Goal: Information Seeking & Learning: Find specific fact

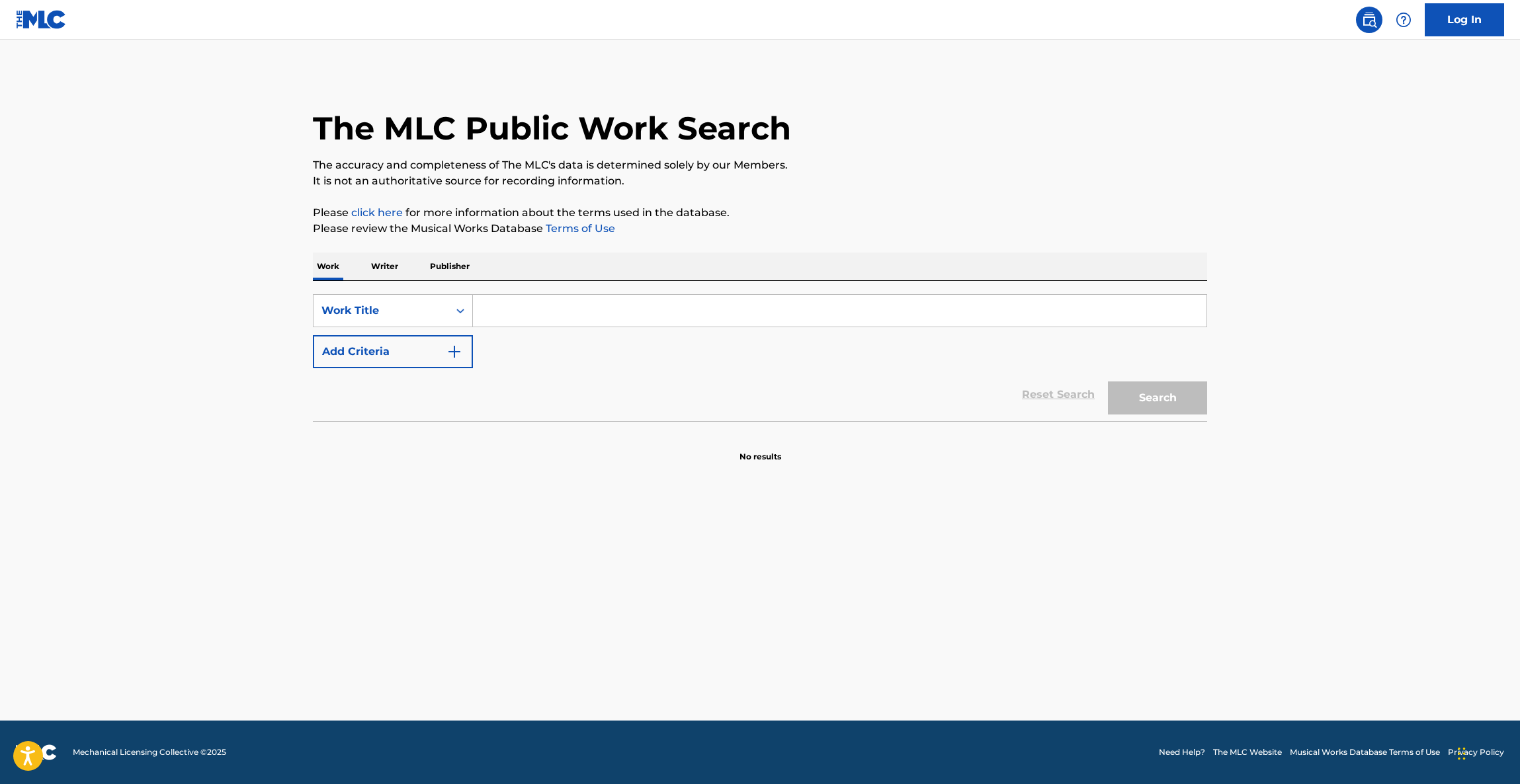
click at [509, 303] on input "Search Form" at bounding box center [839, 311] width 733 height 31
click at [958, 594] on main "The MLC Public Work Search The accuracy and completeness of The MLC's data is d…" at bounding box center [760, 380] width 1520 height 681
click at [961, 593] on main "The MLC Public Work Search The accuracy and completeness of The MLC's data is d…" at bounding box center [760, 380] width 1520 height 681
click at [1034, 316] on input "Search Form" at bounding box center [839, 311] width 733 height 31
click at [1034, 317] on input "Search Form" at bounding box center [839, 311] width 733 height 31
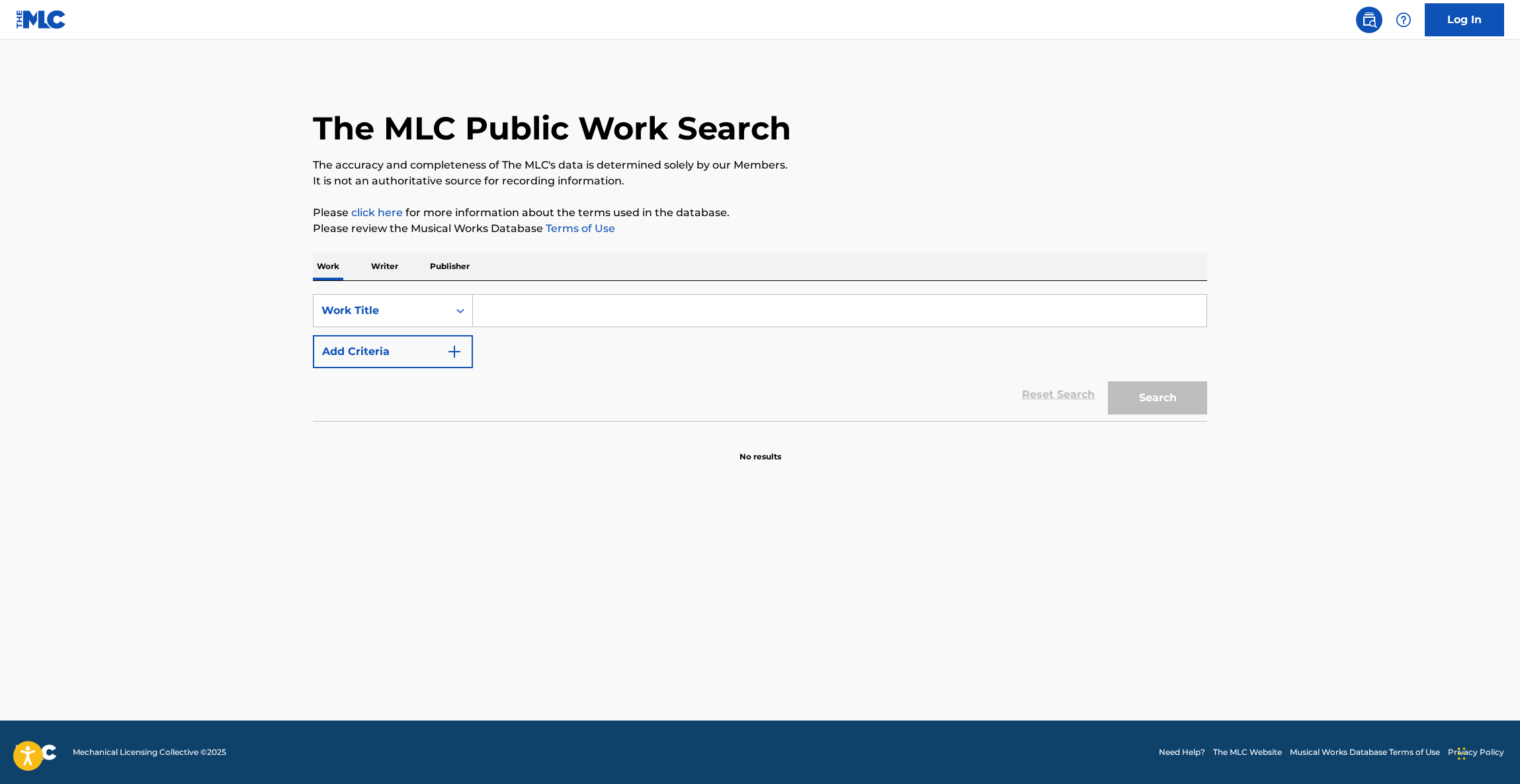
drag, startPoint x: 1034, startPoint y: 316, endPoint x: 747, endPoint y: 329, distance: 287.3
click at [1028, 320] on input "Search Form" at bounding box center [839, 311] width 733 height 31
click at [525, 307] on input "Search Form" at bounding box center [839, 311] width 733 height 31
paste input "CUATRO ESPADAS"
type input "CUATRO ESPADAS"
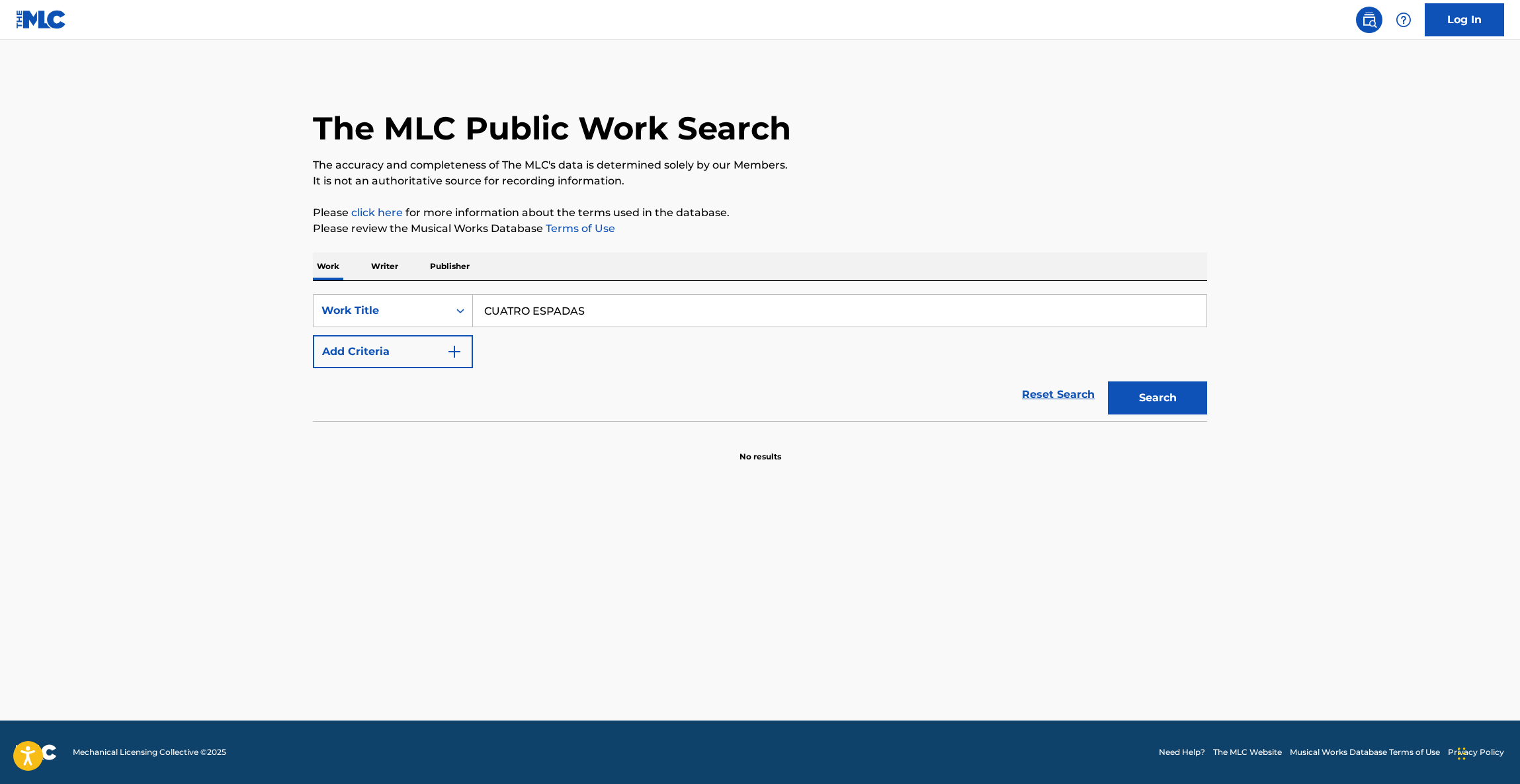
click at [408, 359] on button "Add Criteria" at bounding box center [393, 352] width 160 height 33
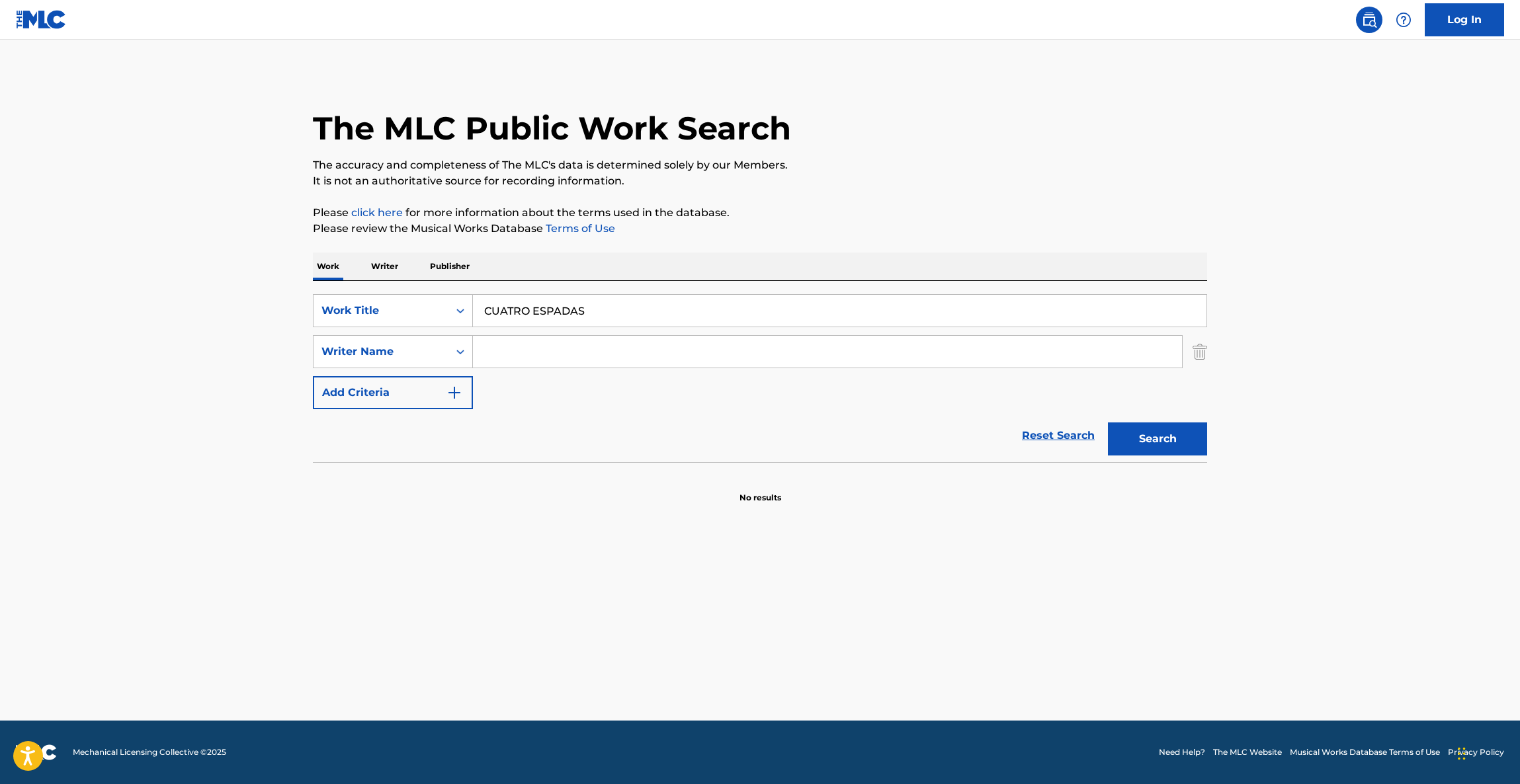
click at [1137, 431] on button "Search" at bounding box center [1157, 439] width 99 height 33
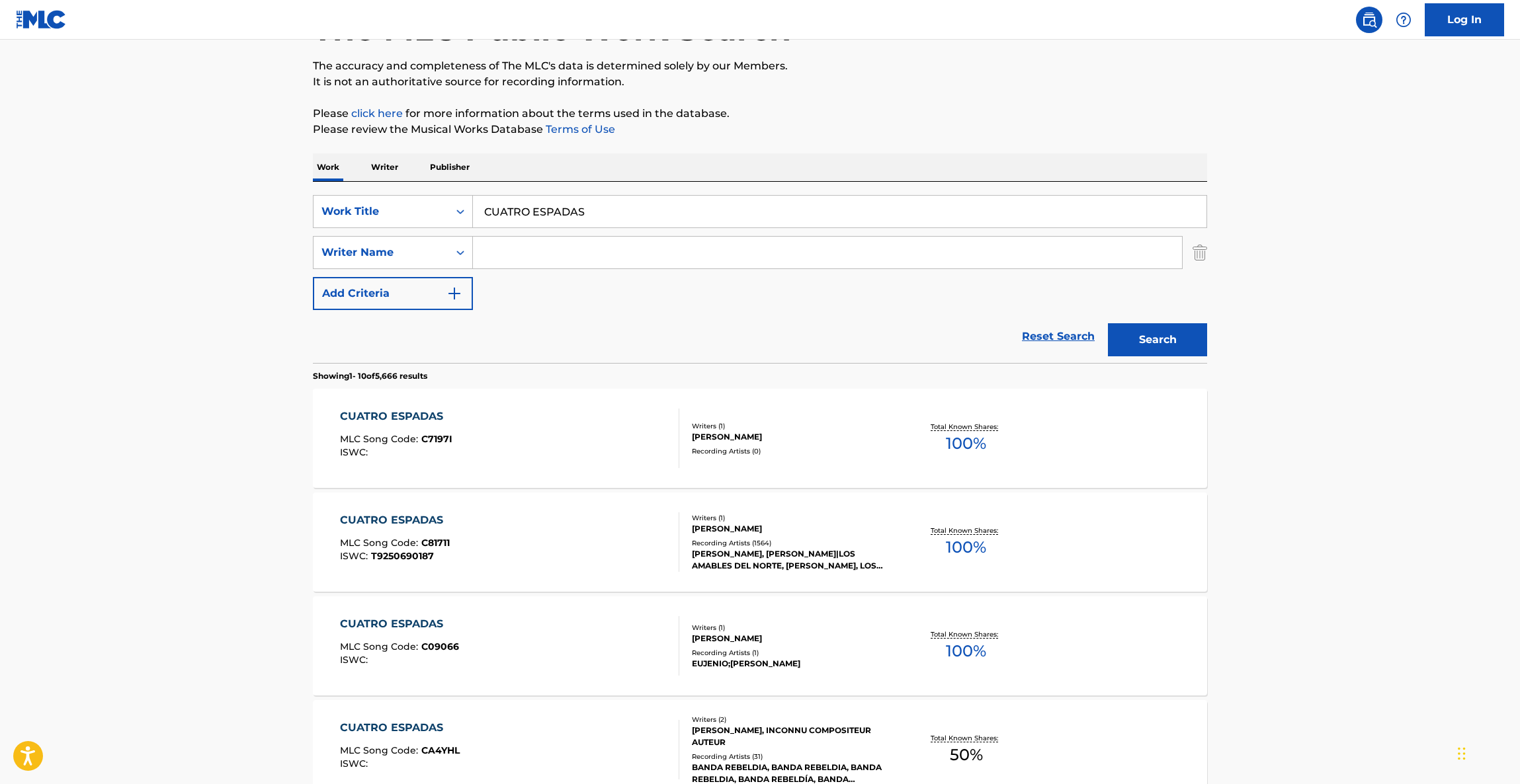
click at [1351, 576] on main "The MLC Public Work Search The accuracy and completeness of The MLC's data is d…" at bounding box center [760, 719] width 1520 height 1556
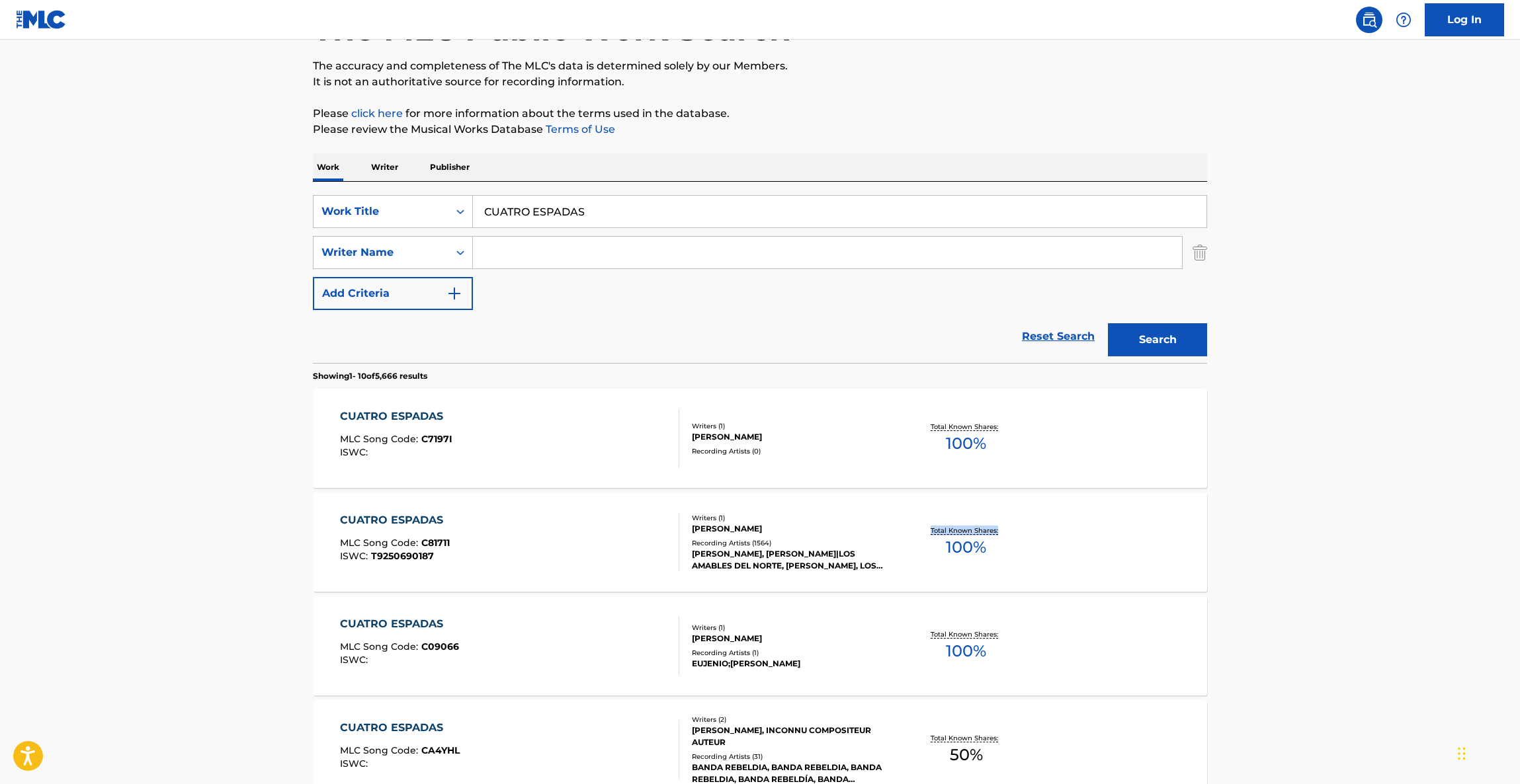
click at [1350, 576] on main "The MLC Public Work Search The accuracy and completeness of The MLC's data is d…" at bounding box center [760, 719] width 1520 height 1556
click at [1351, 576] on main "The MLC Public Work Search The accuracy and completeness of The MLC's data is d…" at bounding box center [760, 719] width 1520 height 1556
click at [1351, 580] on main "The MLC Public Work Search The accuracy and completeness of The MLC's data is d…" at bounding box center [760, 719] width 1520 height 1556
click at [1350, 589] on main "The MLC Public Work Search The accuracy and completeness of The MLC's data is d…" at bounding box center [760, 719] width 1520 height 1556
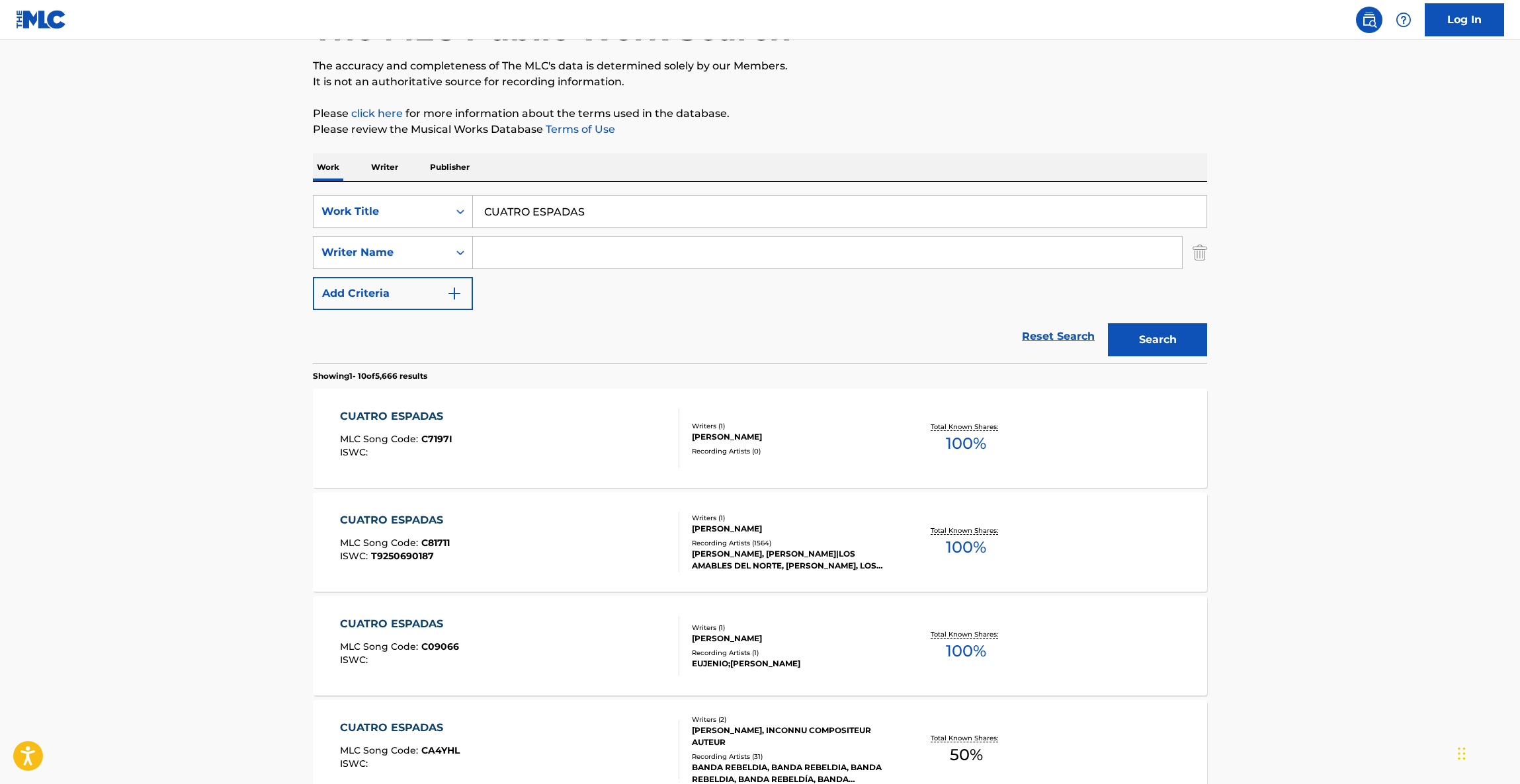
click at [1350, 589] on main "The MLC Public Work Search The accuracy and completeness of The MLC's data is d…" at bounding box center [760, 719] width 1520 height 1556
click at [1339, 606] on main "The MLC Public Work Search The accuracy and completeness of The MLC's data is d…" at bounding box center [760, 719] width 1520 height 1556
drag, startPoint x: 1522, startPoint y: 4, endPoint x: 1244, endPoint y: 559, distance: 620.7
click at [1244, 559] on main "The MLC Public Work Search The accuracy and completeness of The MLC's data is d…" at bounding box center [760, 719] width 1520 height 1556
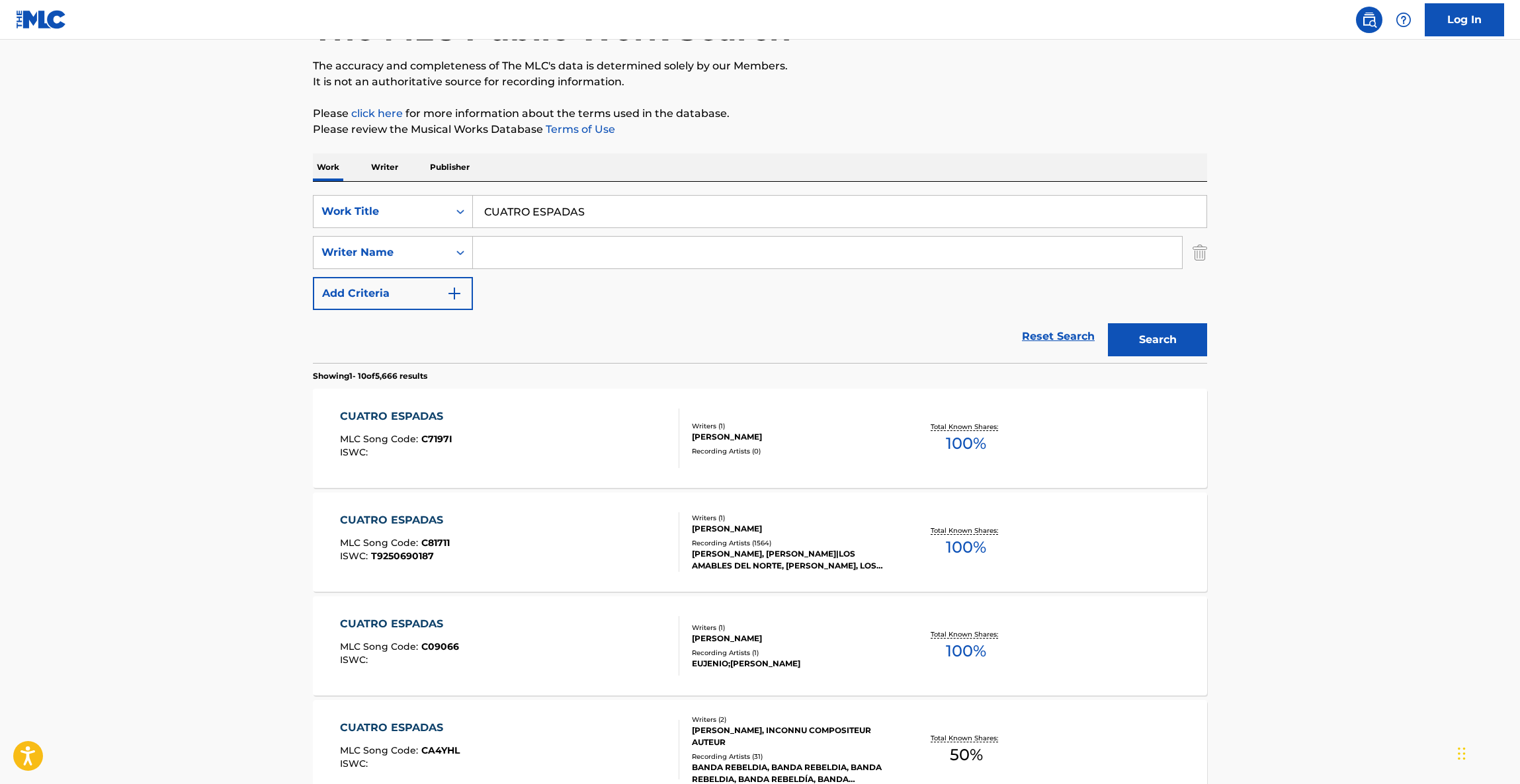
click at [1241, 569] on main "The MLC Public Work Search The accuracy and completeness of The MLC's data is d…" at bounding box center [760, 719] width 1520 height 1556
click at [1221, 637] on div "The MLC Public Work Search The accuracy and completeness of The MLC's data is d…" at bounding box center [760, 732] width 926 height 1517
drag, startPoint x: 1221, startPoint y: 637, endPoint x: 1220, endPoint y: 650, distance: 13.0
click at [1224, 641] on main "The MLC Public Work Search The accuracy and completeness of The MLC's data is d…" at bounding box center [760, 719] width 1520 height 1556
click at [1217, 656] on div "The MLC Public Work Search The accuracy and completeness of The MLC's data is d…" at bounding box center [760, 732] width 926 height 1517
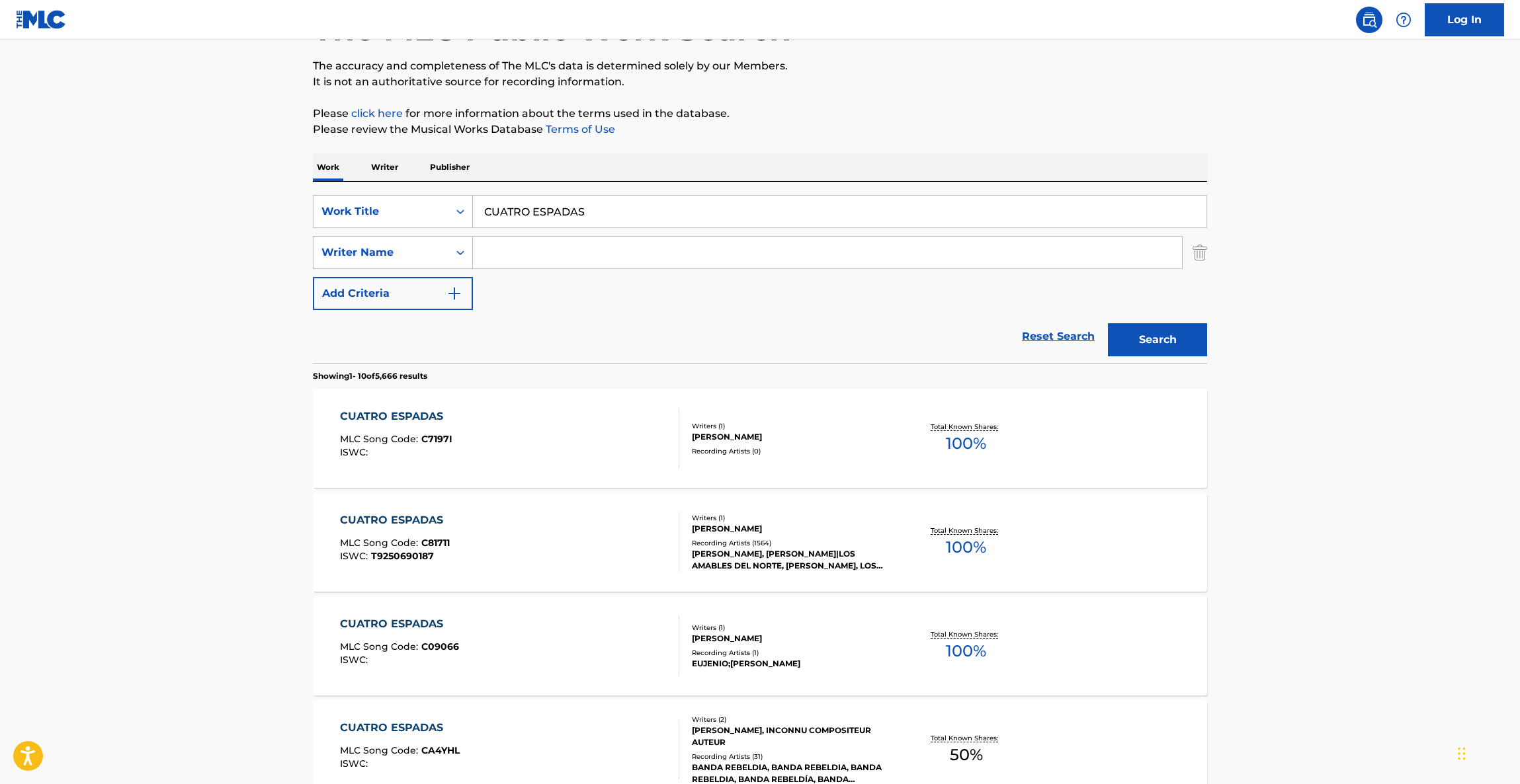
click at [1216, 676] on div "The MLC Public Work Search The accuracy and completeness of The MLC's data is d…" at bounding box center [760, 732] width 926 height 1517
click at [1217, 676] on div "The MLC Public Work Search The accuracy and completeness of The MLC's data is d…" at bounding box center [760, 732] width 926 height 1517
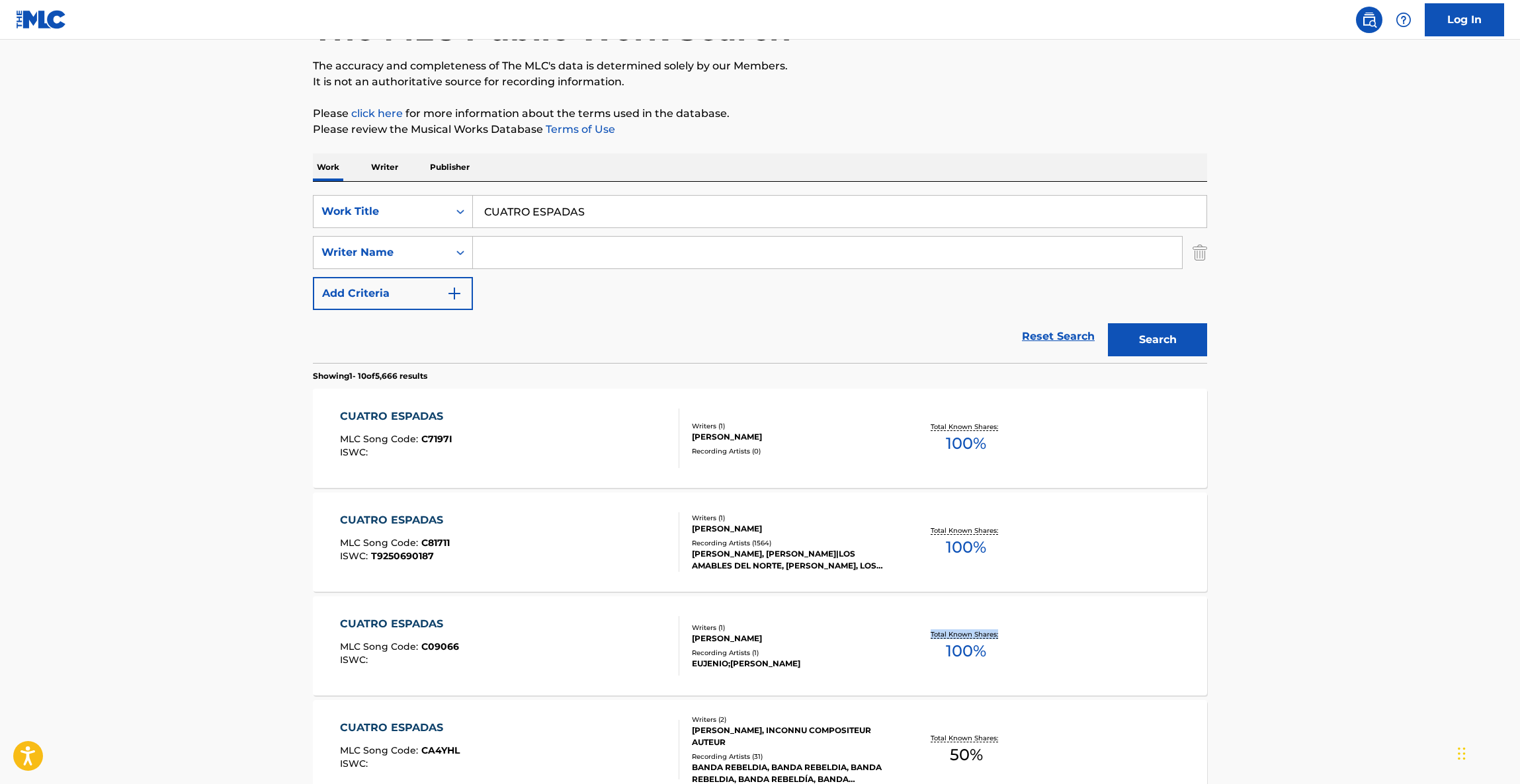
click at [1217, 673] on div "The MLC Public Work Search The accuracy and completeness of The MLC's data is d…" at bounding box center [760, 732] width 926 height 1517
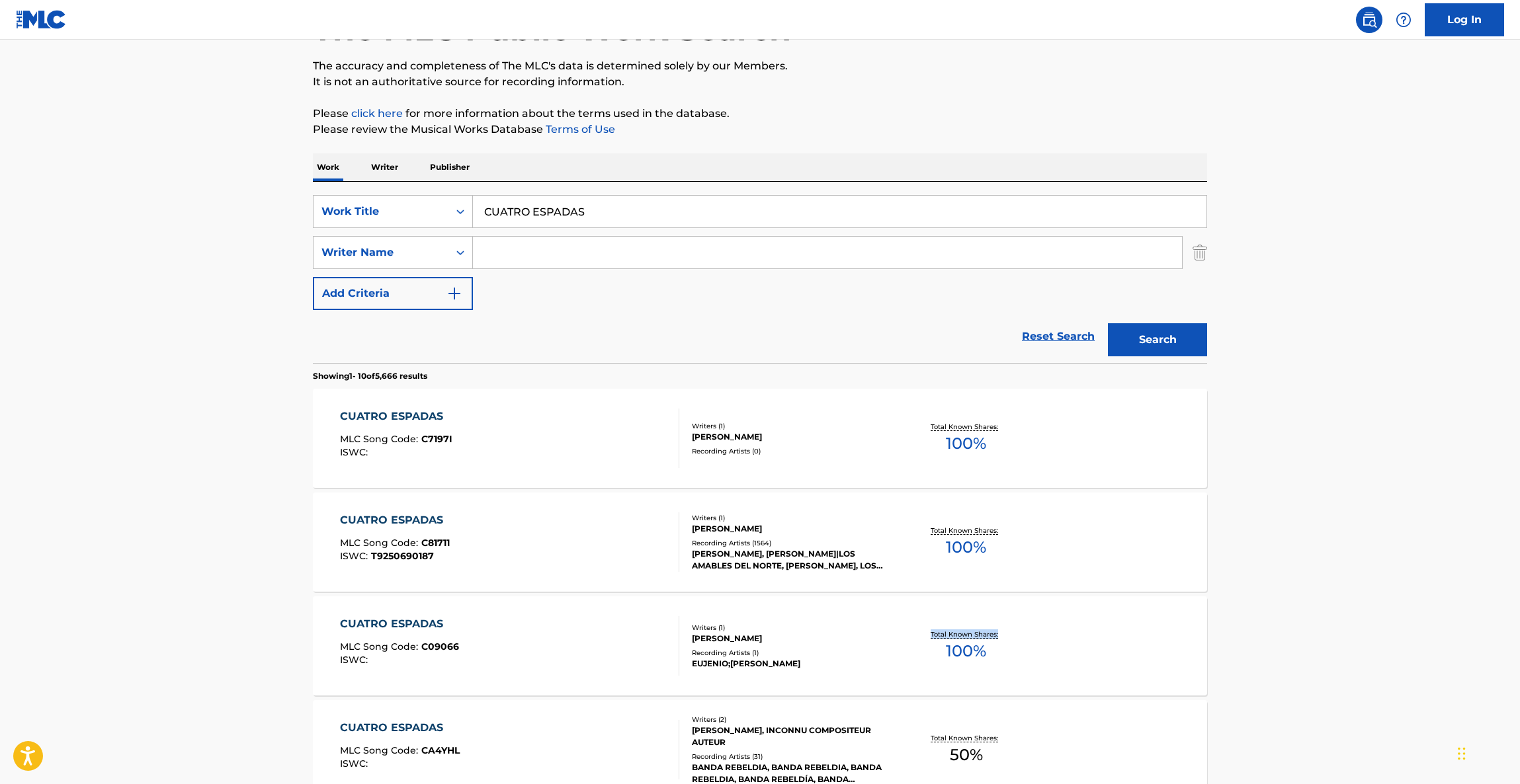
click at [1217, 673] on div "The MLC Public Work Search The accuracy and completeness of The MLC's data is d…" at bounding box center [760, 732] width 926 height 1517
click at [1292, 577] on main "The MLC Public Work Search The accuracy and completeness of The MLC's data is d…" at bounding box center [760, 719] width 1520 height 1556
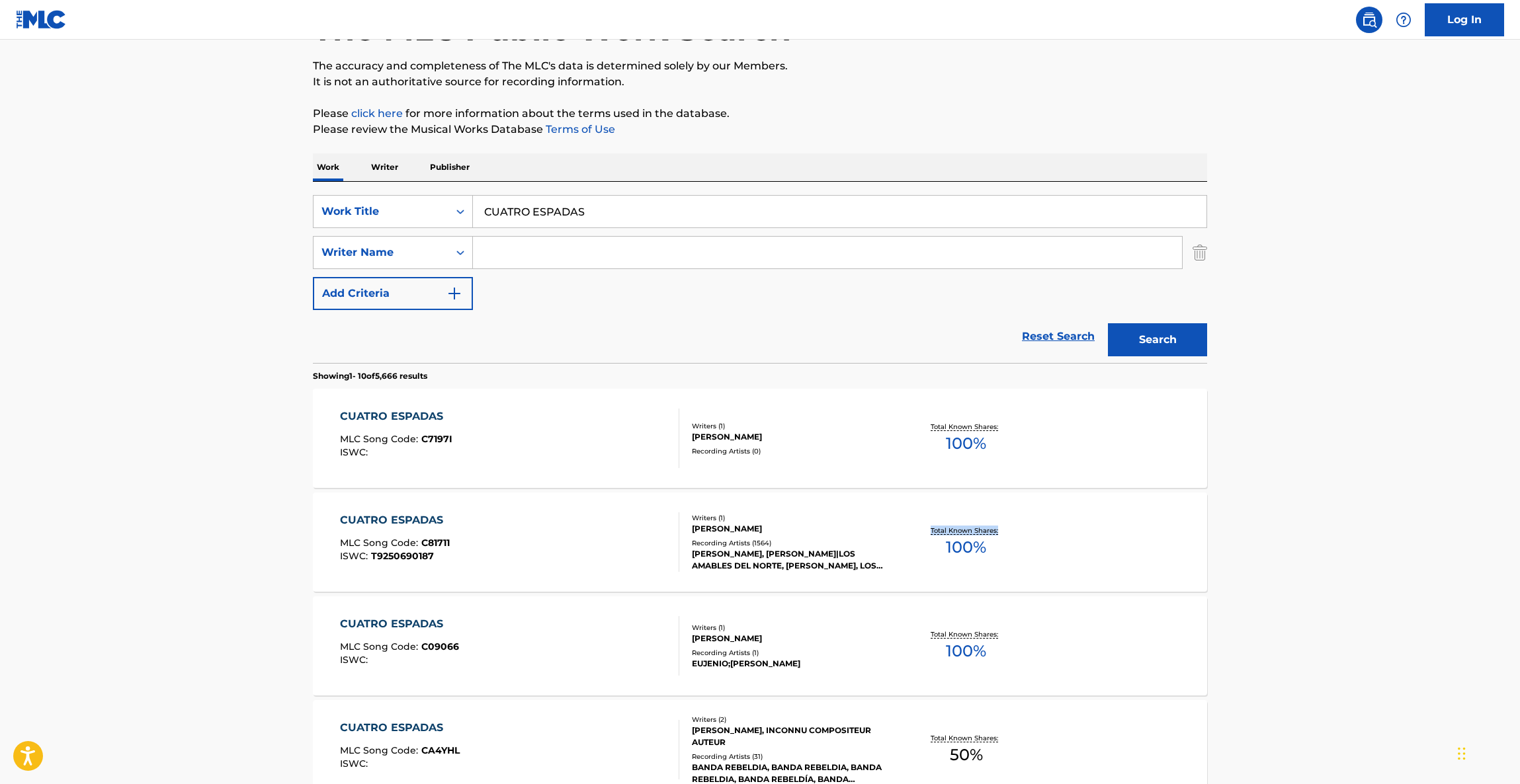
click at [1292, 577] on main "The MLC Public Work Search The accuracy and completeness of The MLC's data is d…" at bounding box center [760, 719] width 1520 height 1556
click at [1285, 613] on main "The MLC Public Work Search The accuracy and completeness of The MLC's data is d…" at bounding box center [760, 719] width 1520 height 1556
click at [1296, 618] on main "The MLC Public Work Search The accuracy and completeness of The MLC's data is d…" at bounding box center [760, 719] width 1520 height 1556
click at [1301, 625] on main "The MLC Public Work Search The accuracy and completeness of The MLC's data is d…" at bounding box center [760, 719] width 1520 height 1556
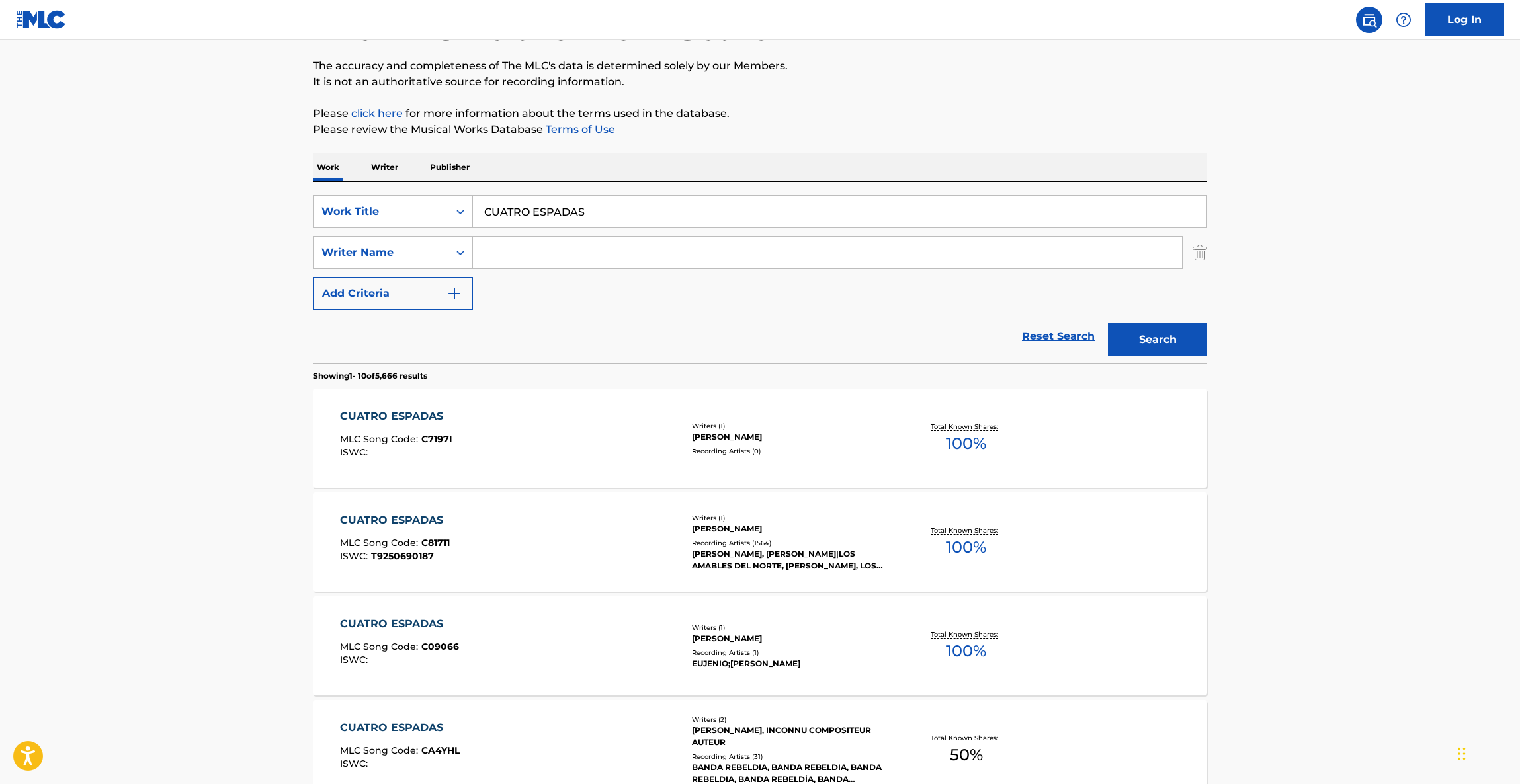
click at [1301, 625] on main "The MLC Public Work Search The accuracy and completeness of The MLC's data is d…" at bounding box center [760, 719] width 1520 height 1556
click at [1301, 629] on main "The MLC Public Work Search The accuracy and completeness of The MLC's data is d…" at bounding box center [760, 719] width 1520 height 1556
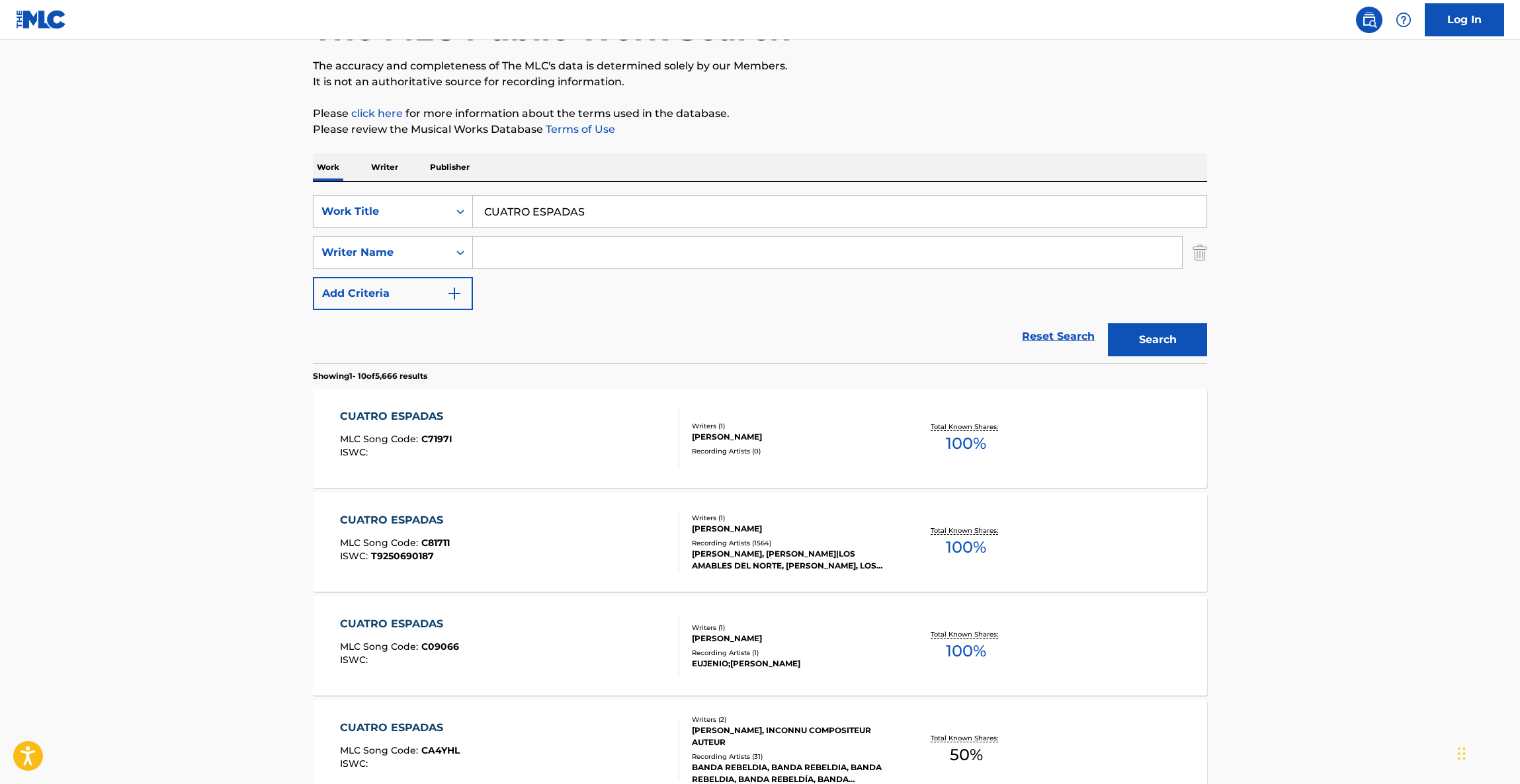
click at [1302, 630] on main "The MLC Public Work Search The accuracy and completeness of The MLC's data is d…" at bounding box center [760, 719] width 1520 height 1556
click at [1306, 632] on main "The MLC Public Work Search The accuracy and completeness of The MLC's data is d…" at bounding box center [760, 719] width 1520 height 1556
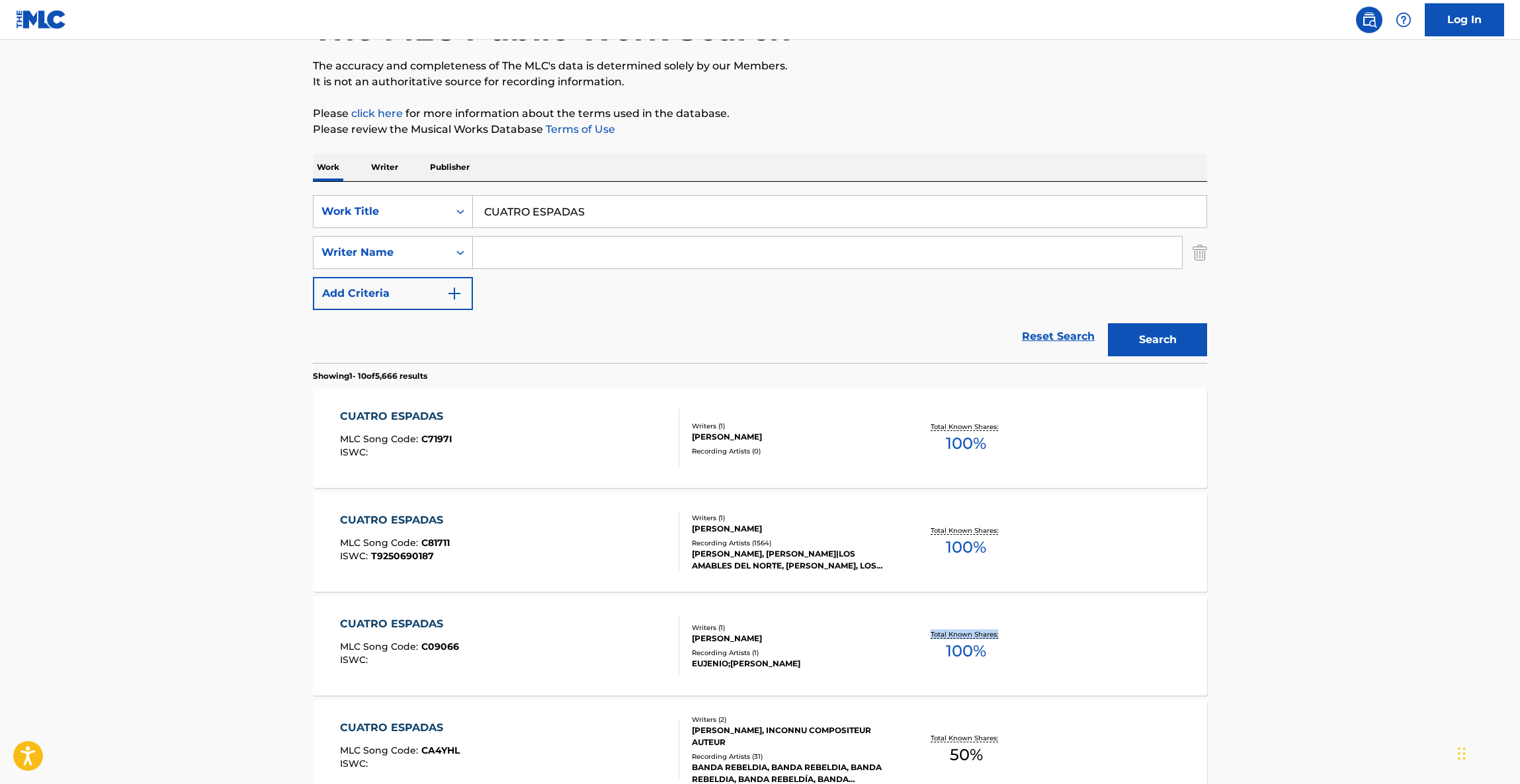
click at [1306, 632] on main "The MLC Public Work Search The accuracy and completeness of The MLC's data is d…" at bounding box center [760, 719] width 1520 height 1556
click at [1308, 633] on main "The MLC Public Work Search The accuracy and completeness of The MLC's data is d…" at bounding box center [760, 719] width 1520 height 1556
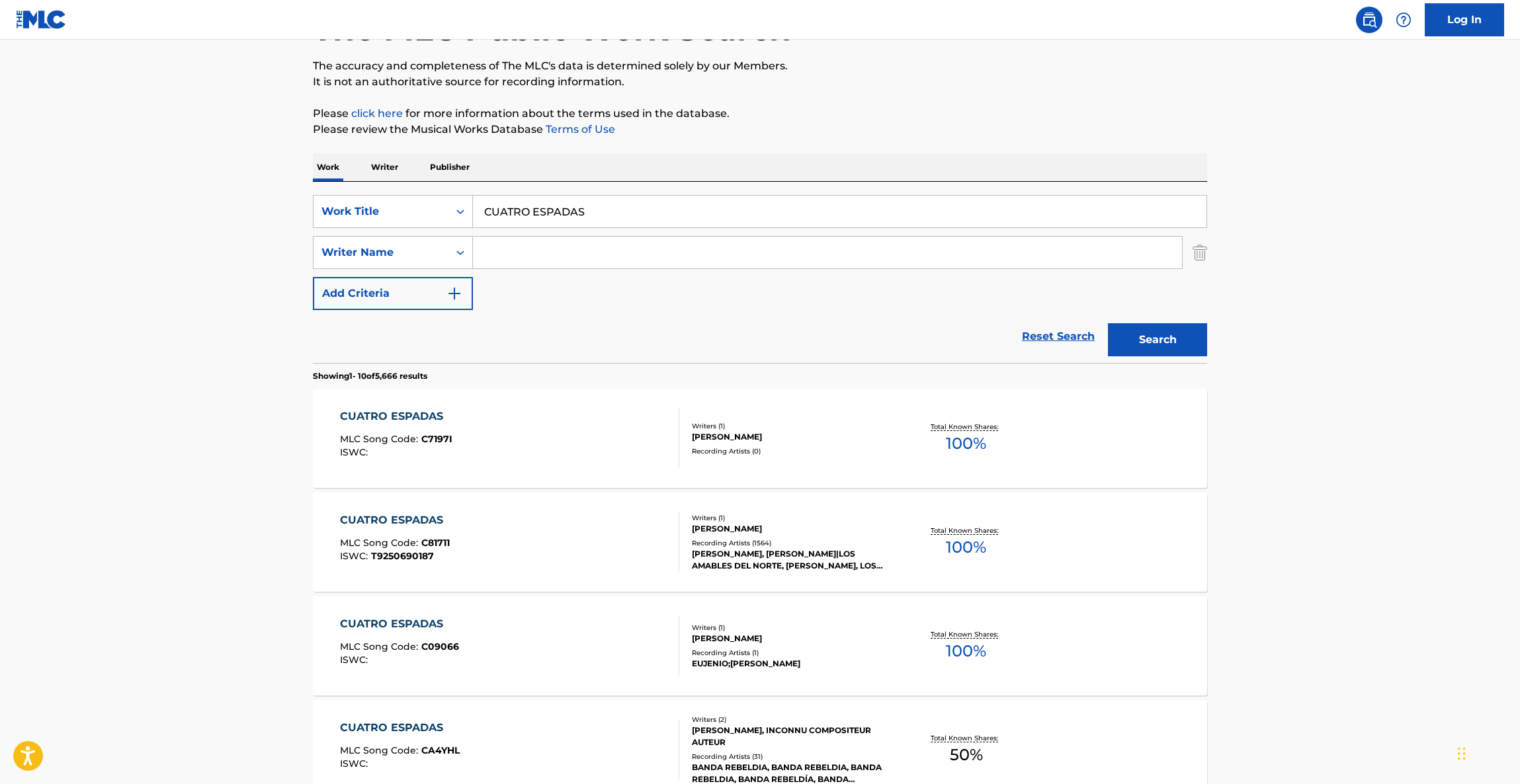
click at [1308, 633] on main "The MLC Public Work Search The accuracy and completeness of The MLC's data is d…" at bounding box center [760, 719] width 1520 height 1556
click at [1305, 648] on main "The MLC Public Work Search The accuracy and completeness of The MLC's data is d…" at bounding box center [760, 719] width 1520 height 1556
click at [1315, 711] on main "The MLC Public Work Search The accuracy and completeness of The MLC's data is d…" at bounding box center [760, 719] width 1520 height 1556
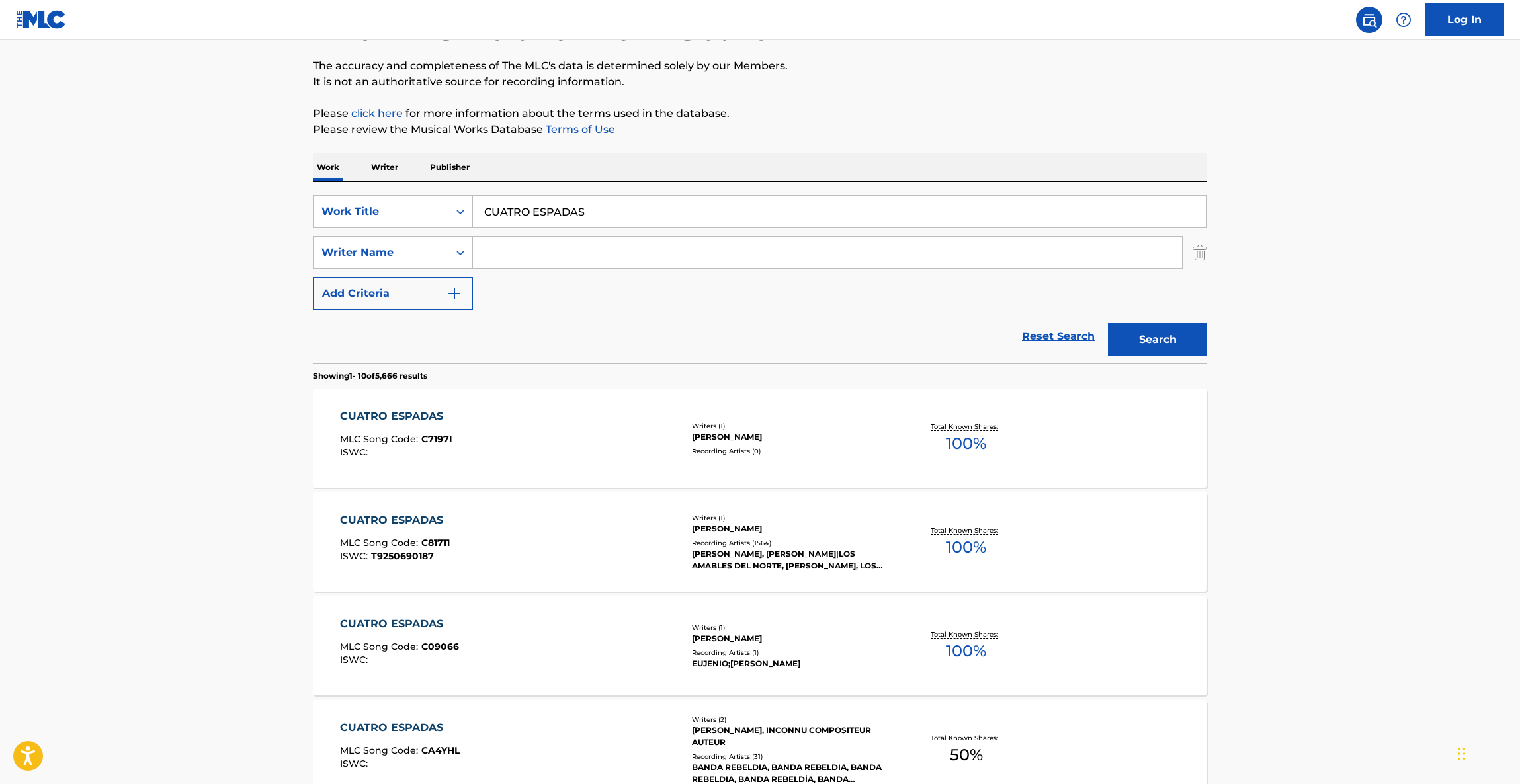
click at [1301, 717] on main "The MLC Public Work Search The accuracy and completeness of The MLC's data is d…" at bounding box center [760, 719] width 1520 height 1556
click at [1301, 717] on main "The MLC Public Work Search The accuracy and completeness of The MLC's data is d…" at bounding box center [760, 719] width 1520 height 1556
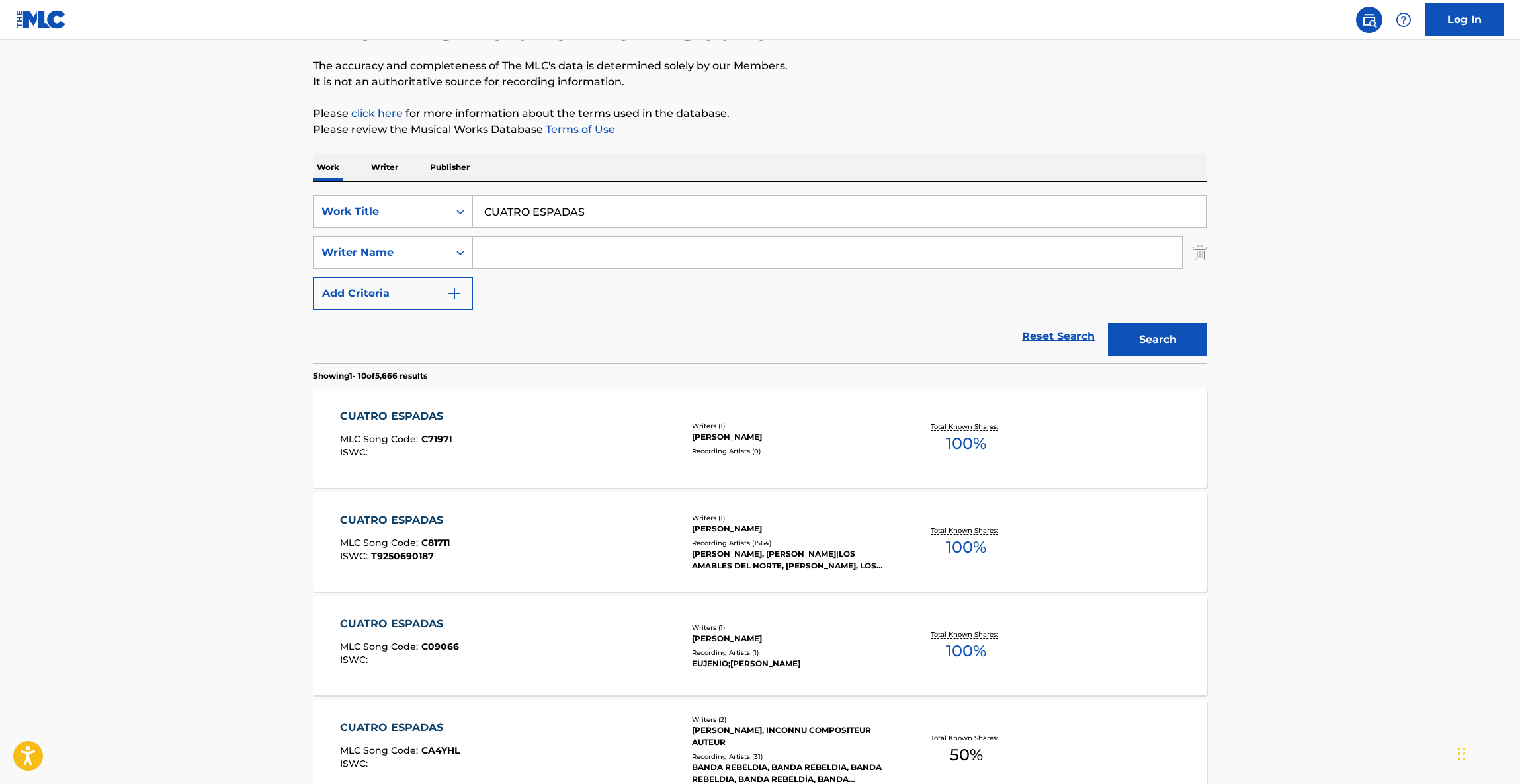
click at [1301, 717] on main "The MLC Public Work Search The accuracy and completeness of The MLC's data is d…" at bounding box center [760, 719] width 1520 height 1556
click at [1296, 721] on main "The MLC Public Work Search The accuracy and completeness of The MLC's data is d…" at bounding box center [760, 719] width 1520 height 1556
click at [1328, 632] on main "The MLC Public Work Search The accuracy and completeness of The MLC's data is d…" at bounding box center [760, 719] width 1520 height 1556
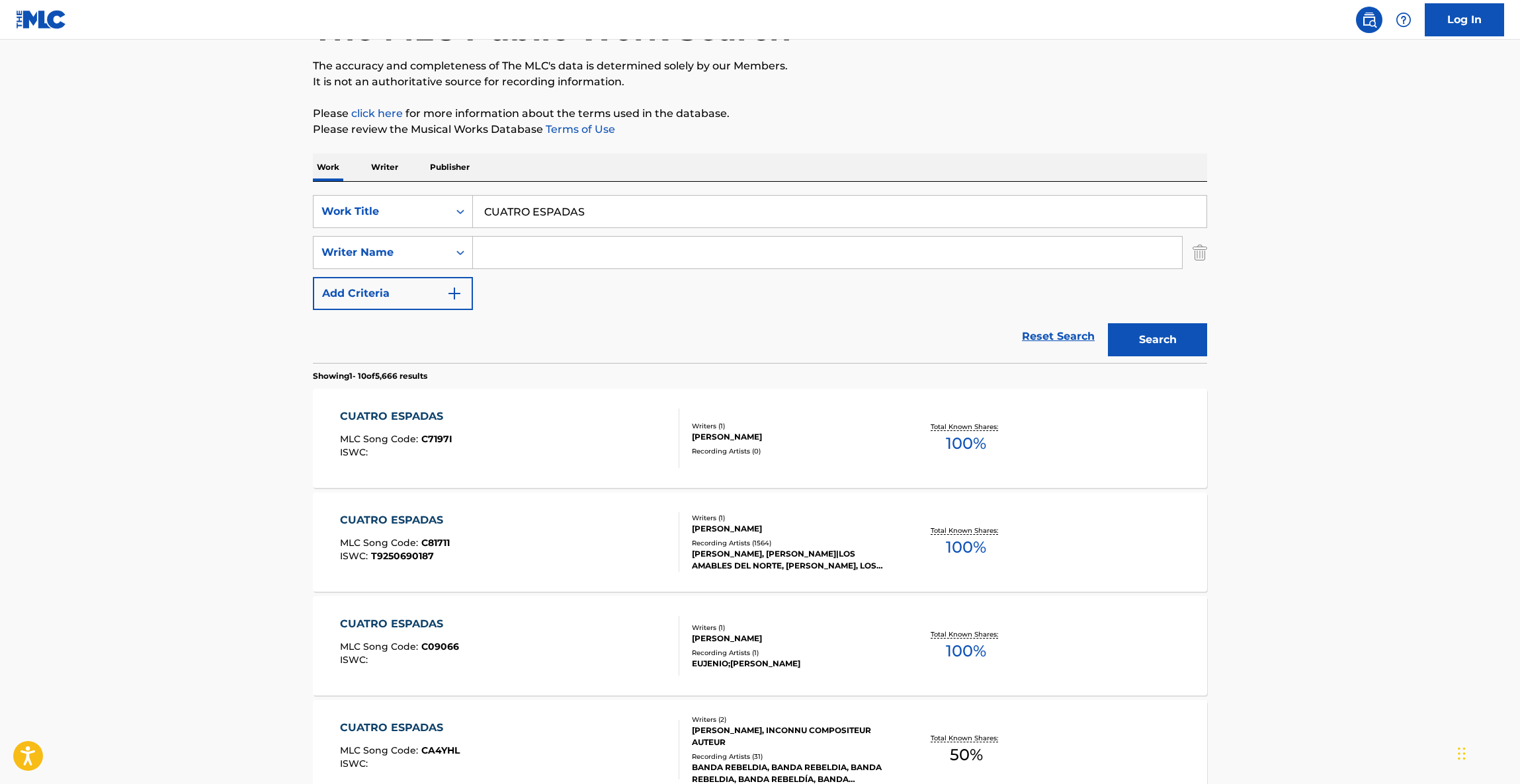
click at [1335, 637] on main "The MLC Public Work Search The accuracy and completeness of The MLC's data is d…" at bounding box center [760, 719] width 1520 height 1556
drag, startPoint x: 1418, startPoint y: 655, endPoint x: 1399, endPoint y: 669, distance: 23.6
click at [1414, 659] on main "The MLC Public Work Search The accuracy and completeness of The MLC's data is d…" at bounding box center [760, 719] width 1520 height 1556
click at [1407, 664] on main "The MLC Public Work Search The accuracy and completeness of The MLC's data is d…" at bounding box center [760, 719] width 1520 height 1556
click at [1398, 669] on main "The MLC Public Work Search The accuracy and completeness of The MLC's data is d…" at bounding box center [760, 719] width 1520 height 1556
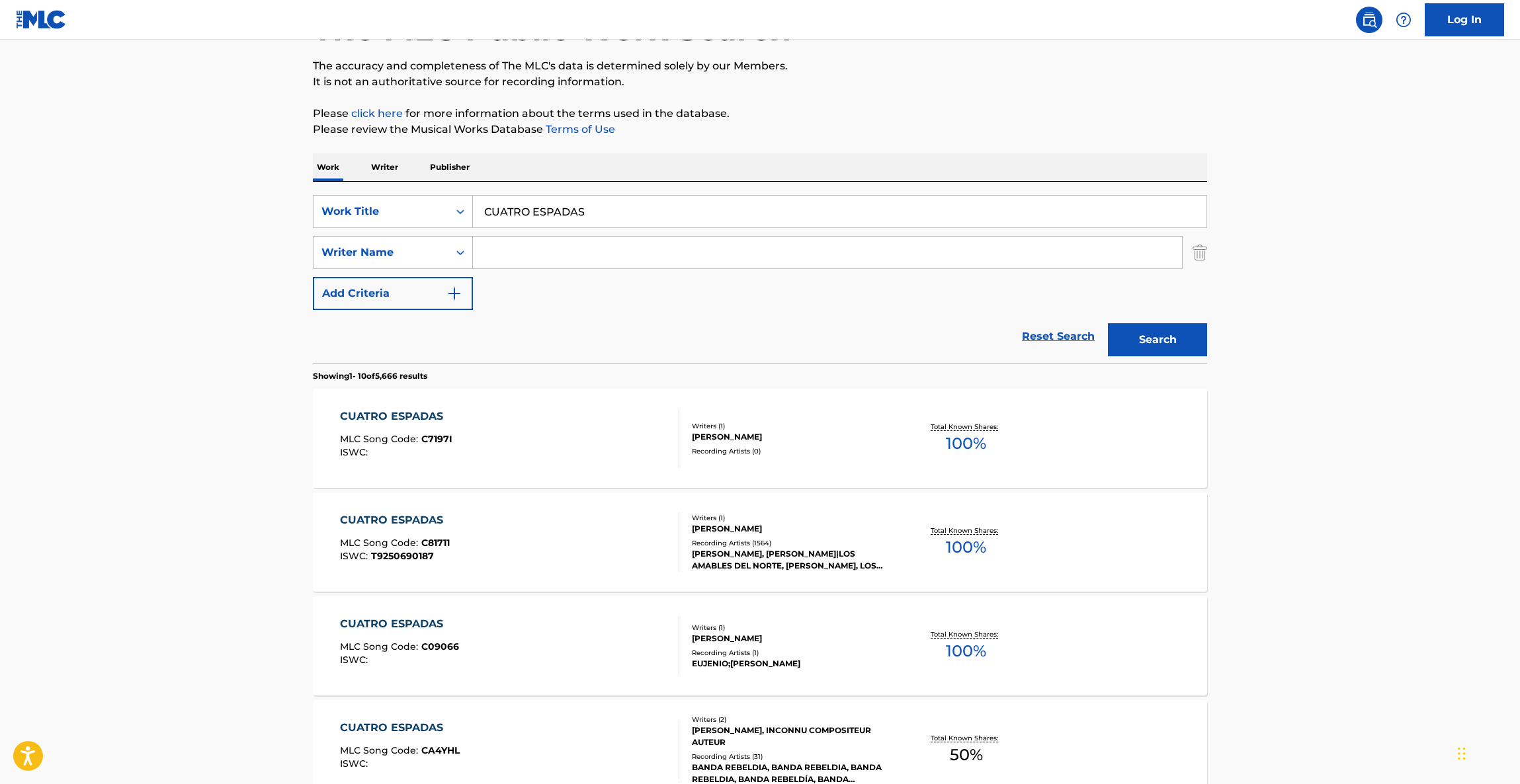
click at [1392, 674] on main "The MLC Public Work Search The accuracy and completeness of The MLC's data is d…" at bounding box center [760, 719] width 1520 height 1556
click at [1385, 689] on main "The MLC Public Work Search The accuracy and completeness of The MLC's data is d…" at bounding box center [760, 719] width 1520 height 1556
click at [1385, 682] on main "The MLC Public Work Search The accuracy and completeness of The MLC's data is d…" at bounding box center [760, 719] width 1520 height 1556
click at [1362, 680] on main "The MLC Public Work Search The accuracy and completeness of The MLC's data is d…" at bounding box center [760, 719] width 1520 height 1556
click at [1347, 680] on main "The MLC Public Work Search The accuracy and completeness of The MLC's data is d…" at bounding box center [760, 719] width 1520 height 1556
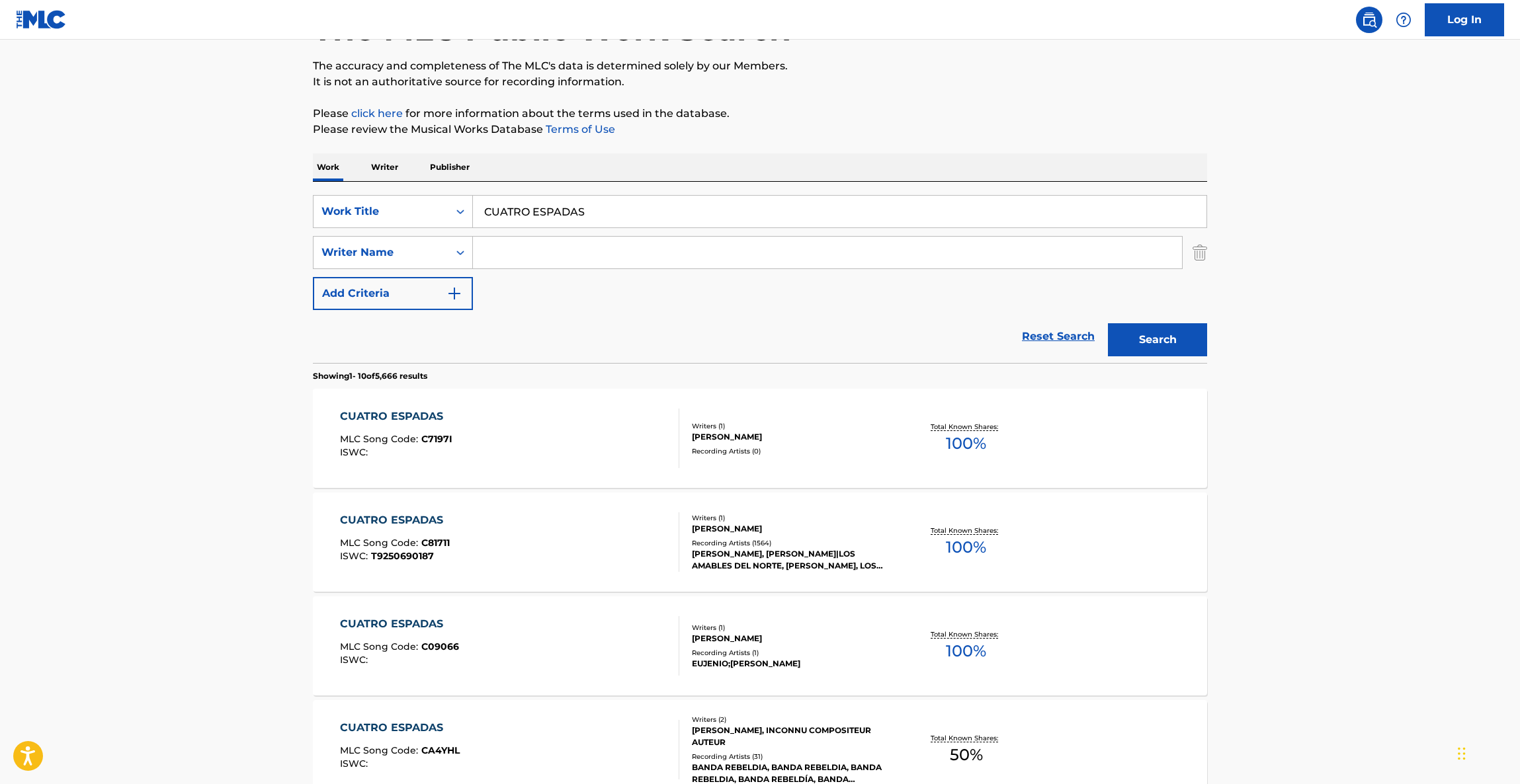
drag, startPoint x: 1347, startPoint y: 680, endPoint x: 1339, endPoint y: 686, distance: 10.0
click at [1344, 682] on main "The MLC Public Work Search The accuracy and completeness of The MLC's data is d…" at bounding box center [760, 719] width 1520 height 1556
click at [1337, 686] on main "The MLC Public Work Search The accuracy and completeness of The MLC's data is d…" at bounding box center [760, 719] width 1520 height 1556
click at [1336, 686] on main "The MLC Public Work Search The accuracy and completeness of The MLC's data is d…" at bounding box center [760, 719] width 1520 height 1556
click at [1337, 686] on main "The MLC Public Work Search The accuracy and completeness of The MLC's data is d…" at bounding box center [760, 719] width 1520 height 1556
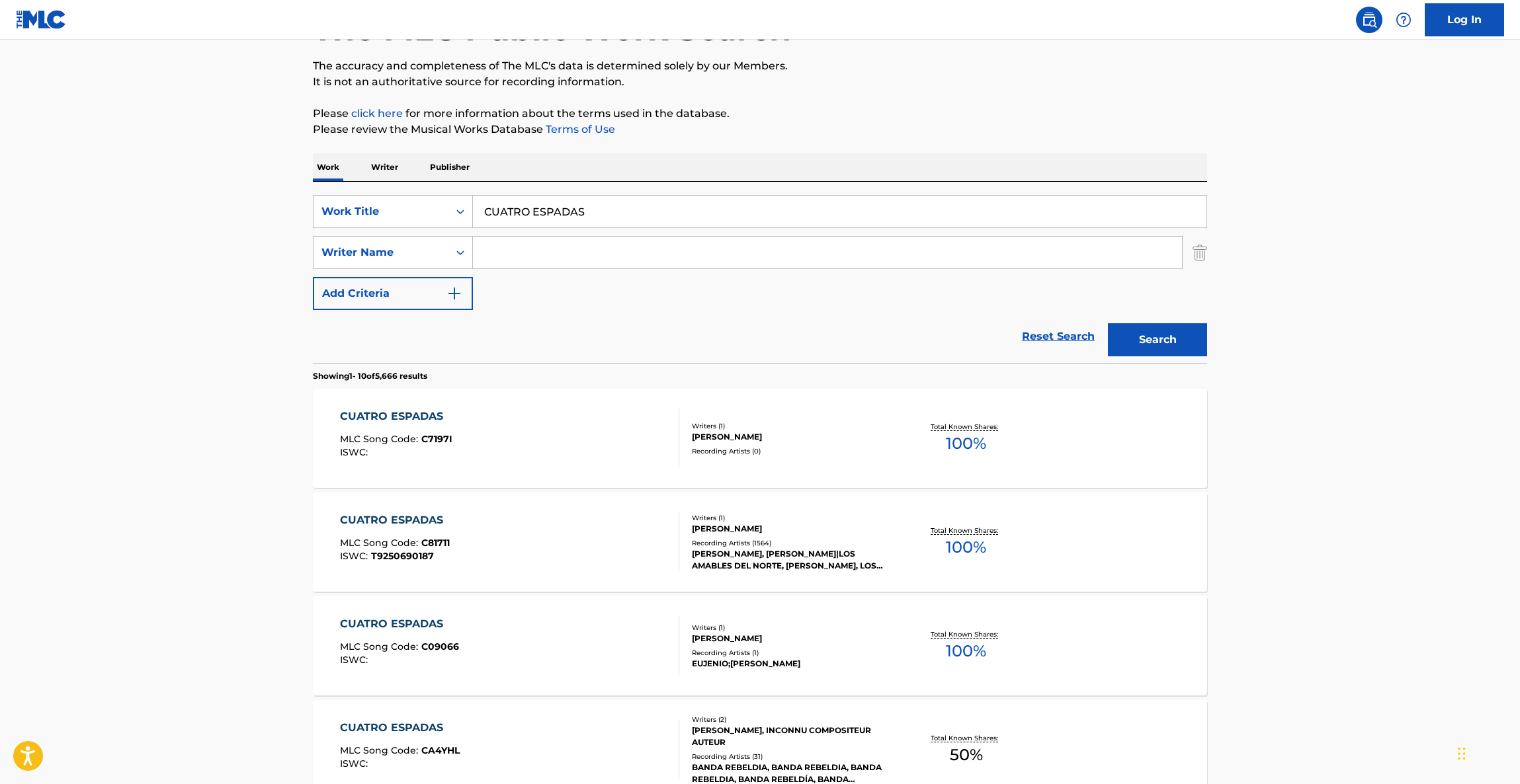
click at [1331, 700] on main "The MLC Public Work Search The accuracy and completeness of The MLC's data is d…" at bounding box center [760, 719] width 1520 height 1556
click at [784, 315] on div "Reset Search Search" at bounding box center [760, 336] width 894 height 53
drag, startPoint x: 1475, startPoint y: 380, endPoint x: 1395, endPoint y: 410, distance: 85.4
click at [1414, 402] on main "The MLC Public Work Search The accuracy and completeness of The MLC's data is d…" at bounding box center [760, 719] width 1520 height 1556
click at [1395, 410] on main "The MLC Public Work Search The accuracy and completeness of The MLC's data is d…" at bounding box center [760, 719] width 1520 height 1556
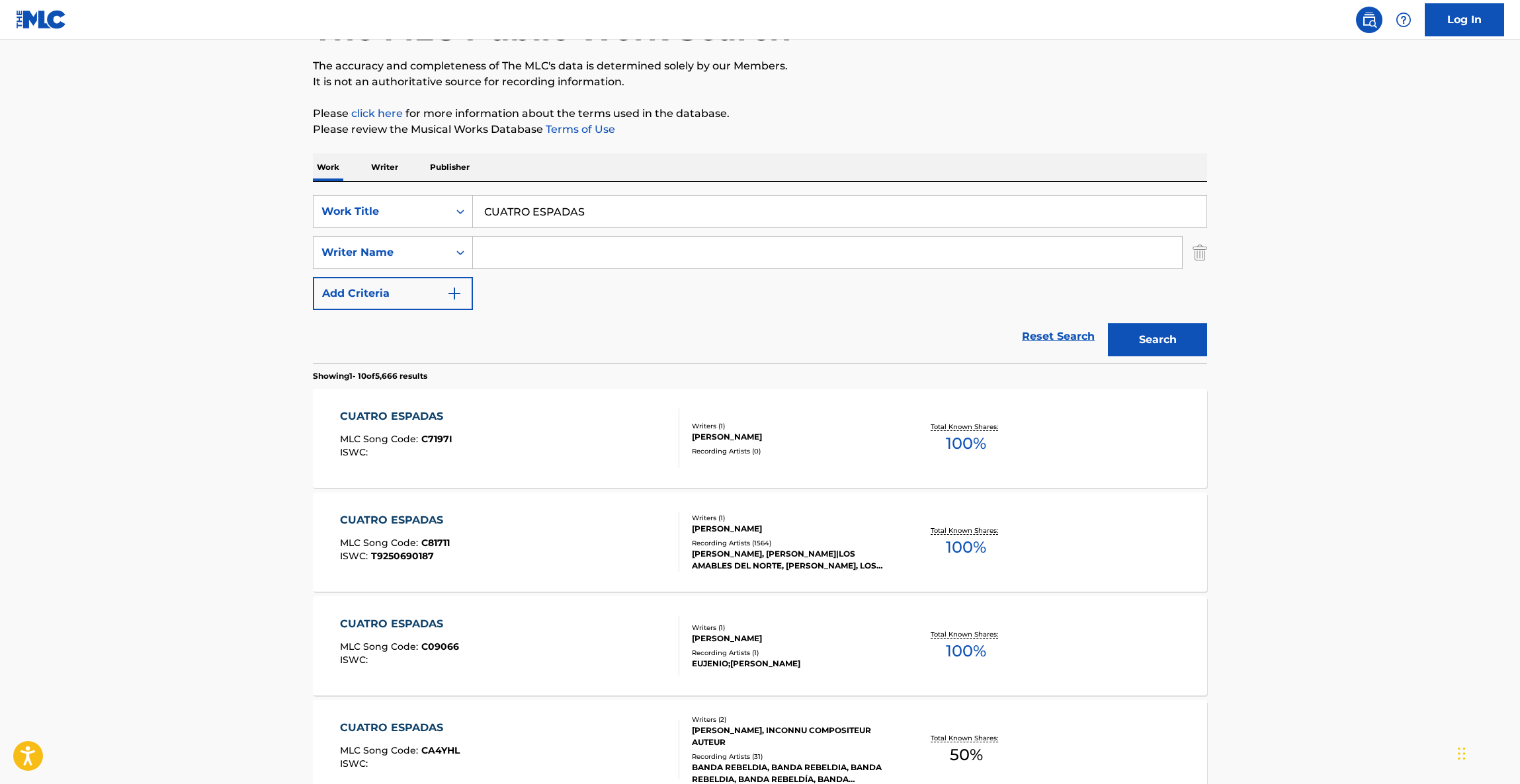
drag, startPoint x: 1395, startPoint y: 410, endPoint x: 1391, endPoint y: 419, distance: 9.8
click at [1391, 419] on main "The MLC Public Work Search The accuracy and completeness of The MLC's data is d…" at bounding box center [760, 719] width 1520 height 1556
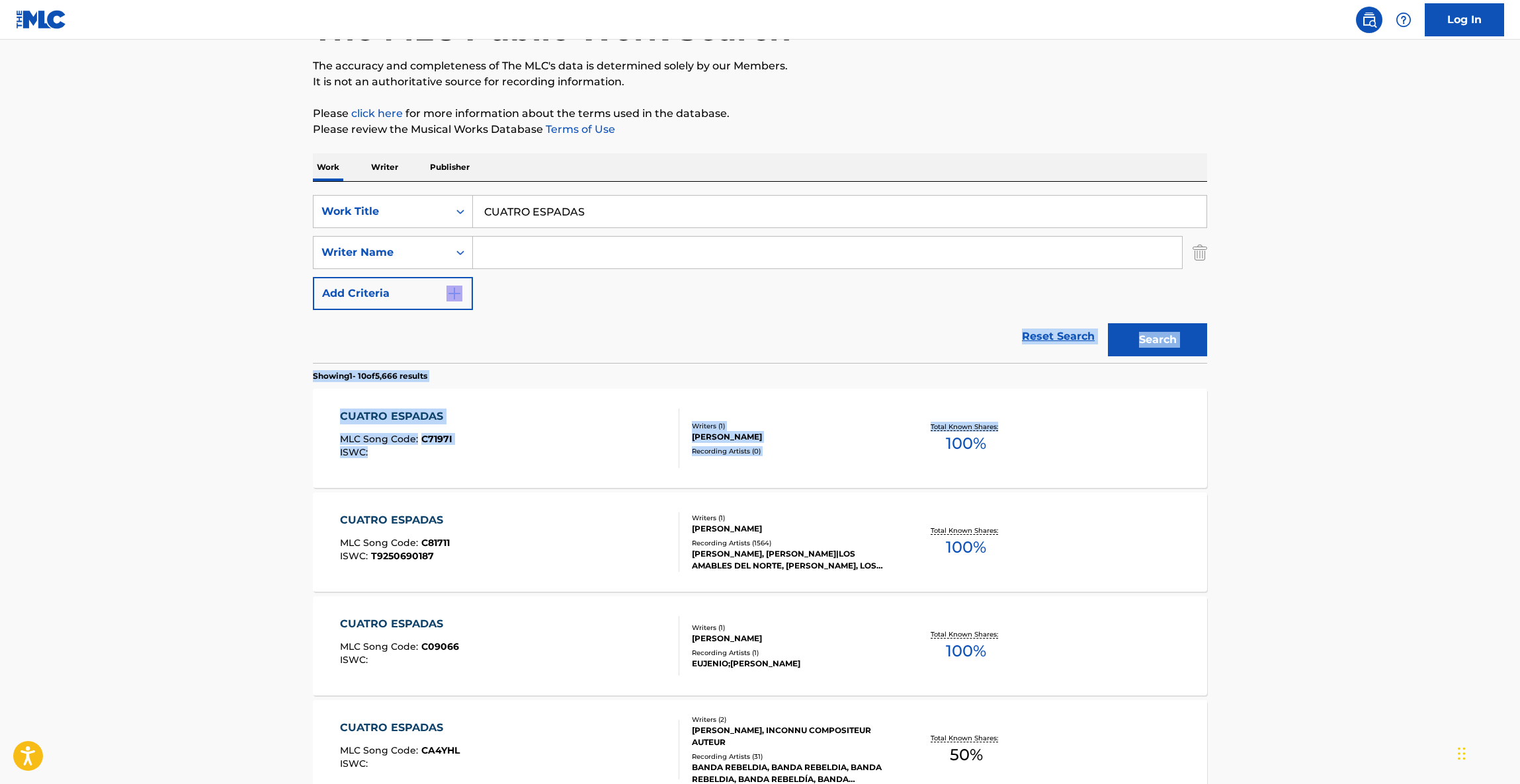
drag, startPoint x: 1478, startPoint y: 305, endPoint x: 1256, endPoint y: 376, distance: 233.1
click at [1261, 383] on main "The MLC Public Work Search The accuracy and completeness of The MLC's data is d…" at bounding box center [760, 719] width 1520 height 1556
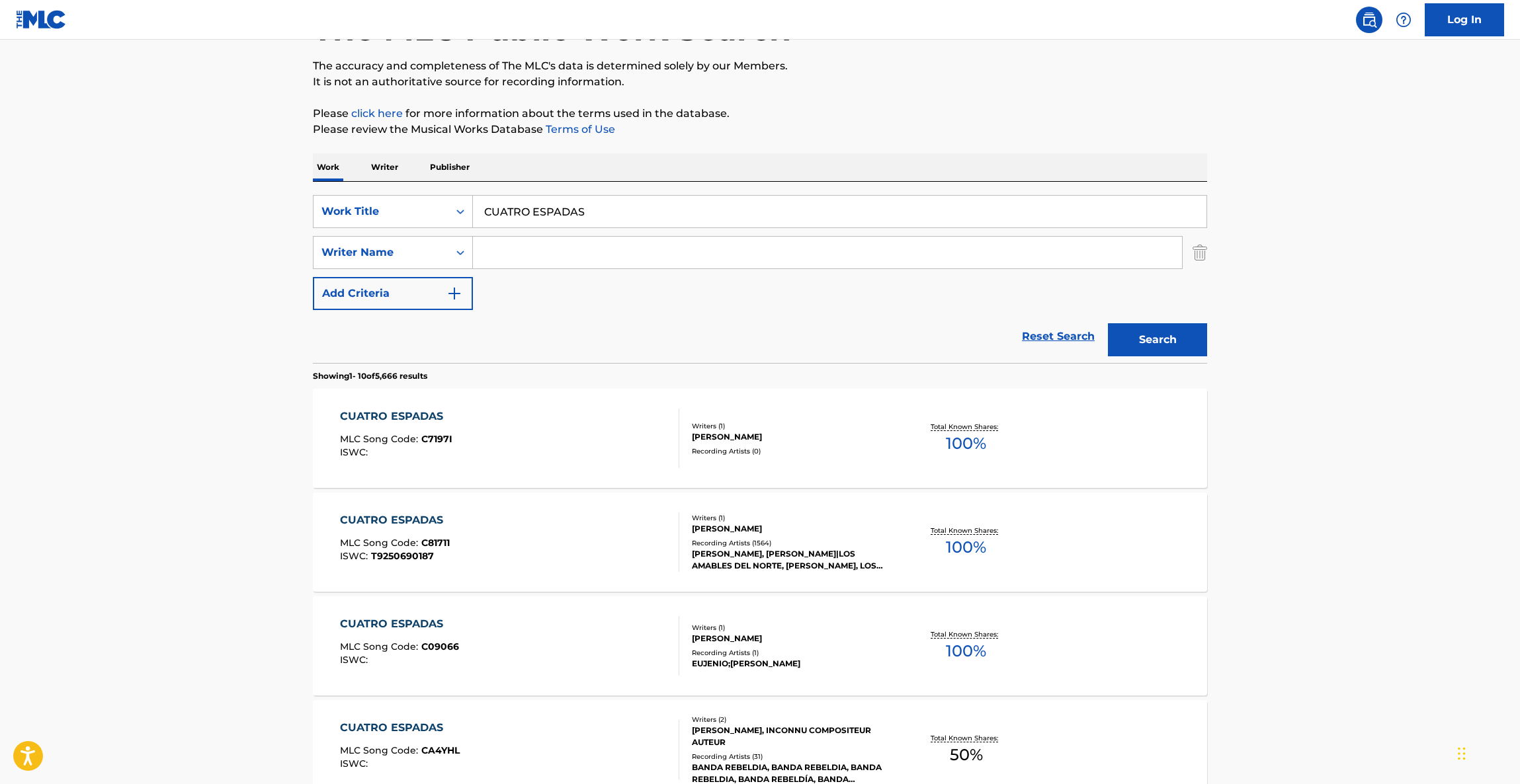
drag, startPoint x: 1355, startPoint y: 384, endPoint x: 1355, endPoint y: 394, distance: 10.0
click at [1355, 394] on main "The MLC Public Work Search The accuracy and completeness of The MLC's data is d…" at bounding box center [760, 719] width 1520 height 1556
drag, startPoint x: 1366, startPoint y: 340, endPoint x: 1363, endPoint y: 410, distance: 70.1
click at [1367, 363] on main "The MLC Public Work Search The accuracy and completeness of The MLC's data is d…" at bounding box center [760, 719] width 1520 height 1556
click at [1364, 438] on main "The MLC Public Work Search The accuracy and completeness of The MLC's data is d…" at bounding box center [760, 719] width 1520 height 1556
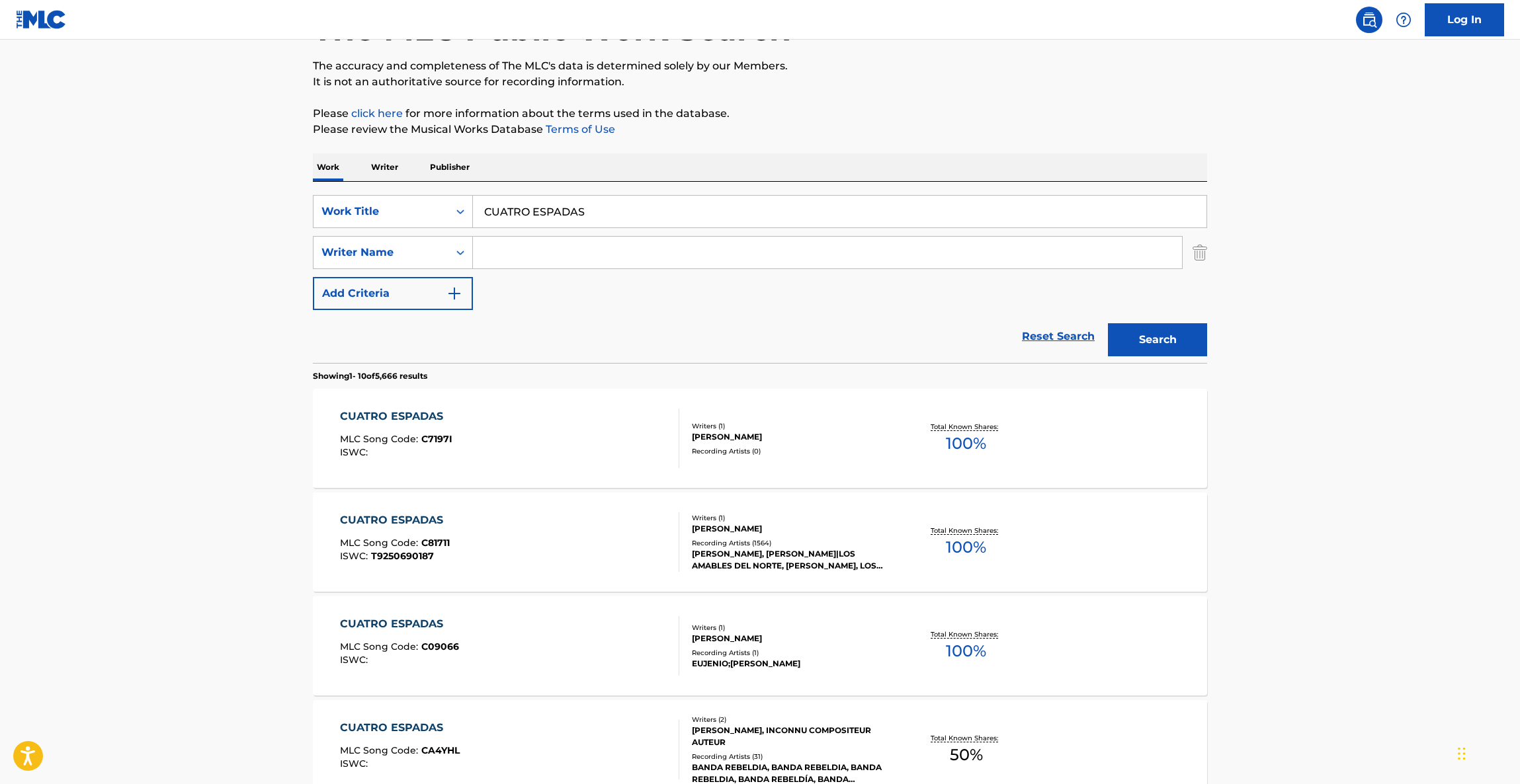
click at [1364, 438] on main "The MLC Public Work Search The accuracy and completeness of The MLC's data is d…" at bounding box center [760, 719] width 1520 height 1556
click at [1408, 583] on main "The MLC Public Work Search The accuracy and completeness of The MLC's data is d…" at bounding box center [760, 719] width 1520 height 1556
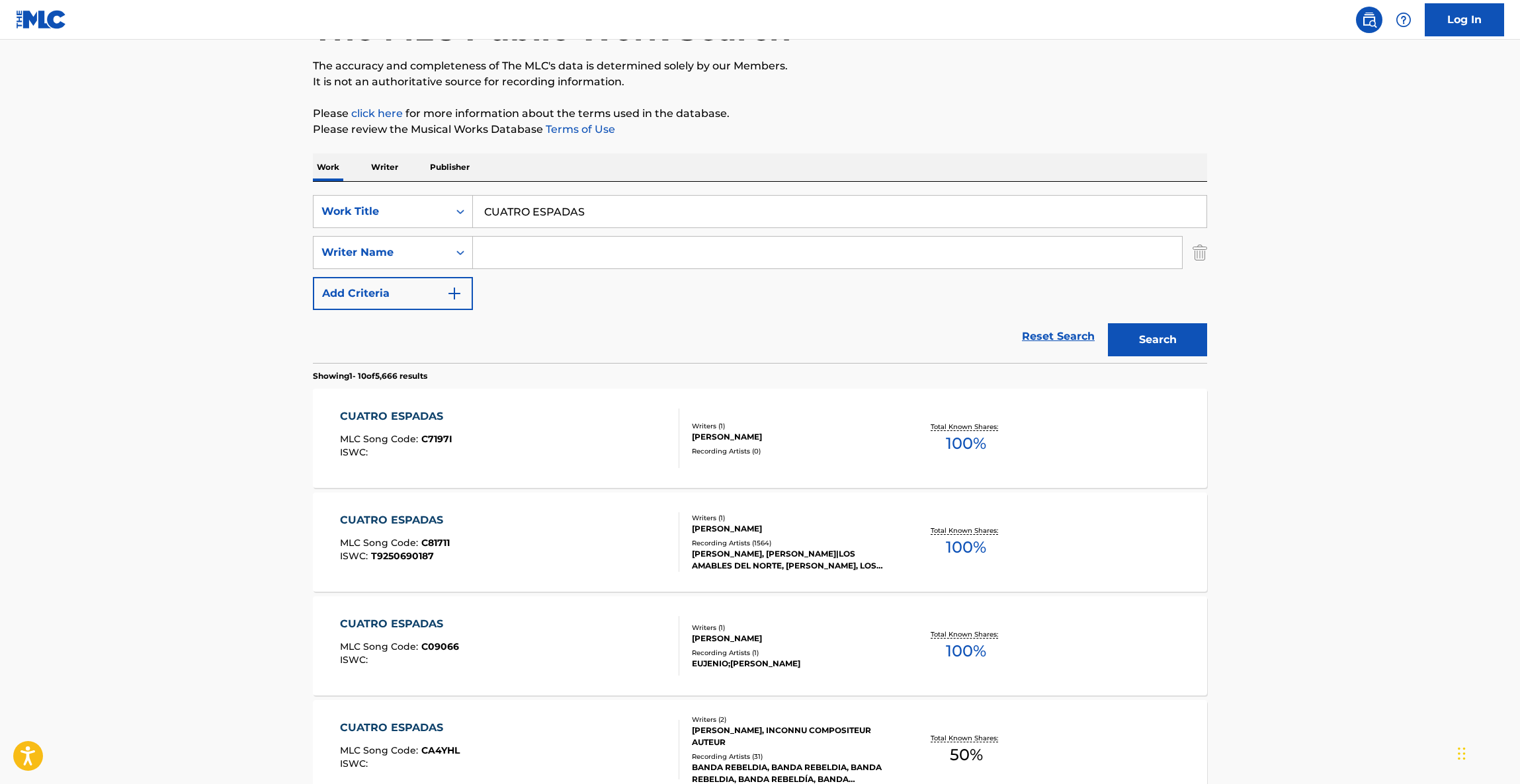
click at [1408, 583] on main "The MLC Public Work Search The accuracy and completeness of The MLC's data is d…" at bounding box center [760, 719] width 1520 height 1556
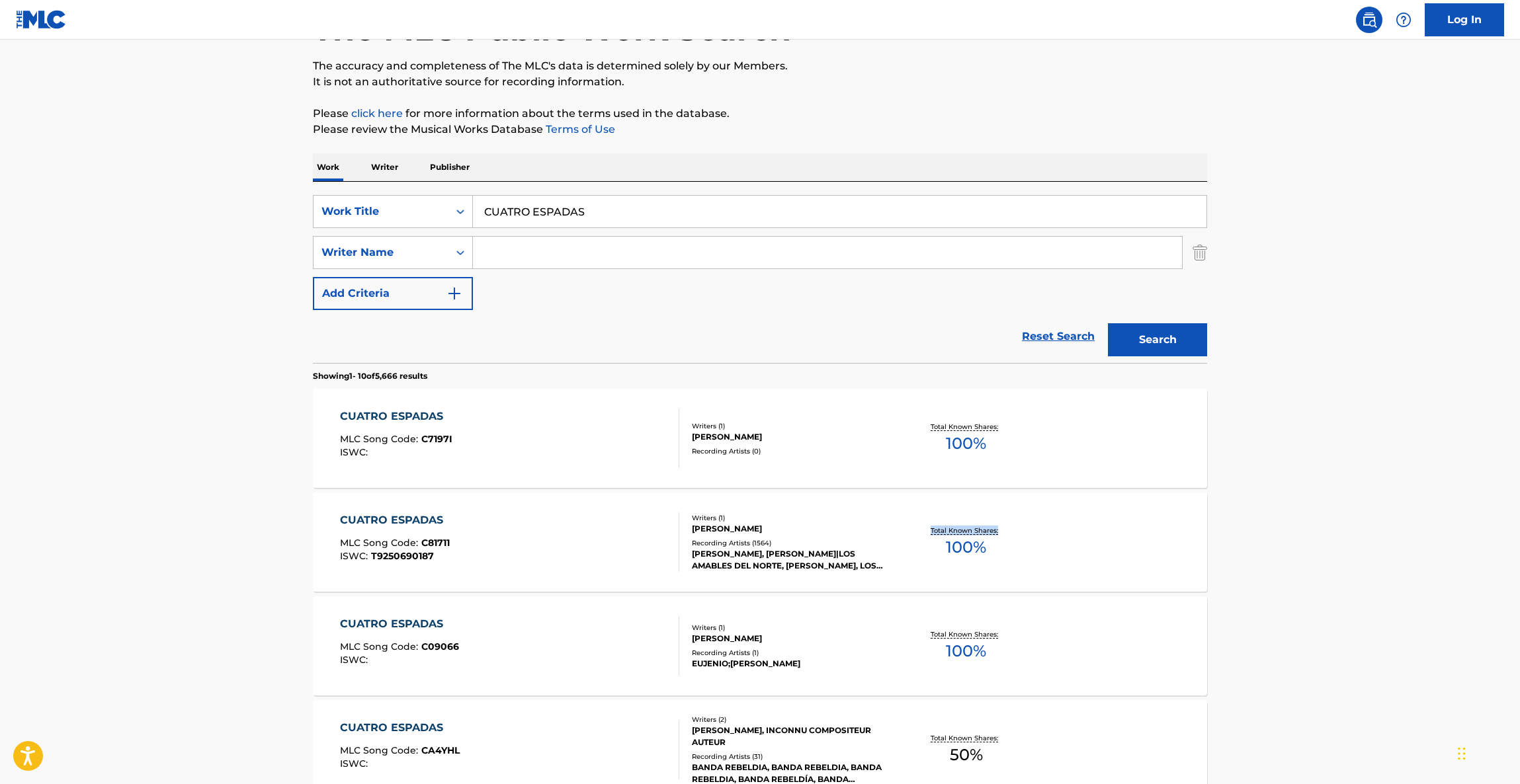
click at [1174, 764] on div "CUATRO ESPADAS MLC Song Code : CA4YHL ISWC : Writers ( 2 ) RAUNEL COSTILLA, INC…" at bounding box center [760, 749] width 894 height 99
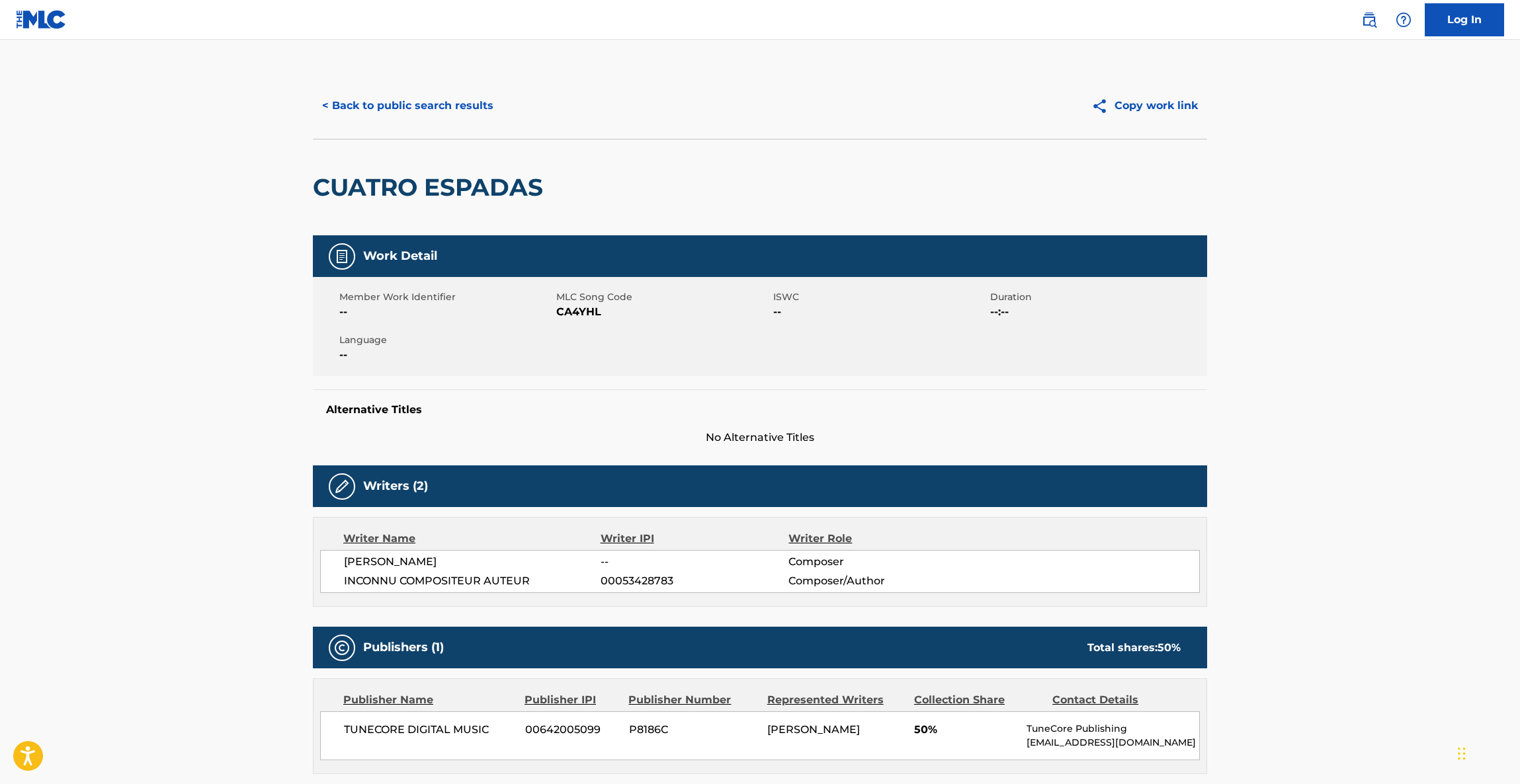
click at [1387, 401] on main "< Back to public search results Copy work link CUATRO ESPADAS Work Detail Membe…" at bounding box center [760, 695] width 1520 height 1311
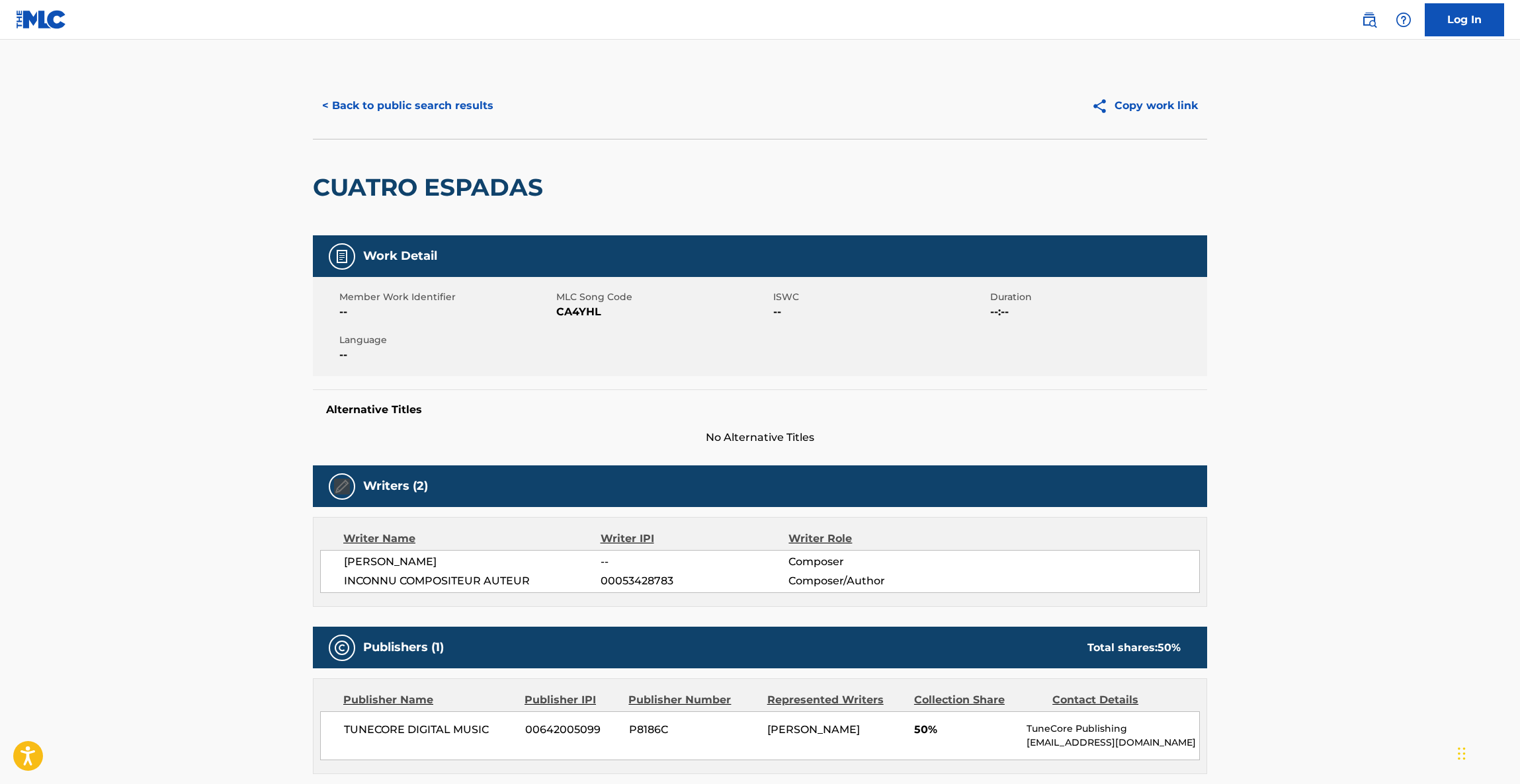
click at [1387, 401] on main "< Back to public search results Copy work link CUATRO ESPADAS Work Detail Membe…" at bounding box center [760, 695] width 1520 height 1311
click at [1387, 402] on main "< Back to public search results Copy work link CUATRO ESPADAS Work Detail Membe…" at bounding box center [760, 695] width 1520 height 1311
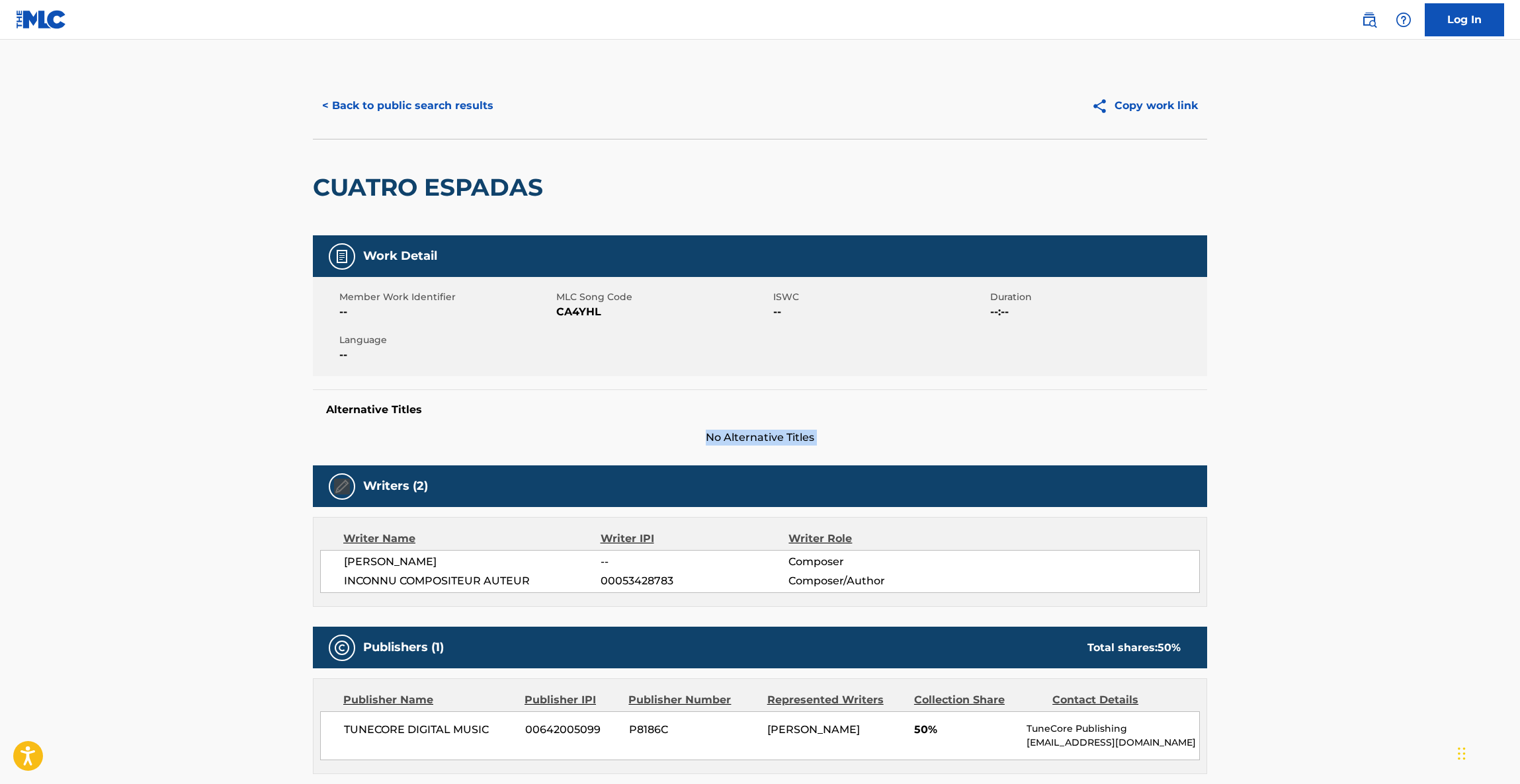
click at [1387, 402] on main "< Back to public search results Copy work link CUATRO ESPADAS Work Detail Membe…" at bounding box center [760, 695] width 1520 height 1311
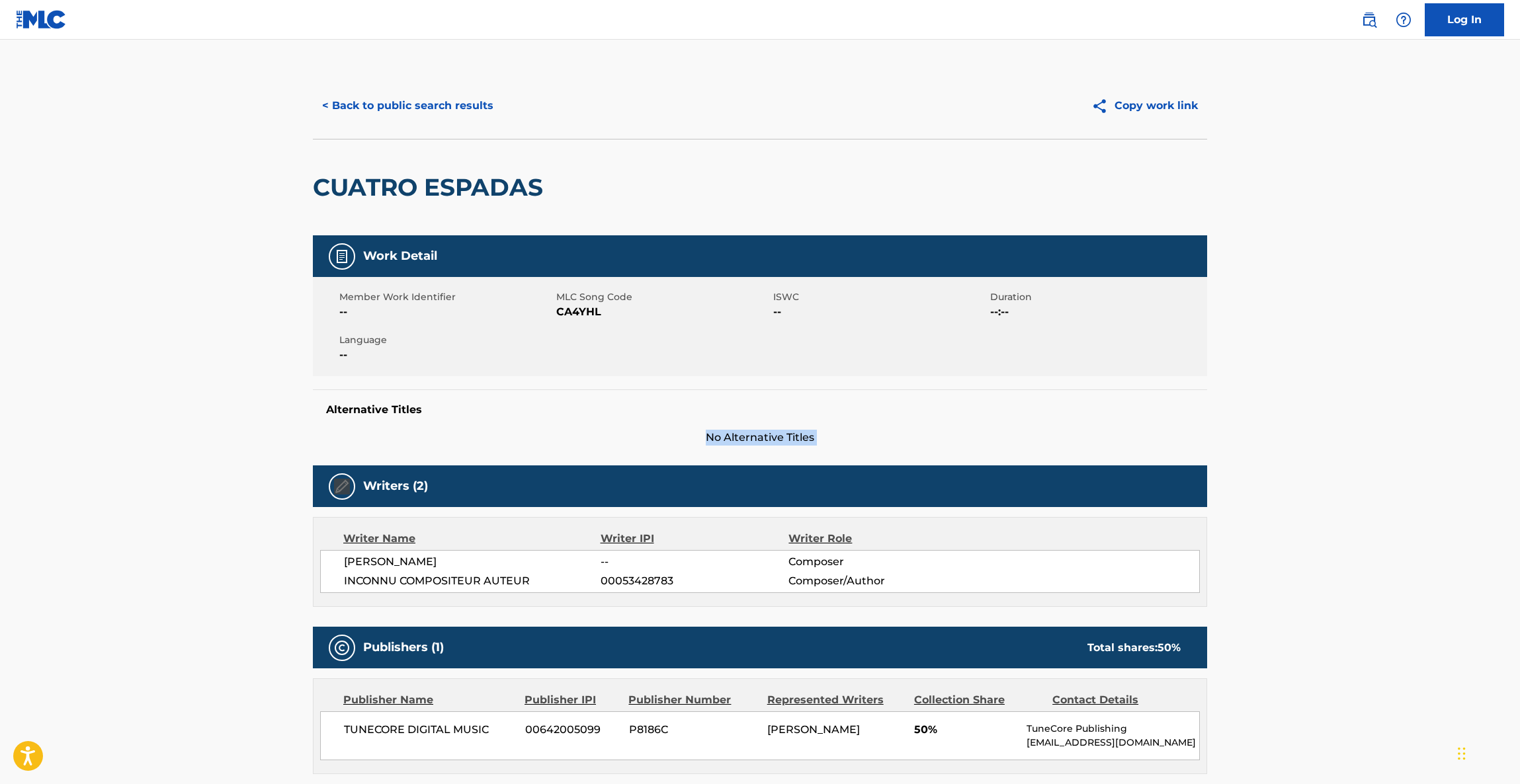
click at [1387, 402] on main "< Back to public search results Copy work link CUATRO ESPADAS Work Detail Membe…" at bounding box center [760, 695] width 1520 height 1311
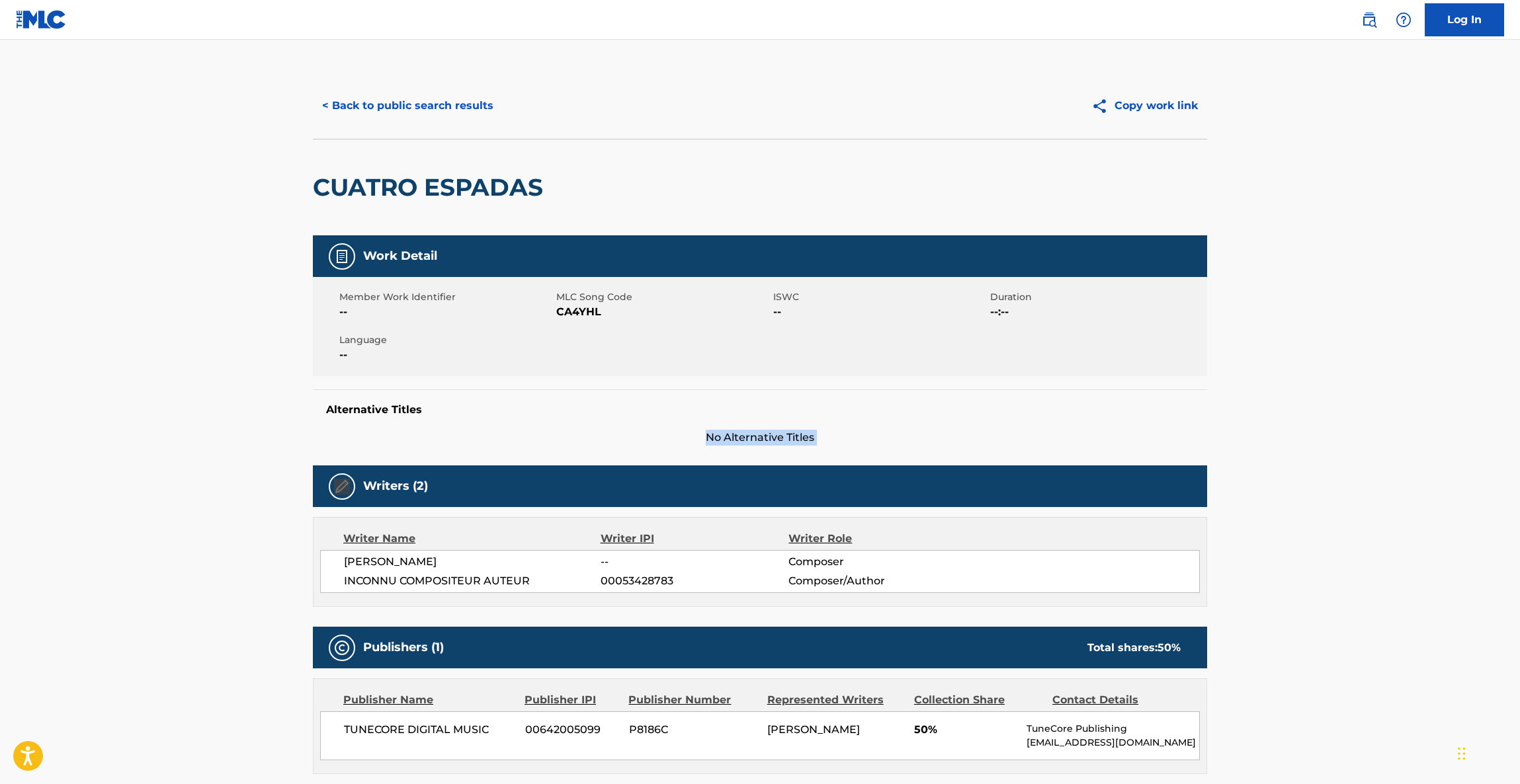
click at [1387, 402] on main "< Back to public search results Copy work link CUATRO ESPADAS Work Detail Membe…" at bounding box center [760, 695] width 1520 height 1311
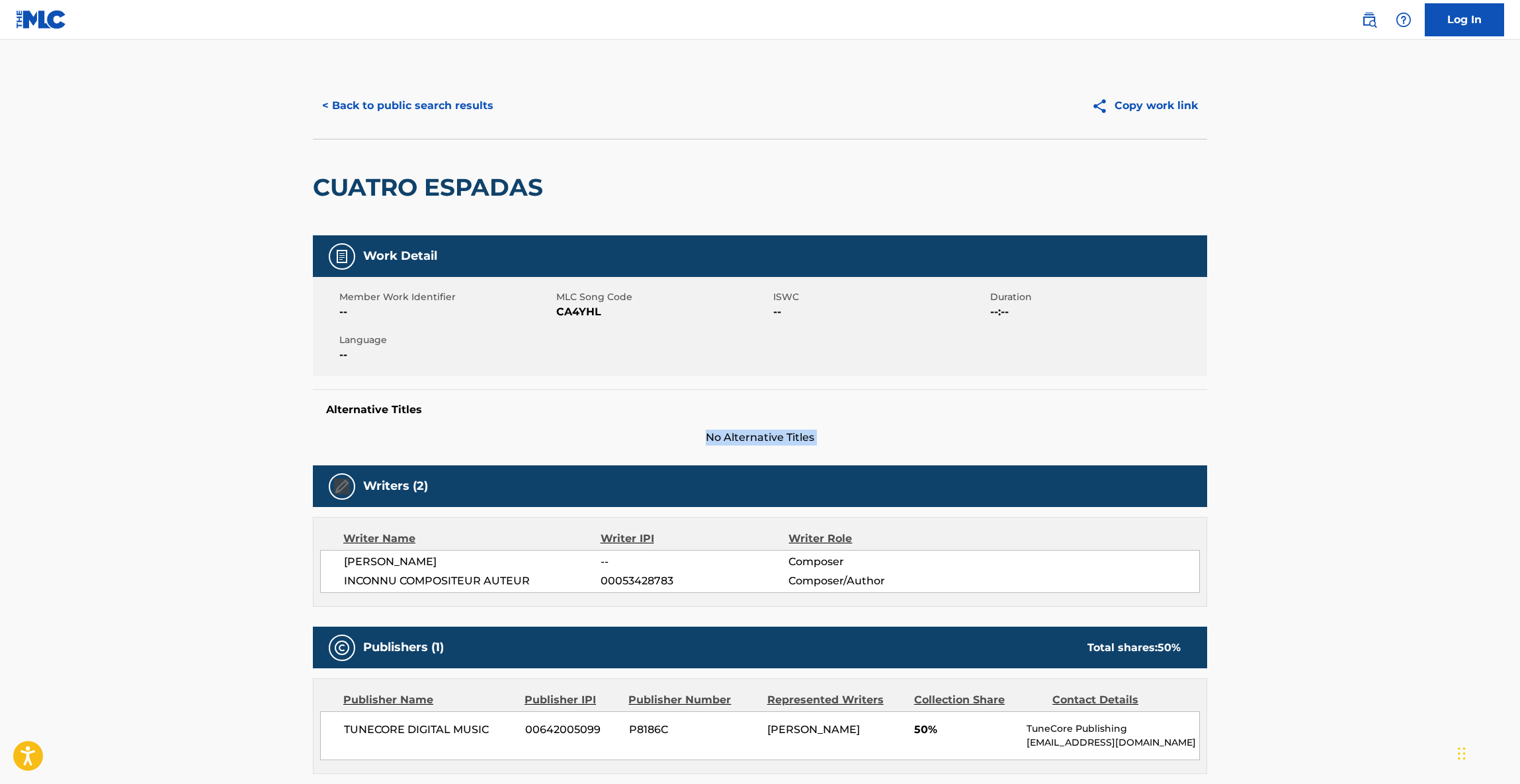
click at [1387, 402] on main "< Back to public search results Copy work link CUATRO ESPADAS Work Detail Membe…" at bounding box center [760, 695] width 1520 height 1311
click at [1449, 390] on main "< Back to public search results Copy work link CUATRO ESPADAS Work Detail Membe…" at bounding box center [760, 695] width 1520 height 1311
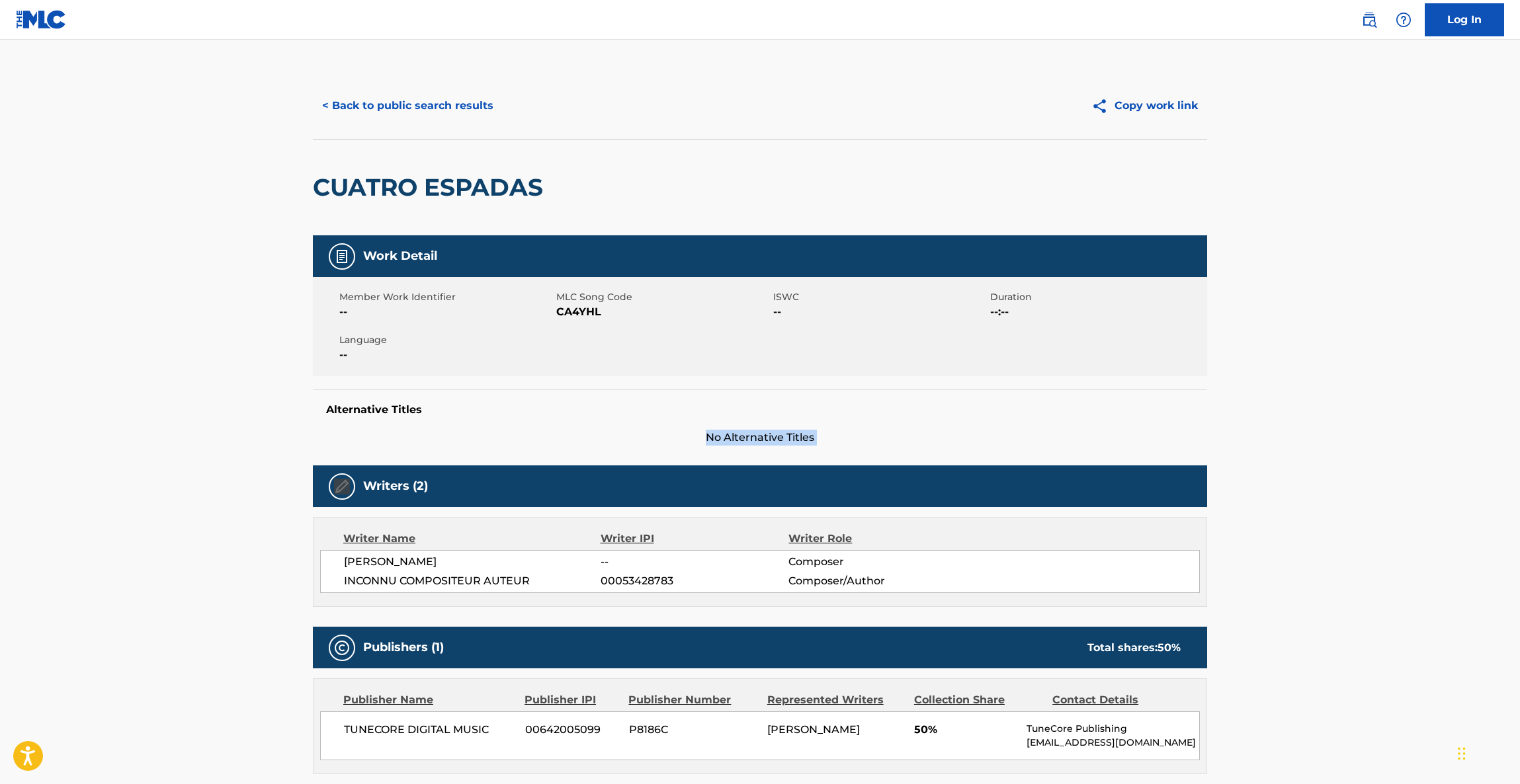
click at [1449, 390] on main "< Back to public search results Copy work link CUATRO ESPADAS Work Detail Membe…" at bounding box center [760, 695] width 1520 height 1311
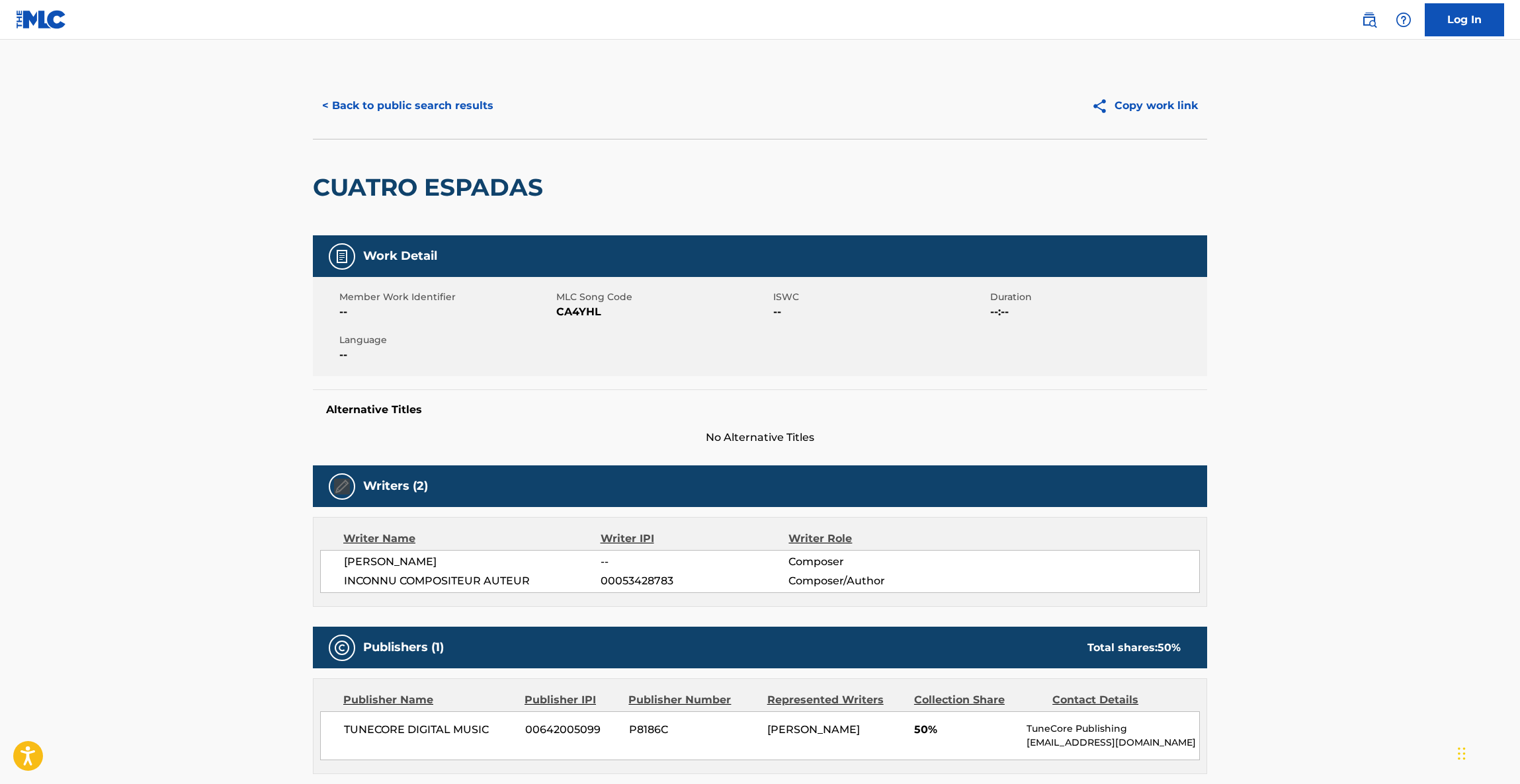
click at [1449, 390] on main "< Back to public search results Copy work link CUATRO ESPADAS Work Detail Membe…" at bounding box center [760, 695] width 1520 height 1311
click at [1478, 402] on main "< Back to public search results Copy work link CUATRO ESPADAS Work Detail Membe…" at bounding box center [760, 695] width 1520 height 1311
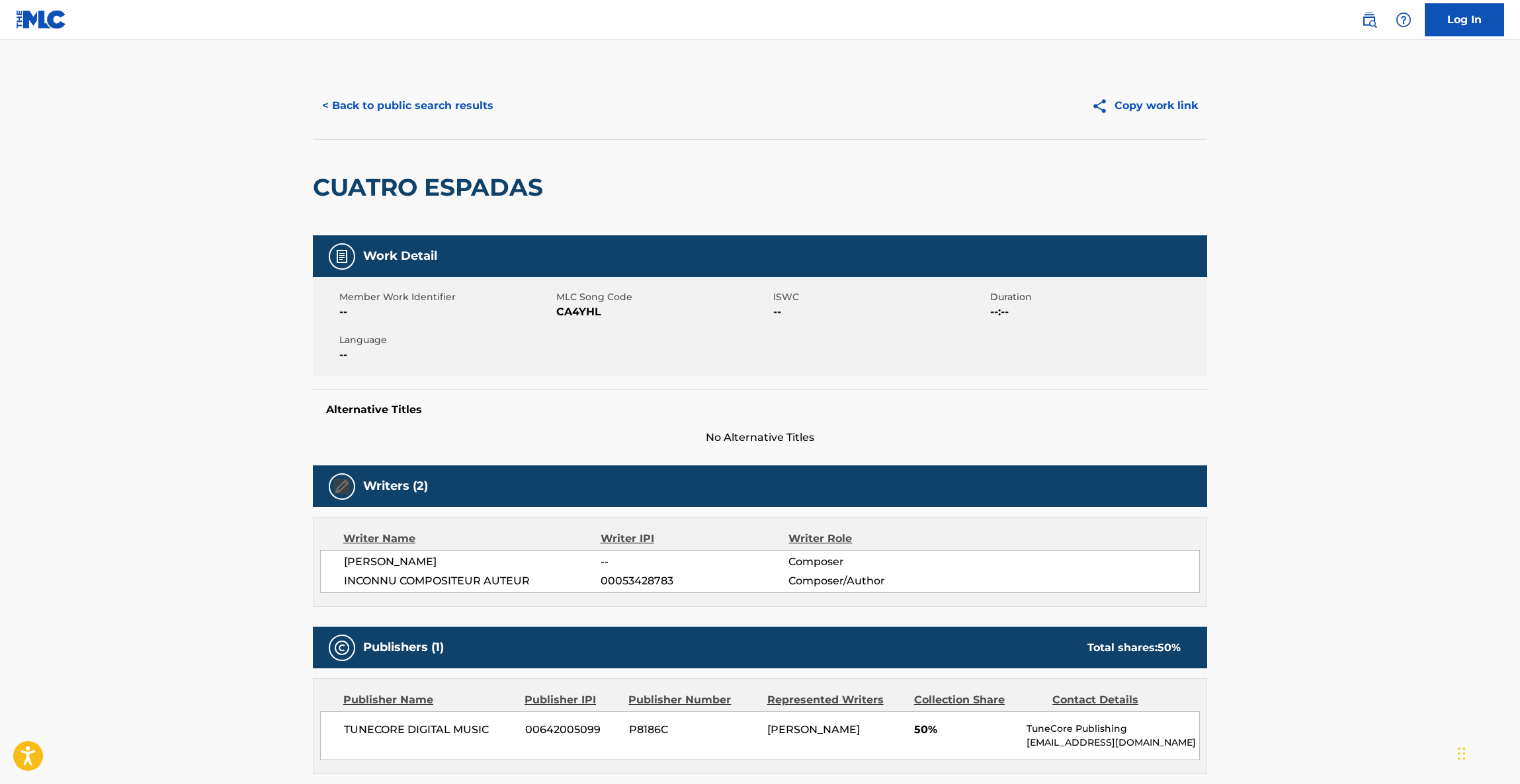
click at [1478, 402] on main "< Back to public search results Copy work link CUATRO ESPADAS Work Detail Membe…" at bounding box center [760, 695] width 1520 height 1311
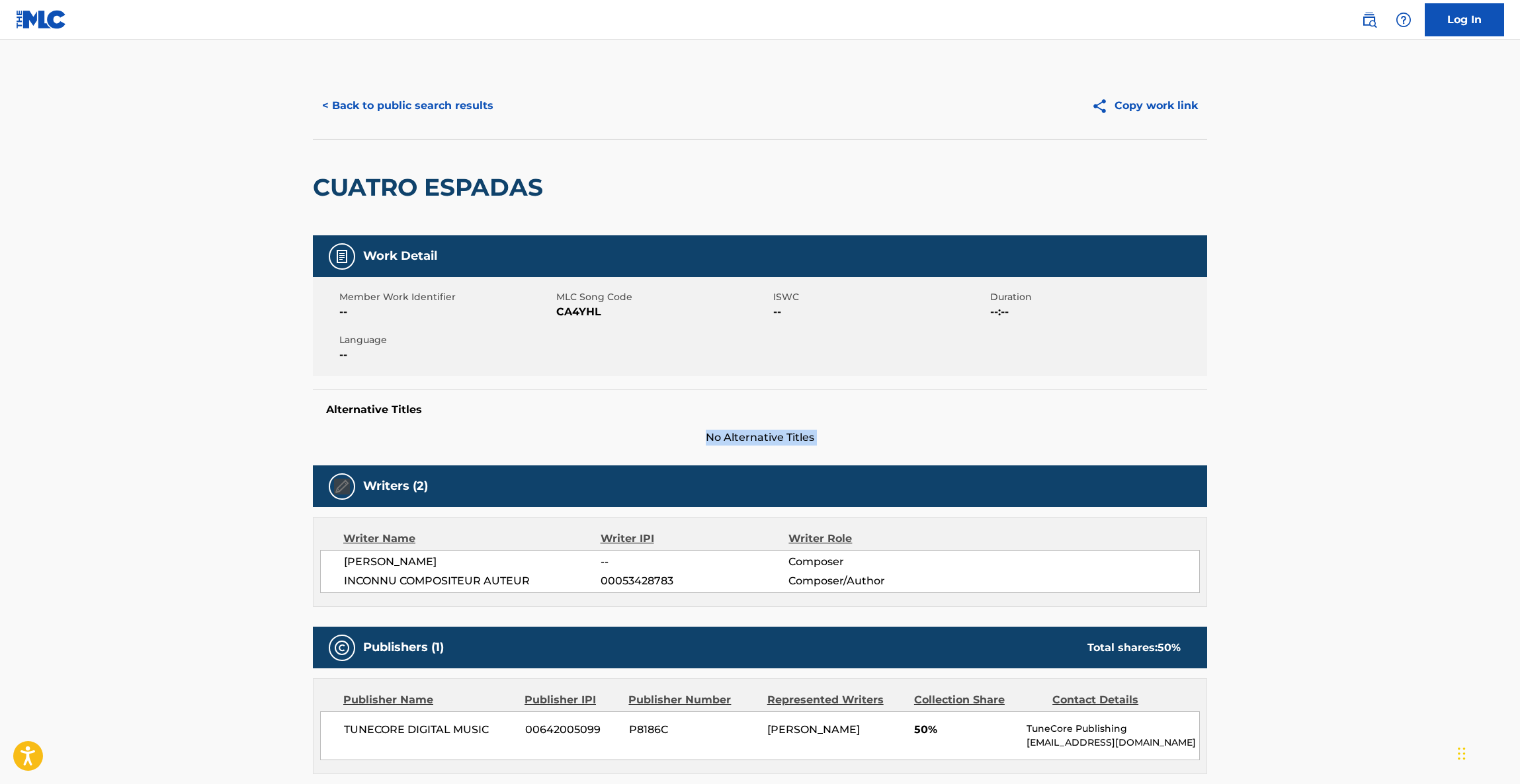
click at [1478, 402] on main "< Back to public search results Copy work link CUATRO ESPADAS Work Detail Membe…" at bounding box center [760, 695] width 1520 height 1311
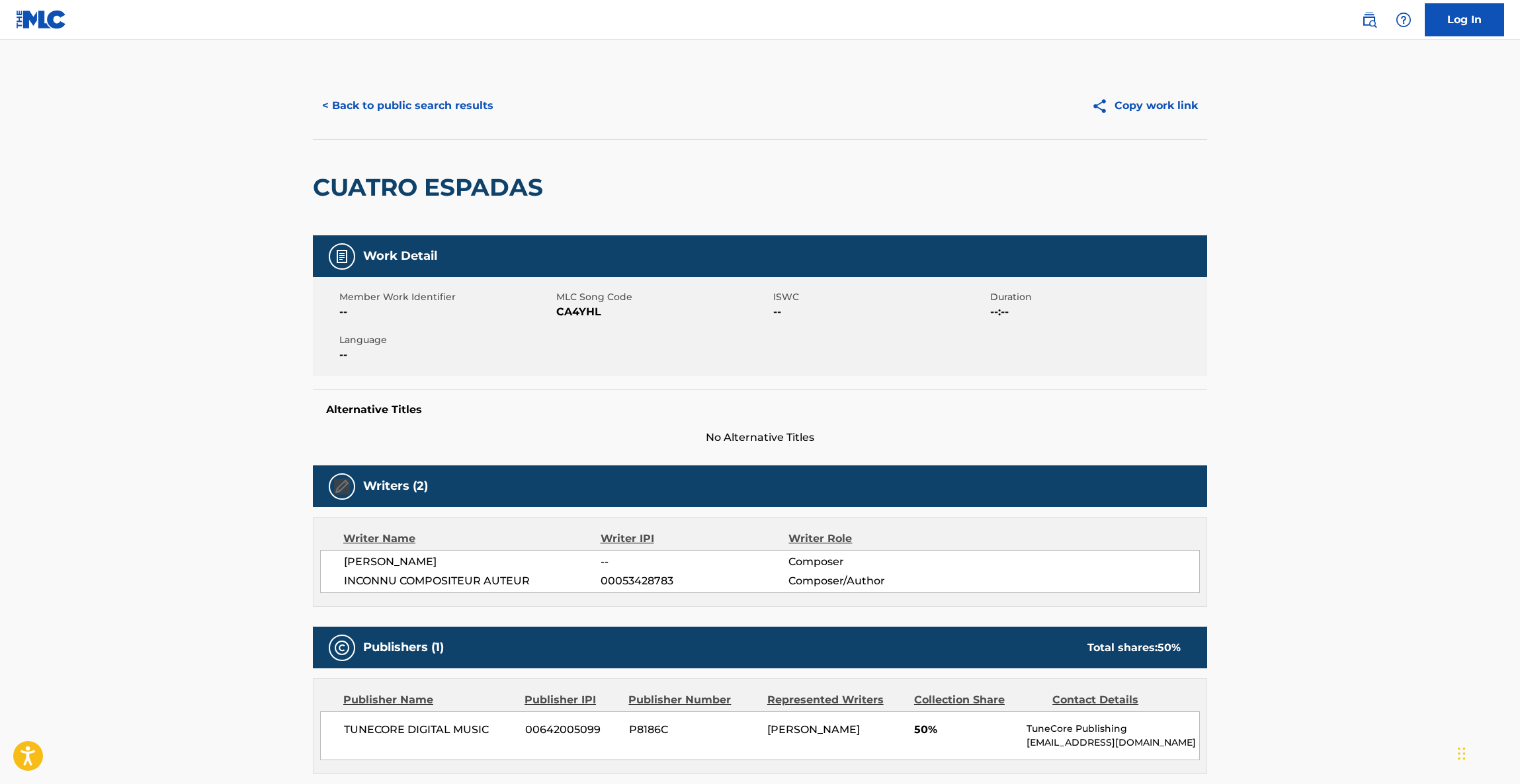
click at [1478, 402] on main "< Back to public search results Copy work link CUATRO ESPADAS Work Detail Membe…" at bounding box center [760, 695] width 1520 height 1311
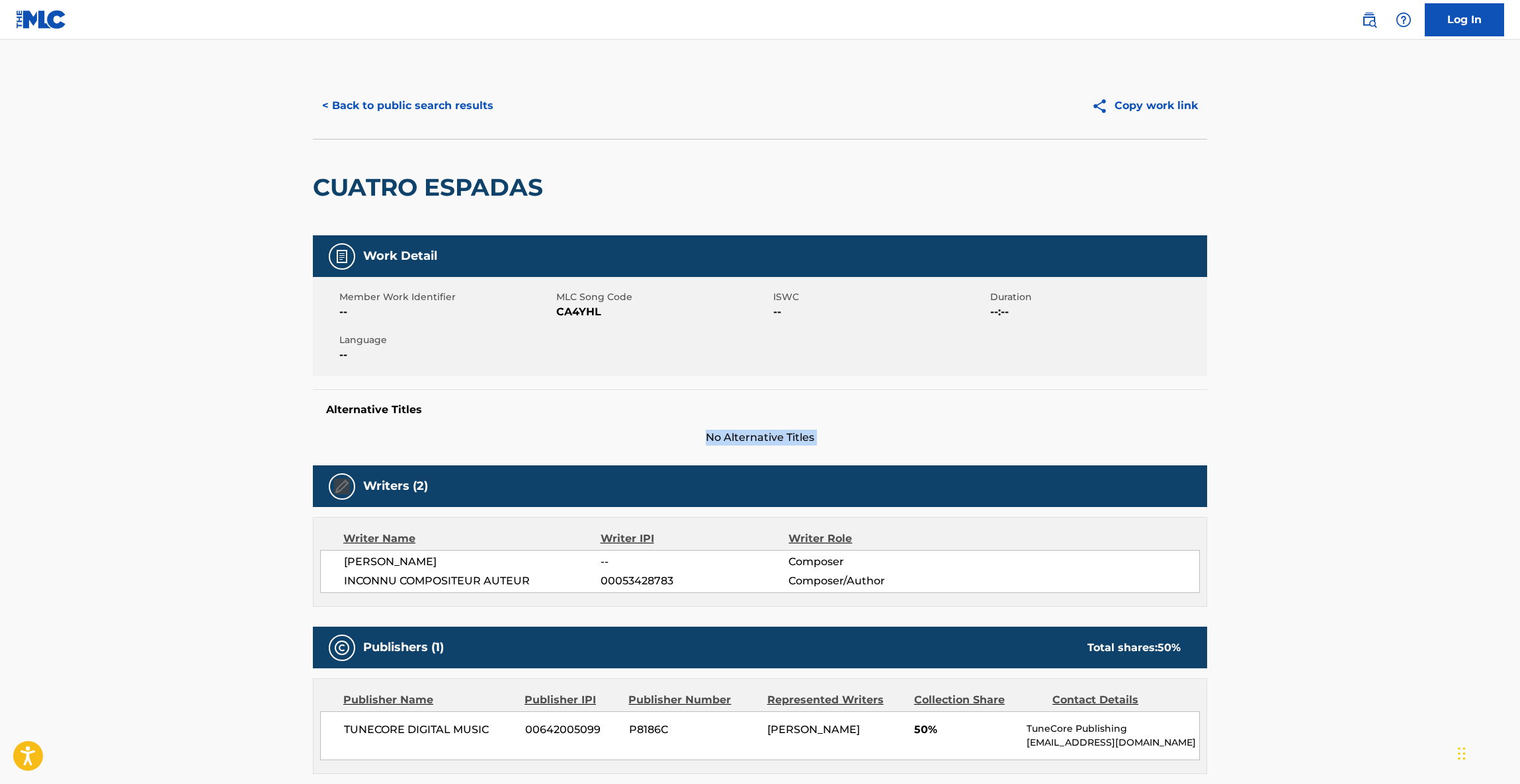
click at [1478, 402] on main "< Back to public search results Copy work link CUATRO ESPADAS Work Detail Membe…" at bounding box center [760, 695] width 1520 height 1311
click at [1475, 408] on main "< Back to public search results Copy work link CUATRO ESPADAS Work Detail Membe…" at bounding box center [760, 695] width 1520 height 1311
click at [1475, 406] on main "< Back to public search results Copy work link CUATRO ESPADAS Work Detail Membe…" at bounding box center [760, 695] width 1520 height 1311
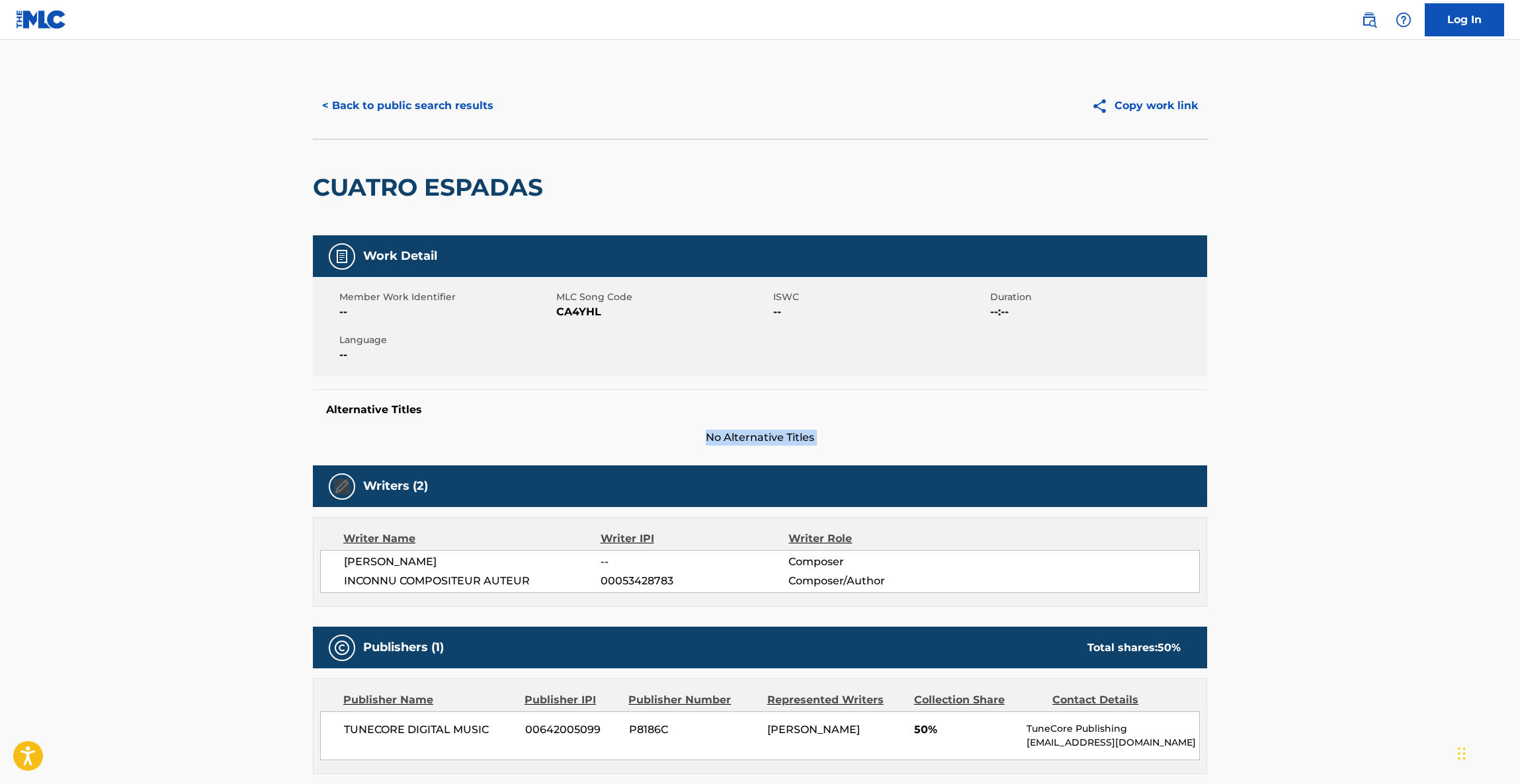
click at [1475, 406] on main "< Back to public search results Copy work link CUATRO ESPADAS Work Detail Membe…" at bounding box center [760, 695] width 1520 height 1311
drag, startPoint x: 1475, startPoint y: 406, endPoint x: 1433, endPoint y: 359, distance: 63.0
click at [1465, 359] on main "< Back to public search results Copy work link CUATRO ESPADAS Work Detail Membe…" at bounding box center [760, 695] width 1520 height 1311
click at [1370, 392] on main "< Back to public search results Copy work link CUATRO ESPADAS Work Detail Membe…" at bounding box center [760, 695] width 1520 height 1311
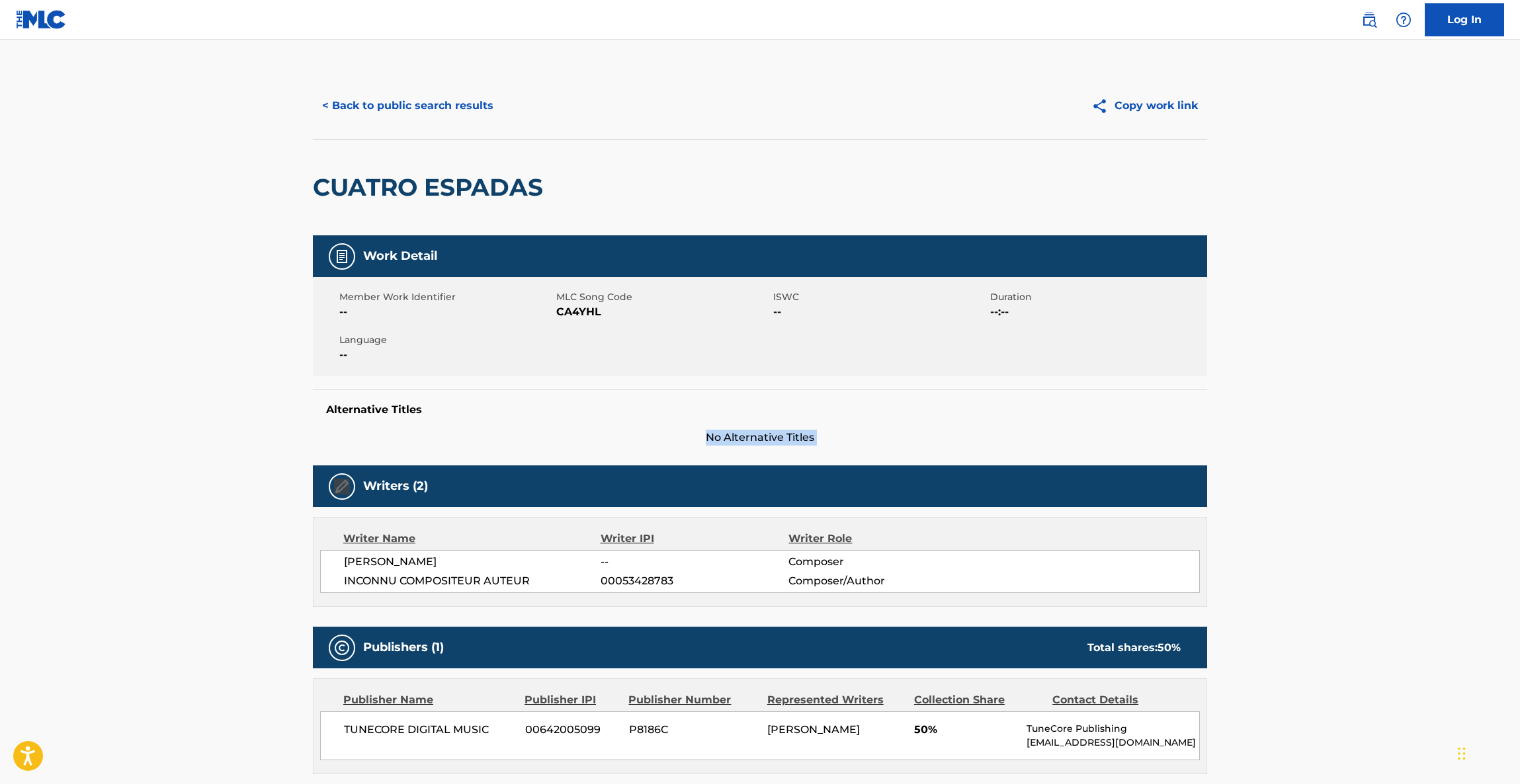
click at [1370, 392] on main "< Back to public search results Copy work link CUATRO ESPADAS Work Detail Membe…" at bounding box center [760, 695] width 1520 height 1311
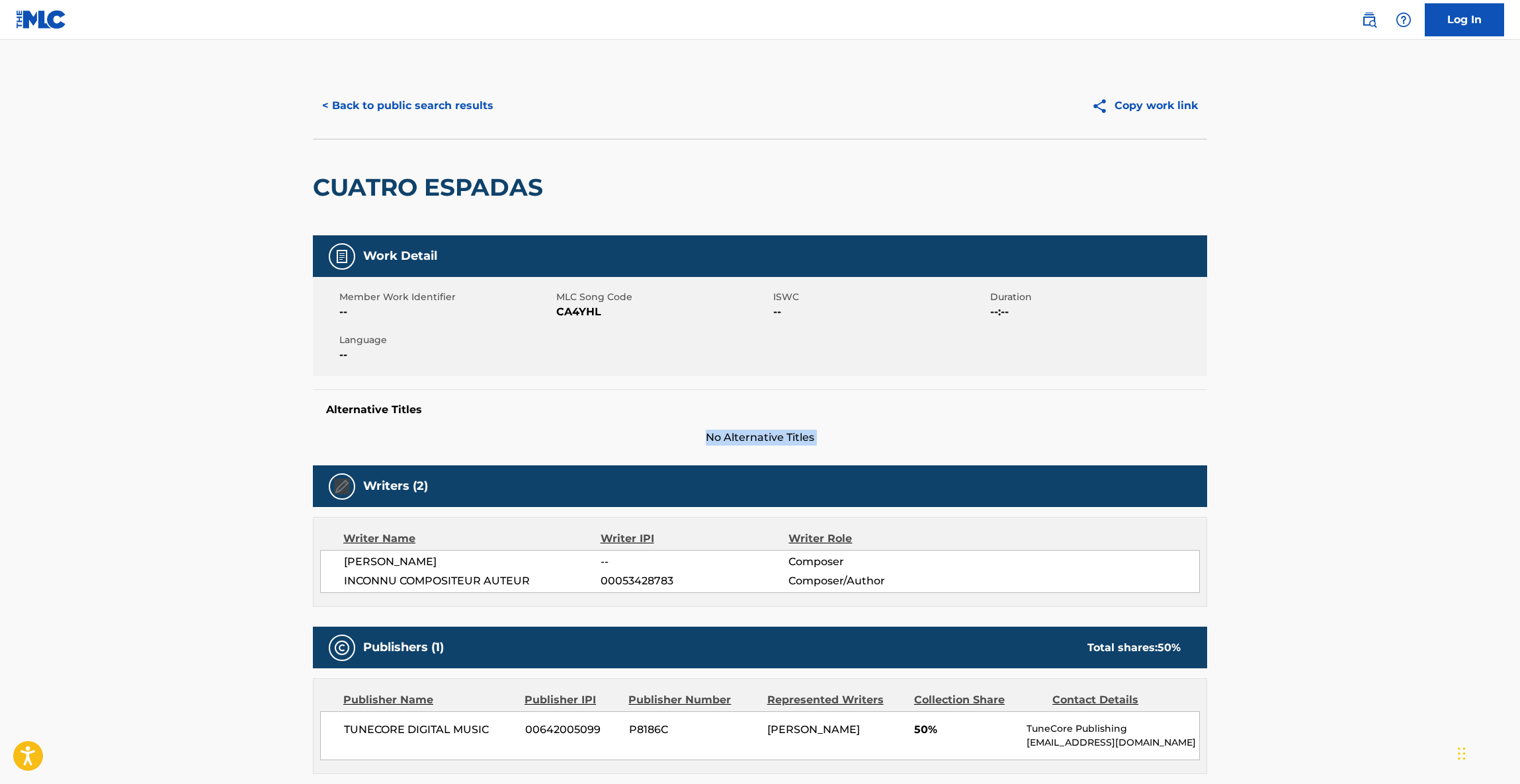
click at [1370, 392] on main "< Back to public search results Copy work link CUATRO ESPADAS Work Detail Membe…" at bounding box center [760, 695] width 1520 height 1311
click at [1370, 396] on main "< Back to public search results Copy work link CUATRO ESPADAS Work Detail Membe…" at bounding box center [760, 695] width 1520 height 1311
click at [1372, 397] on main "< Back to public search results Copy work link CUATRO ESPADAS Work Detail Membe…" at bounding box center [760, 695] width 1520 height 1311
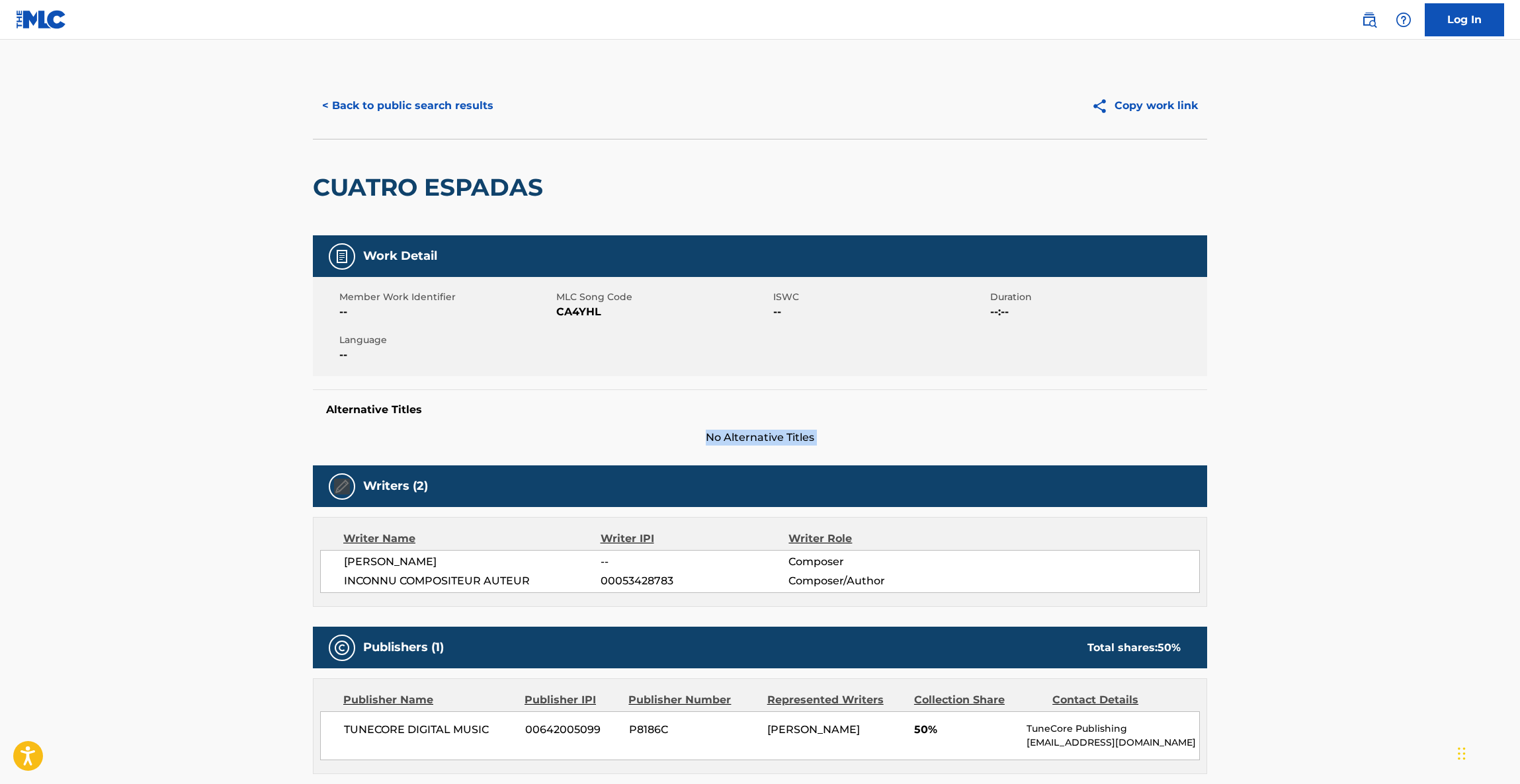
click at [1372, 397] on main "< Back to public search results Copy work link CUATRO ESPADAS Work Detail Membe…" at bounding box center [760, 695] width 1520 height 1311
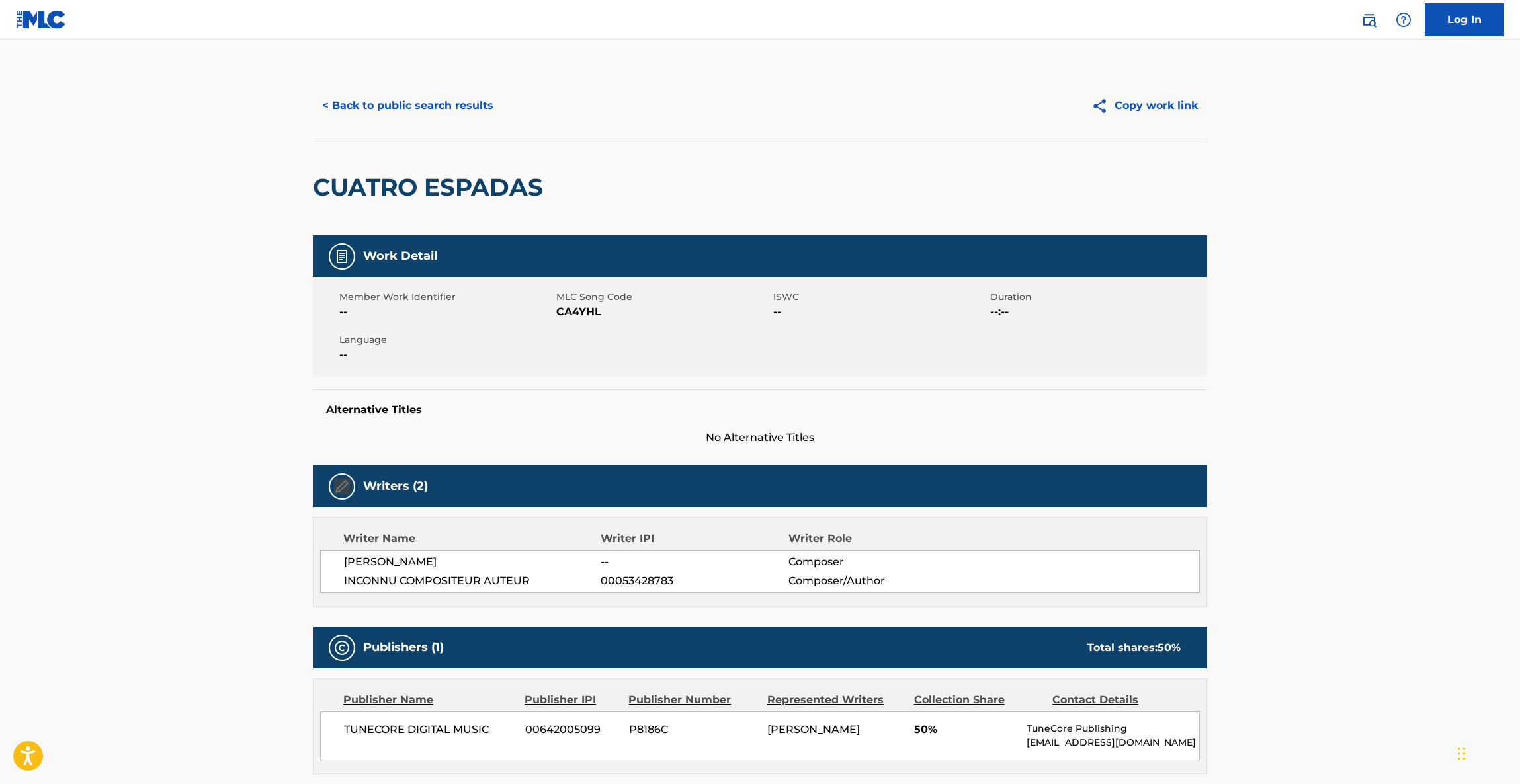
click at [1372, 397] on main "< Back to public search results Copy work link CUATRO ESPADAS Work Detail Membe…" at bounding box center [760, 695] width 1520 height 1311
drag, startPoint x: 1372, startPoint y: 397, endPoint x: 1362, endPoint y: 379, distance: 20.6
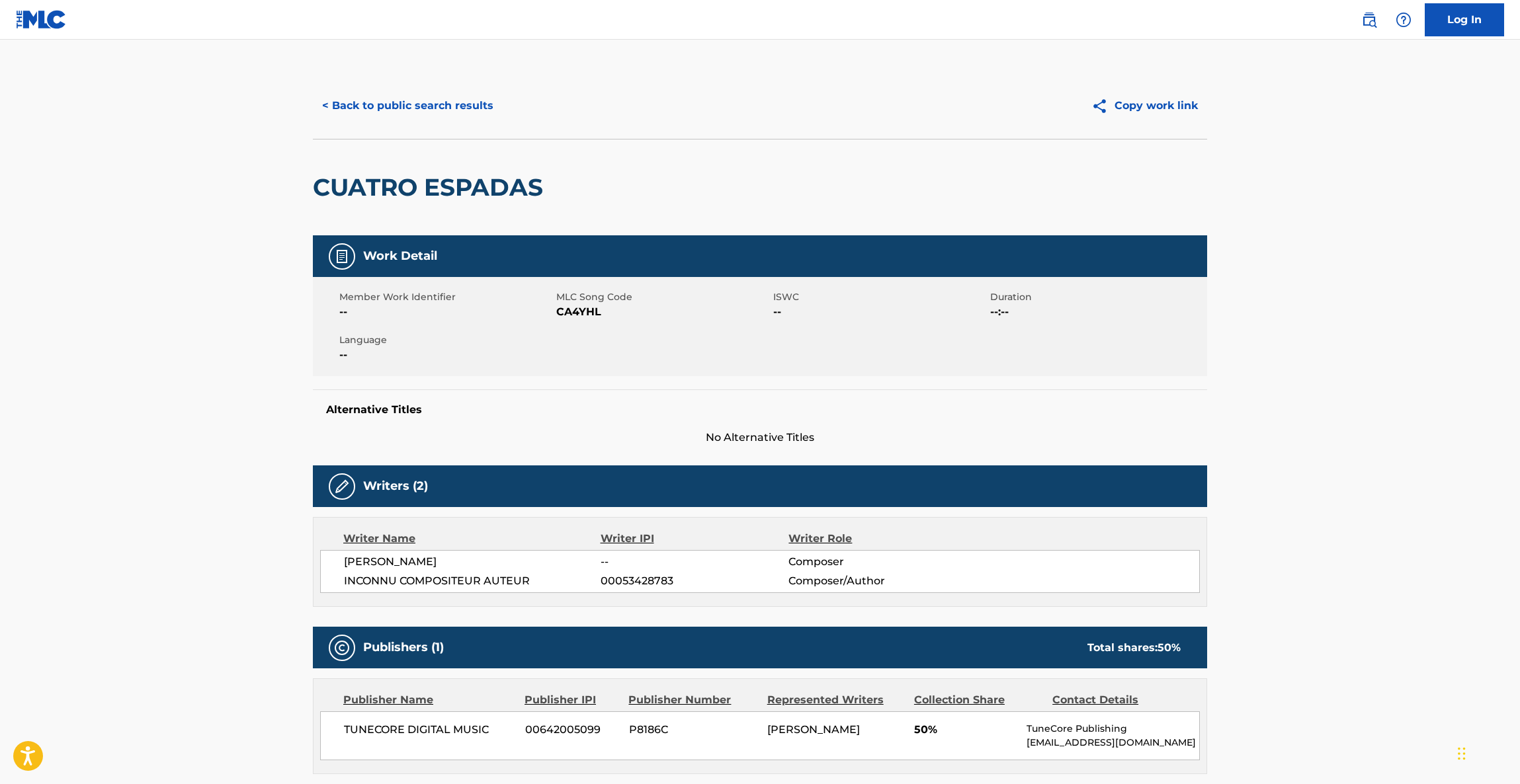
click at [1363, 381] on main "< Back to public search results Copy work link CUATRO ESPADAS Work Detail Membe…" at bounding box center [760, 695] width 1520 height 1311
click at [1358, 415] on main "< Back to public search results Copy work link CUATRO ESPADAS Work Detail Membe…" at bounding box center [760, 695] width 1520 height 1311
click at [922, 504] on div "Writers (2)" at bounding box center [760, 486] width 894 height 42
click at [922, 501] on div "Writers (2)" at bounding box center [760, 486] width 894 height 42
click at [922, 500] on div "Writers (2)" at bounding box center [760, 486] width 894 height 42
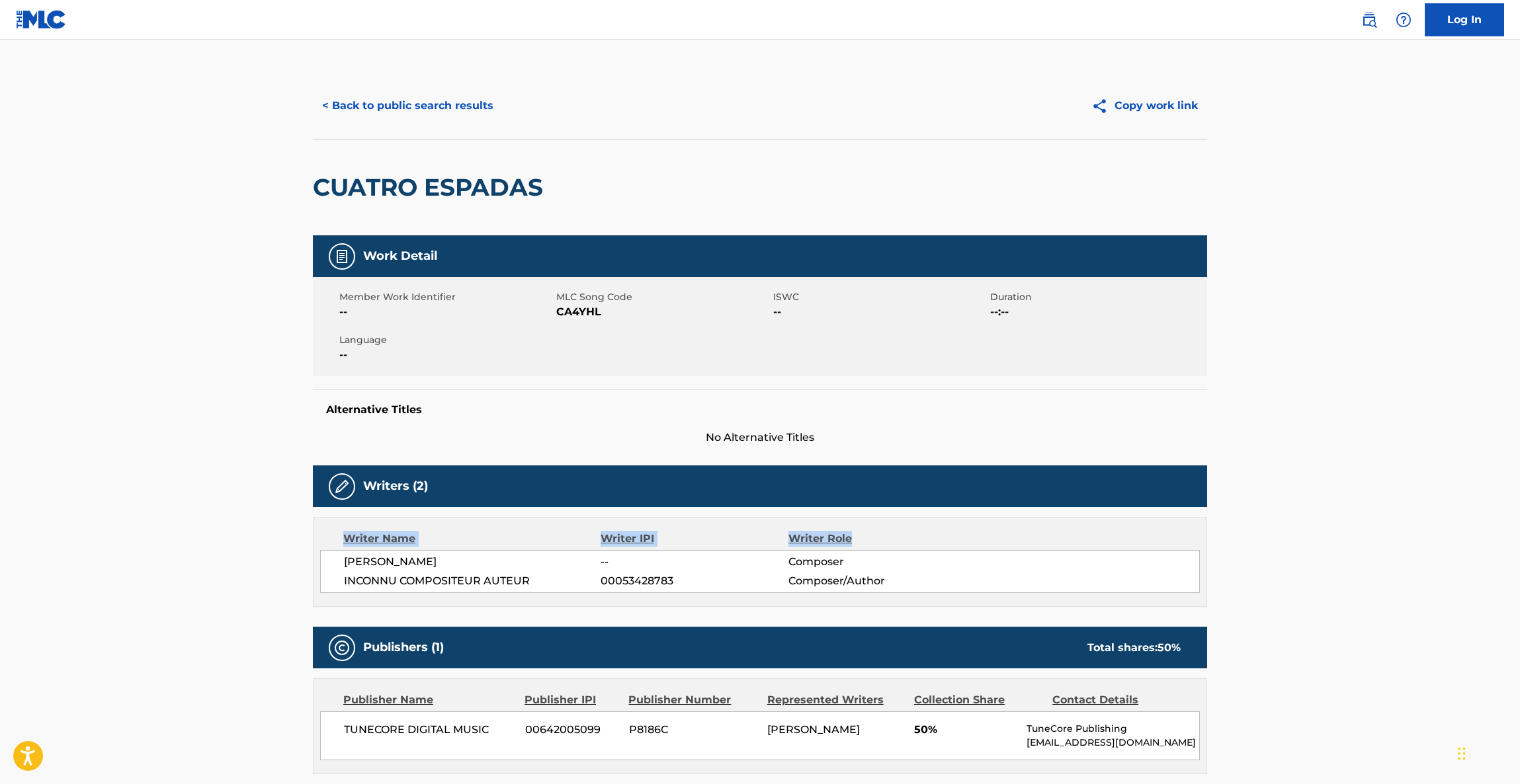
click at [923, 509] on div "Writers (2) Writer Name Writer IPI Writer Role RAUNEL COSTILLA -- Composer INCO…" at bounding box center [760, 537] width 894 height 142
click at [924, 506] on div "Writers (2)" at bounding box center [760, 486] width 894 height 42
click at [924, 489] on div "Writers (2)" at bounding box center [760, 486] width 894 height 42
drag, startPoint x: 945, startPoint y: 547, endPoint x: 961, endPoint y: 583, distance: 39.4
click at [945, 546] on div "Writer Role" at bounding box center [874, 538] width 172 height 16
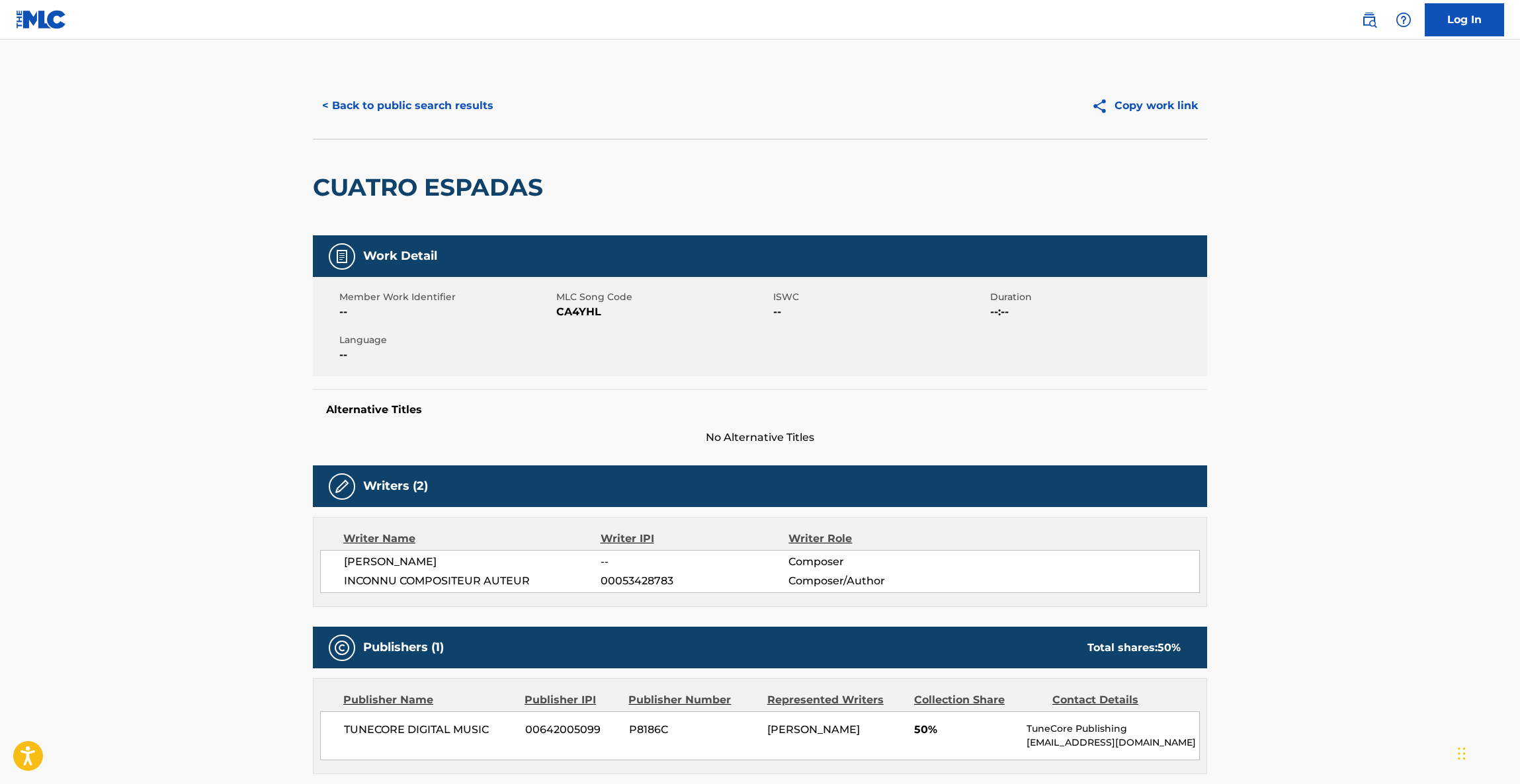
click at [955, 555] on span "Composer" at bounding box center [874, 561] width 172 height 16
click at [955, 554] on span "Composer" at bounding box center [874, 561] width 172 height 16
click at [955, 558] on span "Composer" at bounding box center [874, 561] width 172 height 16
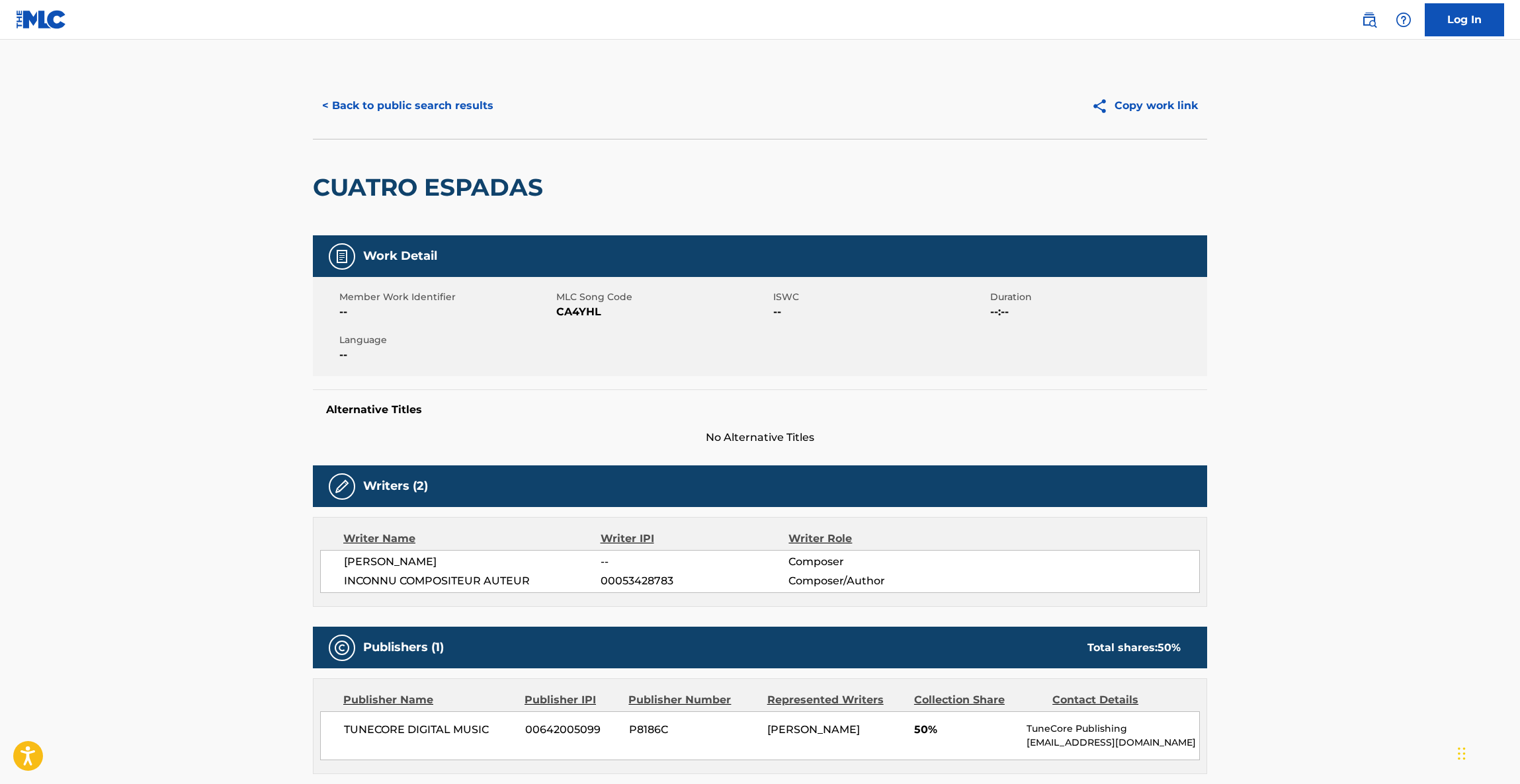
click at [955, 558] on span "Composer" at bounding box center [874, 561] width 172 height 16
click at [950, 534] on div "Writer Name Writer IPI Writer Role RAUNEL COSTILLA -- Composer INCONNU COMPOSIT…" at bounding box center [760, 561] width 894 height 90
click at [950, 533] on div "Writer Role" at bounding box center [874, 538] width 172 height 16
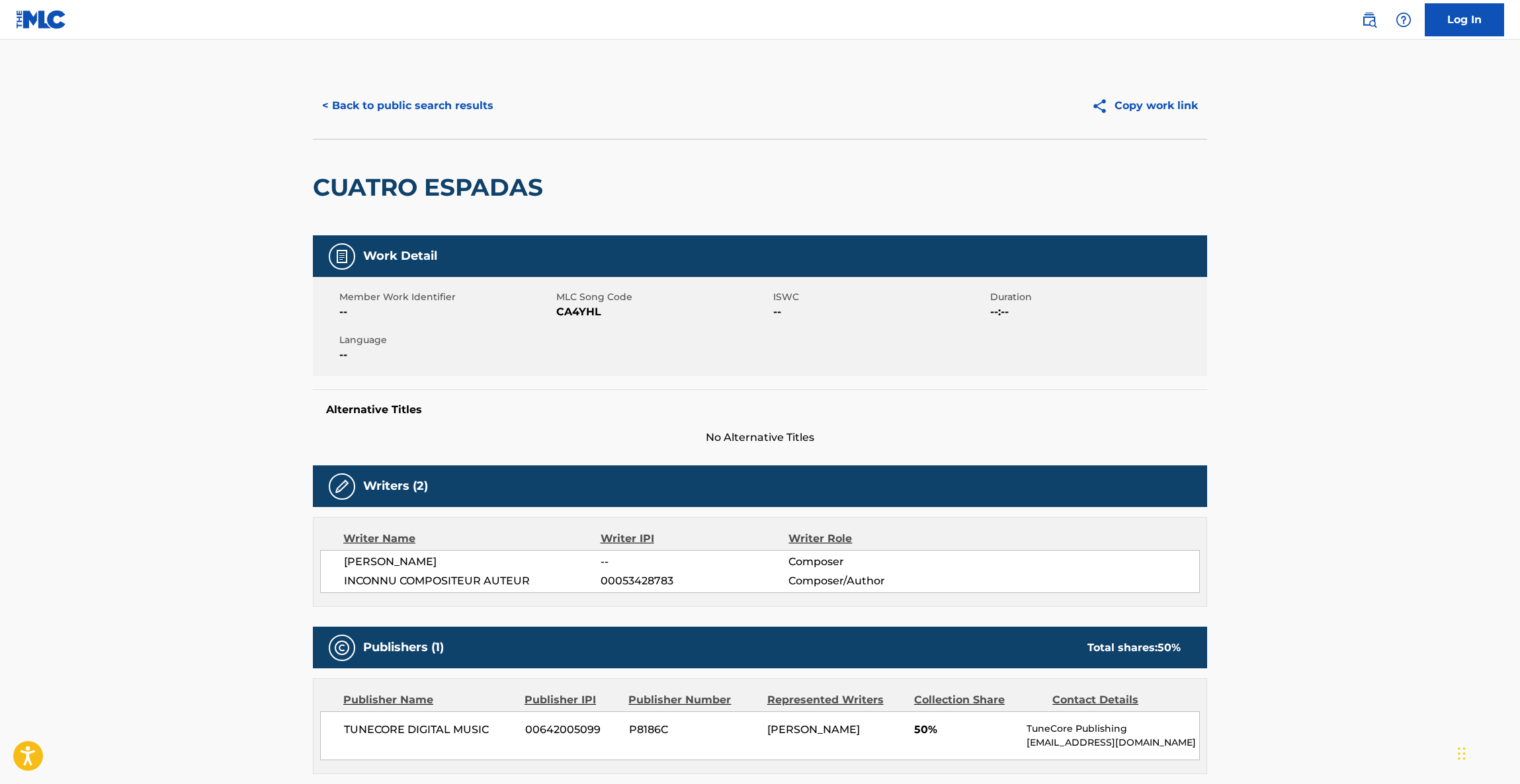
click at [950, 533] on div "Writer Role" at bounding box center [874, 538] width 172 height 16
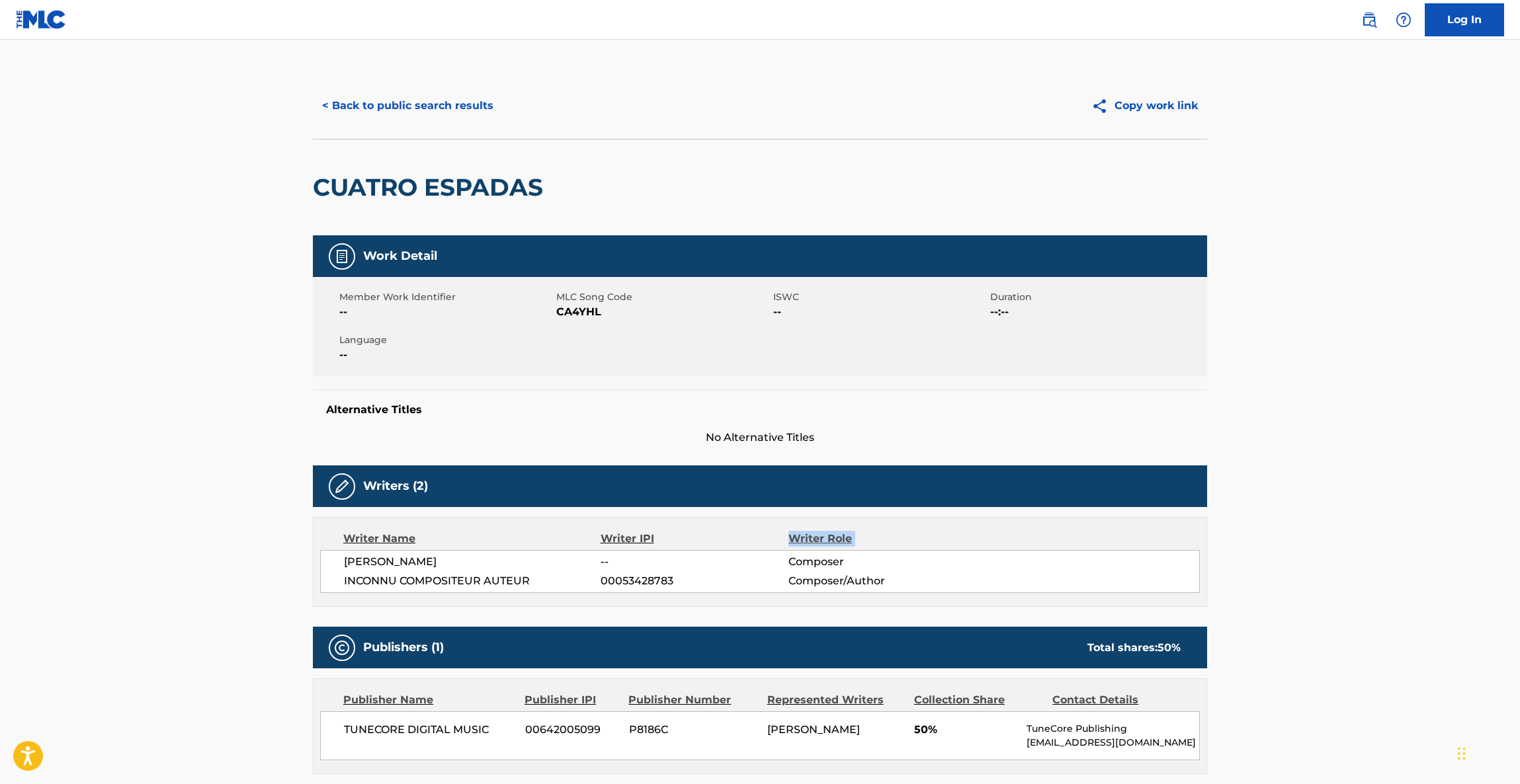
click at [950, 533] on div "Writer Role" at bounding box center [874, 538] width 172 height 16
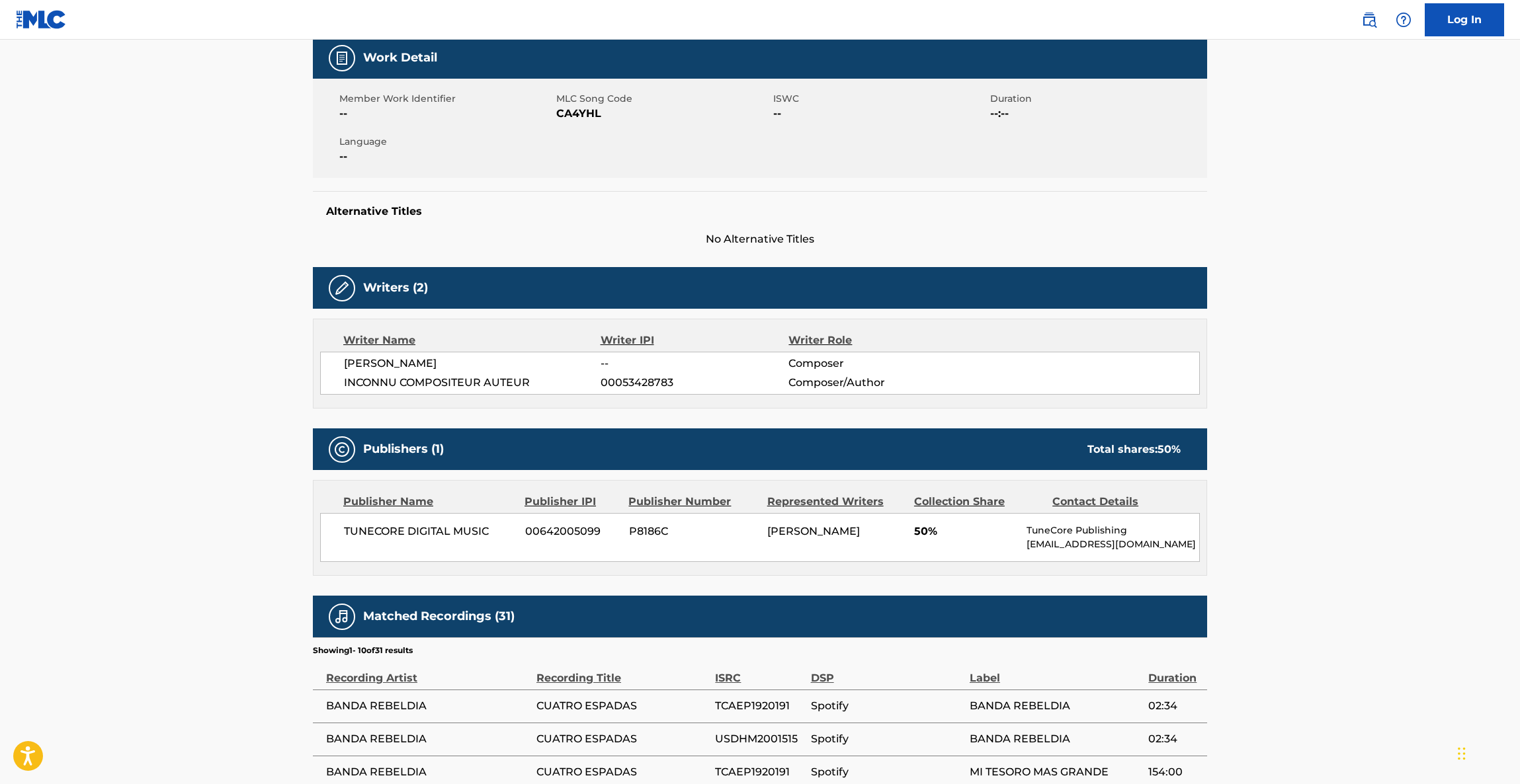
click at [917, 533] on span "50%" at bounding box center [965, 531] width 102 height 16
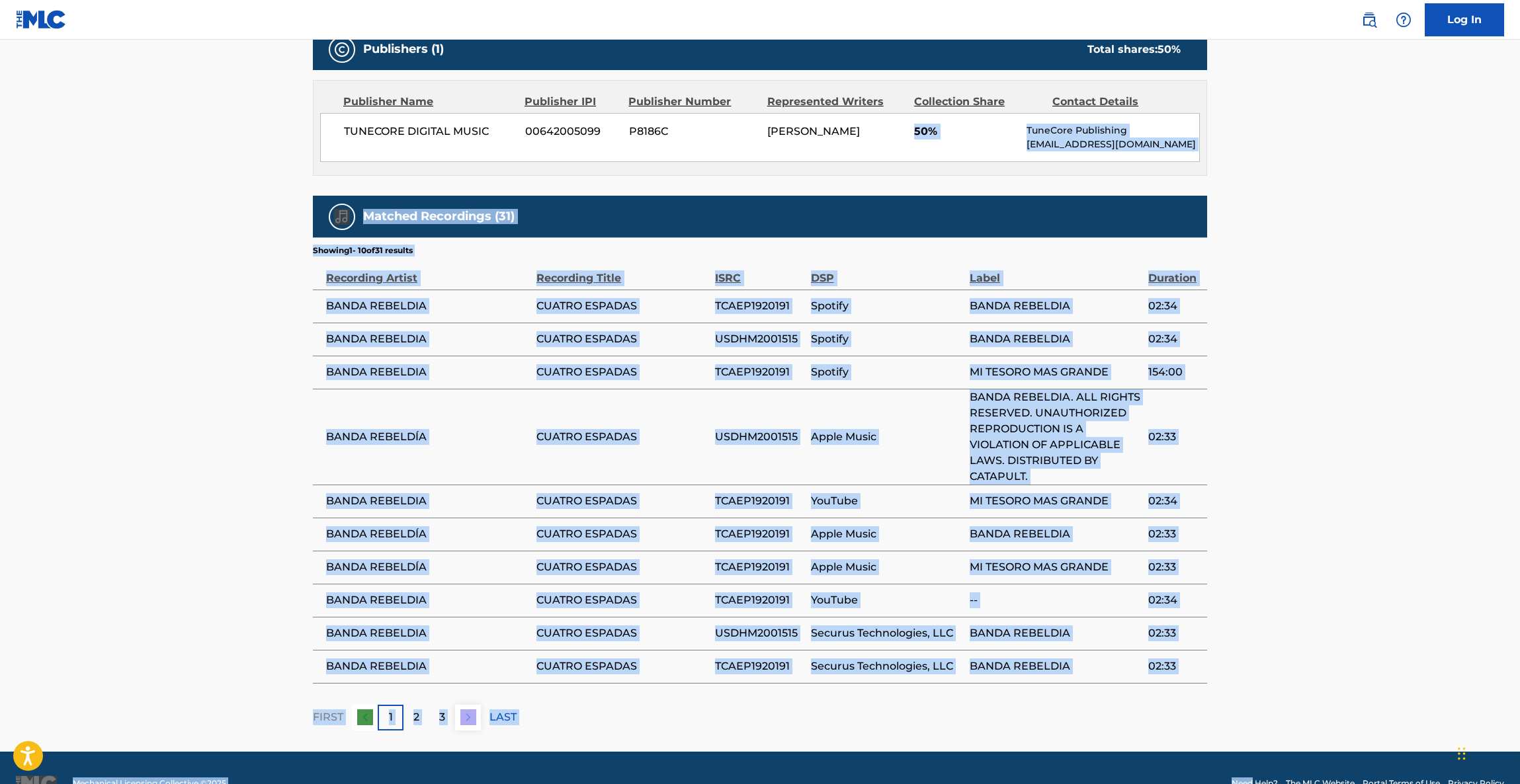
scroll to position [629, 0]
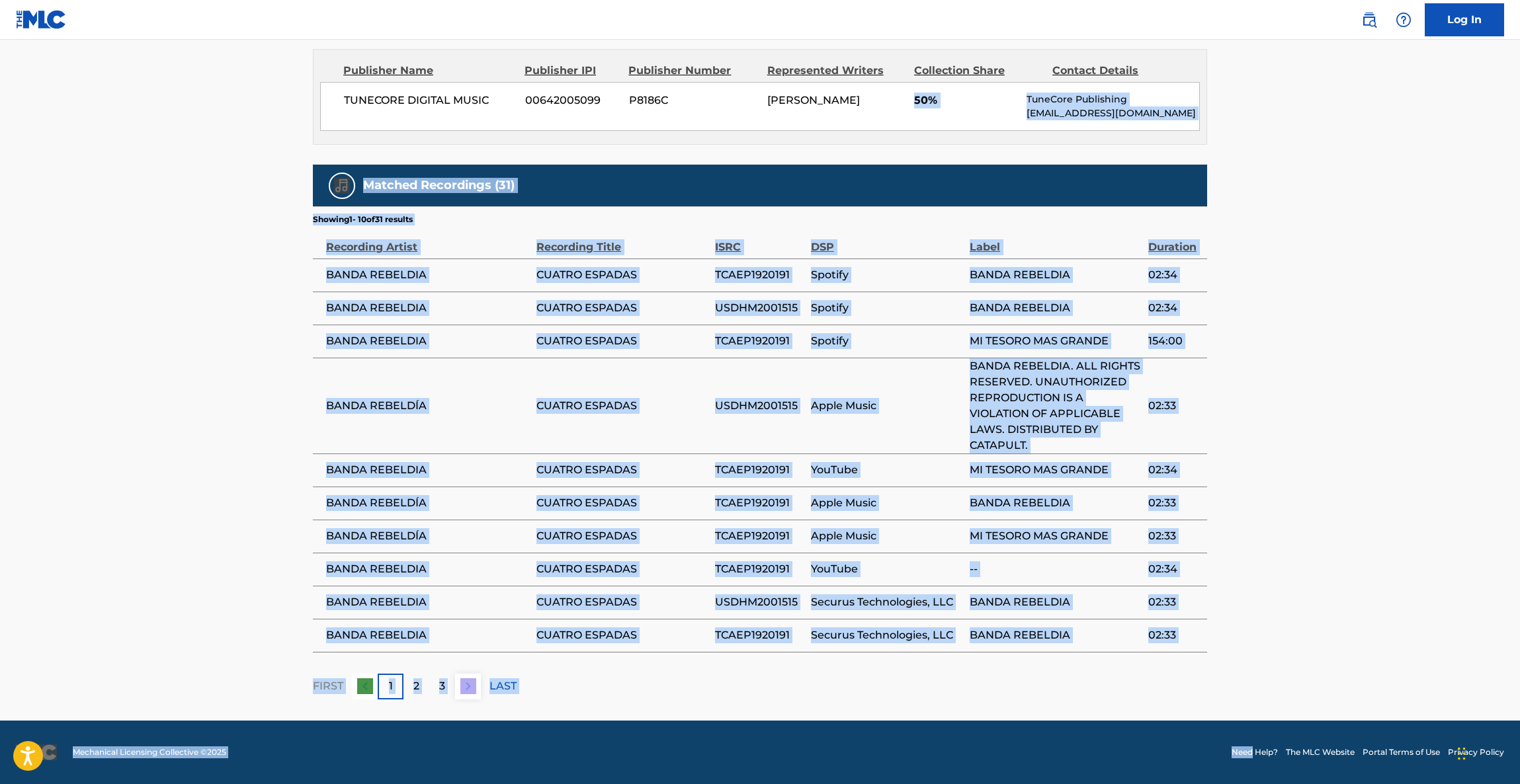
drag, startPoint x: 917, startPoint y: 533, endPoint x: 1001, endPoint y: 831, distance: 309.6
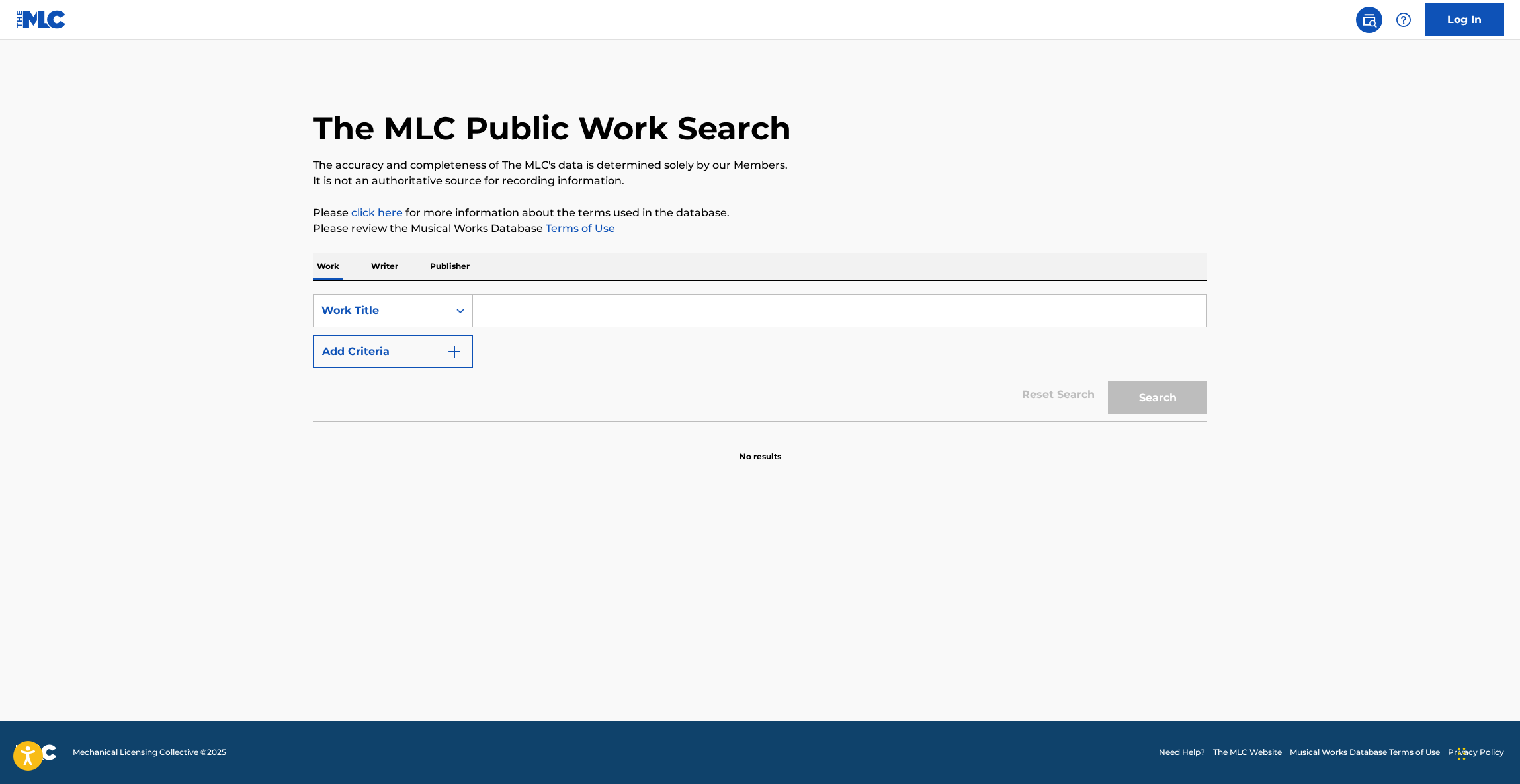
click at [915, 613] on main "The MLC Public Work Search The accuracy and completeness of The MLC's data is d…" at bounding box center [760, 380] width 1520 height 681
click at [904, 603] on main "The MLC Public Work Search The accuracy and completeness of The MLC's data is d…" at bounding box center [760, 380] width 1520 height 681
click at [906, 606] on main "The MLC Public Work Search The accuracy and completeness of The MLC's data is d…" at bounding box center [760, 380] width 1520 height 681
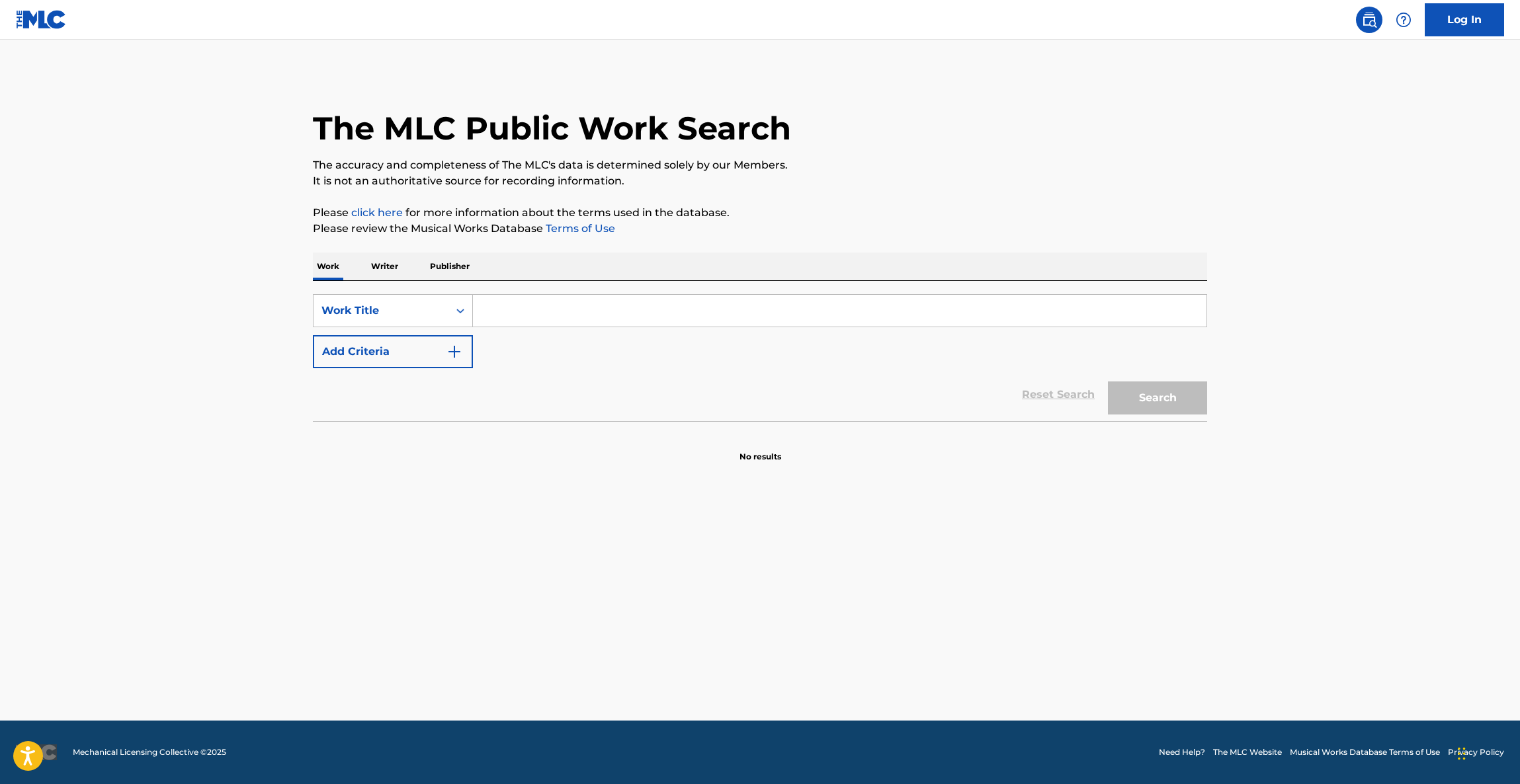
click at [906, 606] on main "The MLC Public Work Search The accuracy and completeness of The MLC's data is d…" at bounding box center [760, 380] width 1520 height 681
click at [910, 606] on main "The MLC Public Work Search The accuracy and completeness of The MLC's data is d…" at bounding box center [760, 380] width 1520 height 681
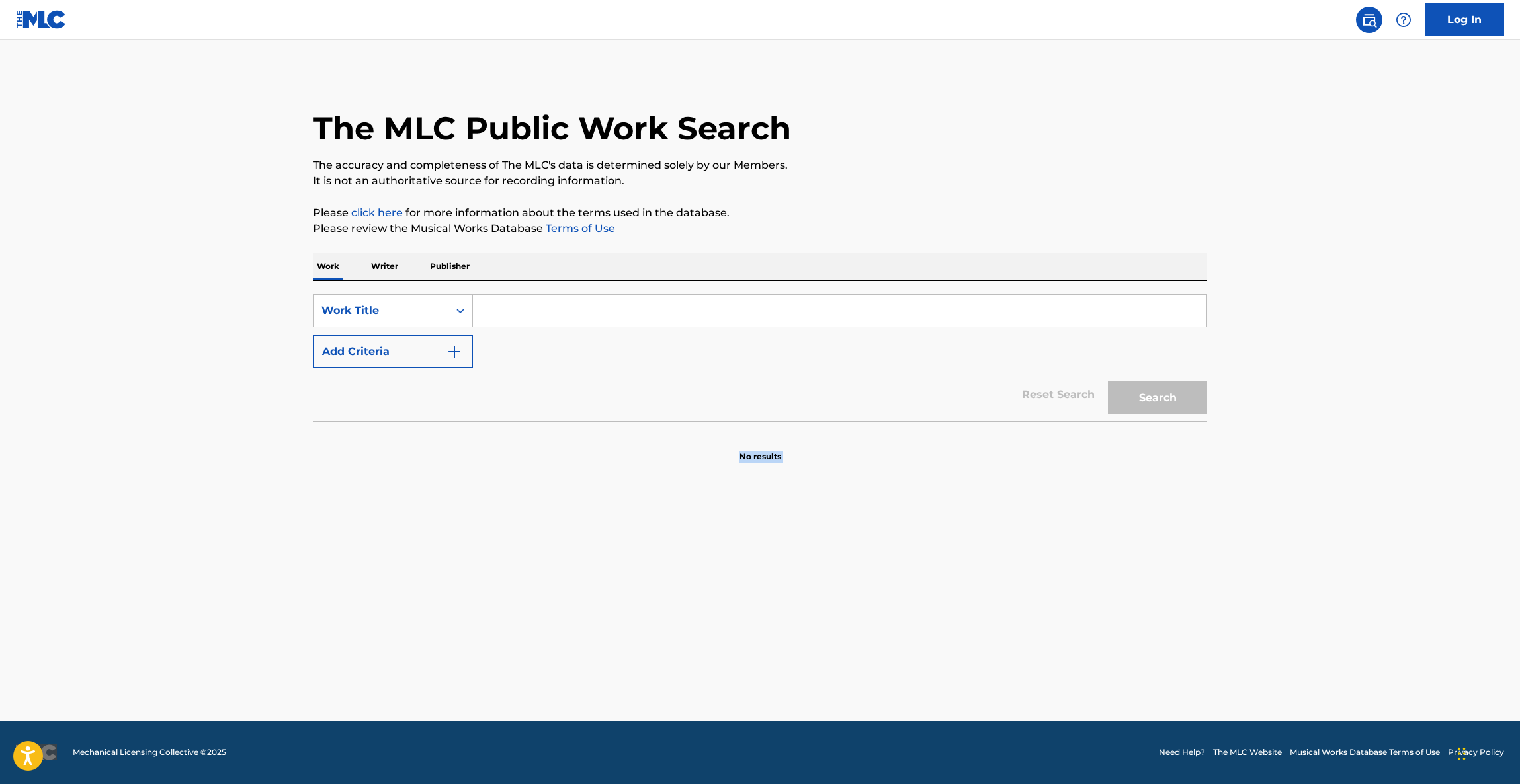
click at [910, 606] on main "The MLC Public Work Search The accuracy and completeness of The MLC's data is d…" at bounding box center [760, 380] width 1520 height 681
click at [910, 609] on main "The MLC Public Work Search The accuracy and completeness of The MLC's data is d…" at bounding box center [760, 380] width 1520 height 681
click at [910, 600] on main "The MLC Public Work Search The accuracy and completeness of The MLC's data is d…" at bounding box center [760, 380] width 1520 height 681
click at [908, 590] on main "The MLC Public Work Search The accuracy and completeness of The MLC's data is d…" at bounding box center [760, 380] width 1520 height 681
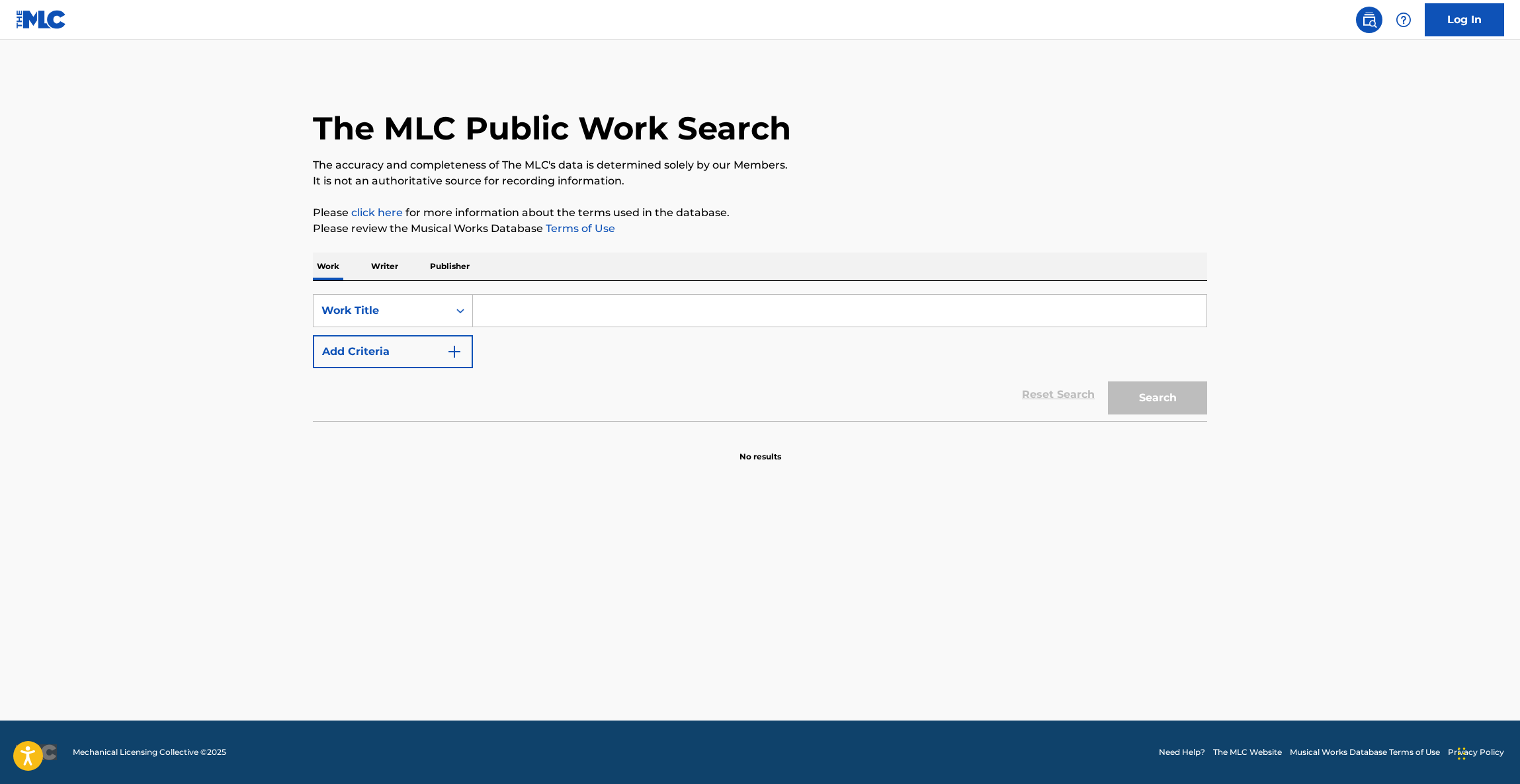
click at [907, 586] on main "The MLC Public Work Search The accuracy and completeness of The MLC's data is d…" at bounding box center [760, 380] width 1520 height 681
drag, startPoint x: 907, startPoint y: 586, endPoint x: 906, endPoint y: 595, distance: 9.1
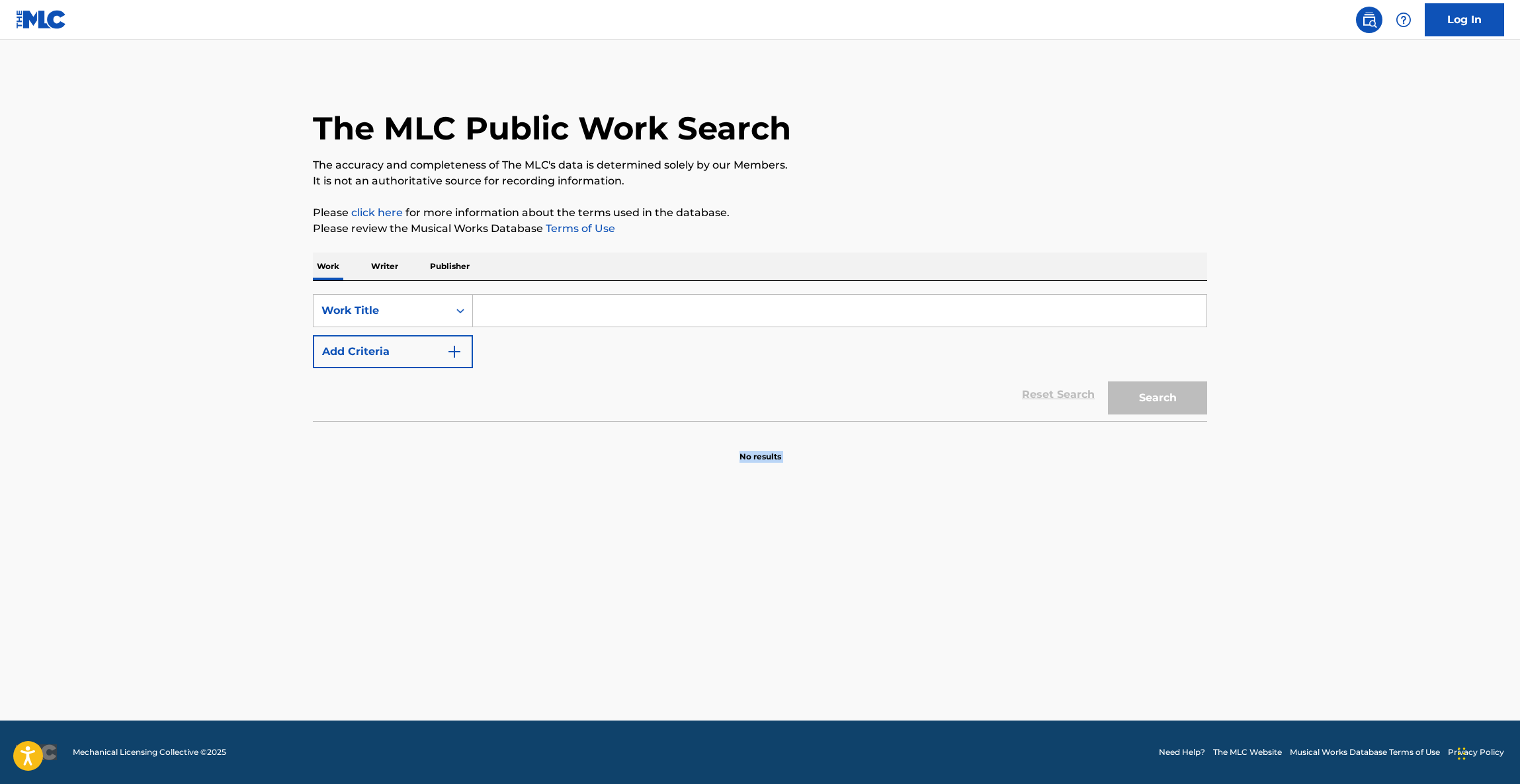
click at [907, 586] on main "The MLC Public Work Search The accuracy and completeness of The MLC's data is d…" at bounding box center [760, 380] width 1520 height 681
click at [902, 599] on main "The MLC Public Work Search The accuracy and completeness of The MLC's data is d…" at bounding box center [760, 380] width 1520 height 681
click at [902, 599] on main "The MLC Public Work Search The accuracy and completeness of The MLC's data is d…" at bounding box center [760, 380] width 1520 height 681
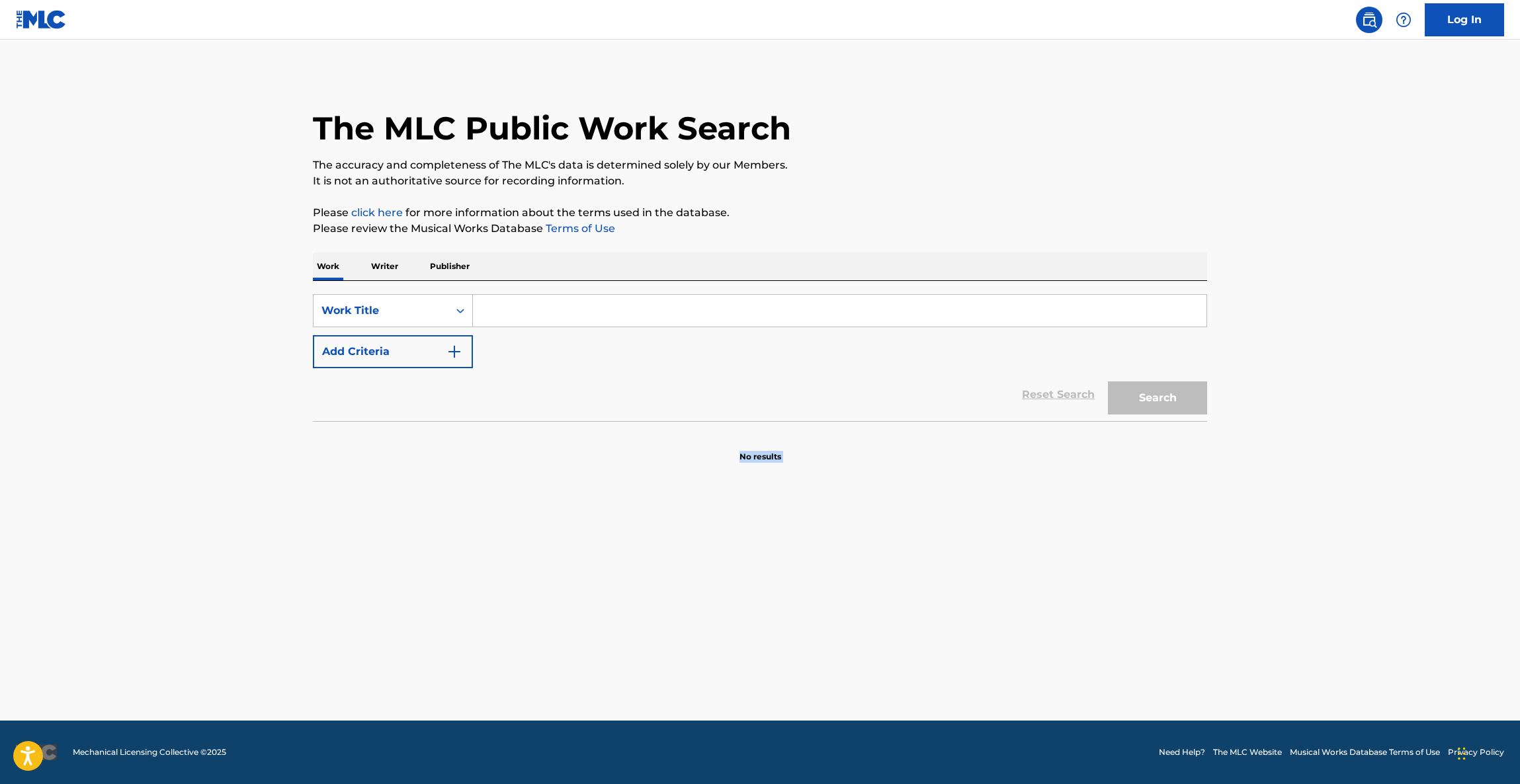
click at [902, 599] on main "The MLC Public Work Search The accuracy and completeness of The MLC's data is d…" at bounding box center [760, 380] width 1520 height 681
click at [898, 610] on main "The MLC Public Work Search The accuracy and completeness of The MLC's data is d…" at bounding box center [760, 380] width 1520 height 681
click at [892, 618] on main "The MLC Public Work Search The accuracy and completeness of The MLC's data is d…" at bounding box center [760, 380] width 1520 height 681
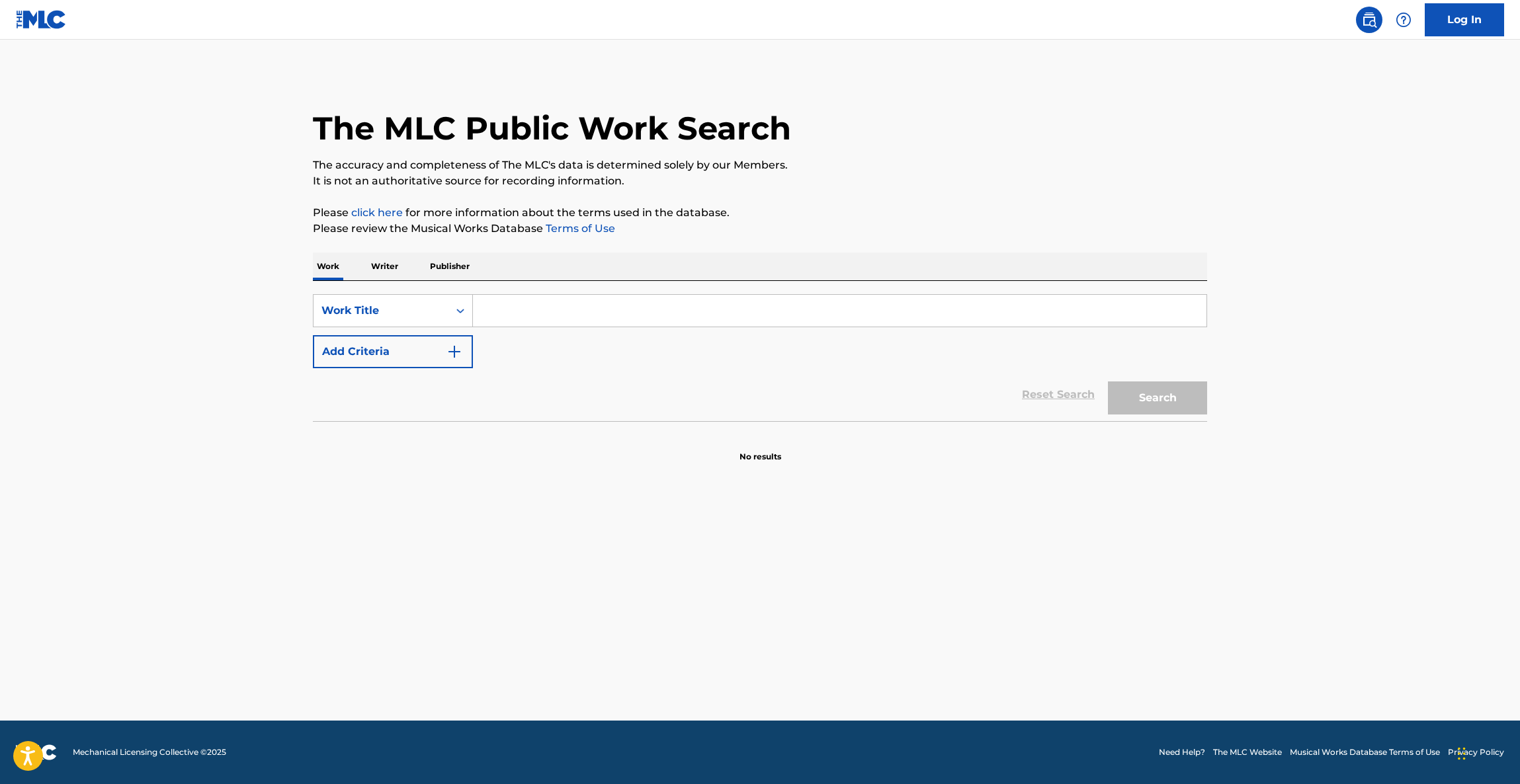
drag, startPoint x: 892, startPoint y: 618, endPoint x: 864, endPoint y: 637, distance: 33.8
click at [892, 618] on main "The MLC Public Work Search The accuracy and completeness of The MLC's data is d…" at bounding box center [760, 380] width 1520 height 681
click at [863, 603] on main "The MLC Public Work Search The accuracy and completeness of The MLC's data is d…" at bounding box center [760, 380] width 1520 height 681
click at [862, 603] on main "The MLC Public Work Search The accuracy and completeness of The MLC's data is d…" at bounding box center [760, 380] width 1520 height 681
click at [656, 566] on main "The MLC Public Work Search The accuracy and completeness of The MLC's data is d…" at bounding box center [760, 380] width 1520 height 681
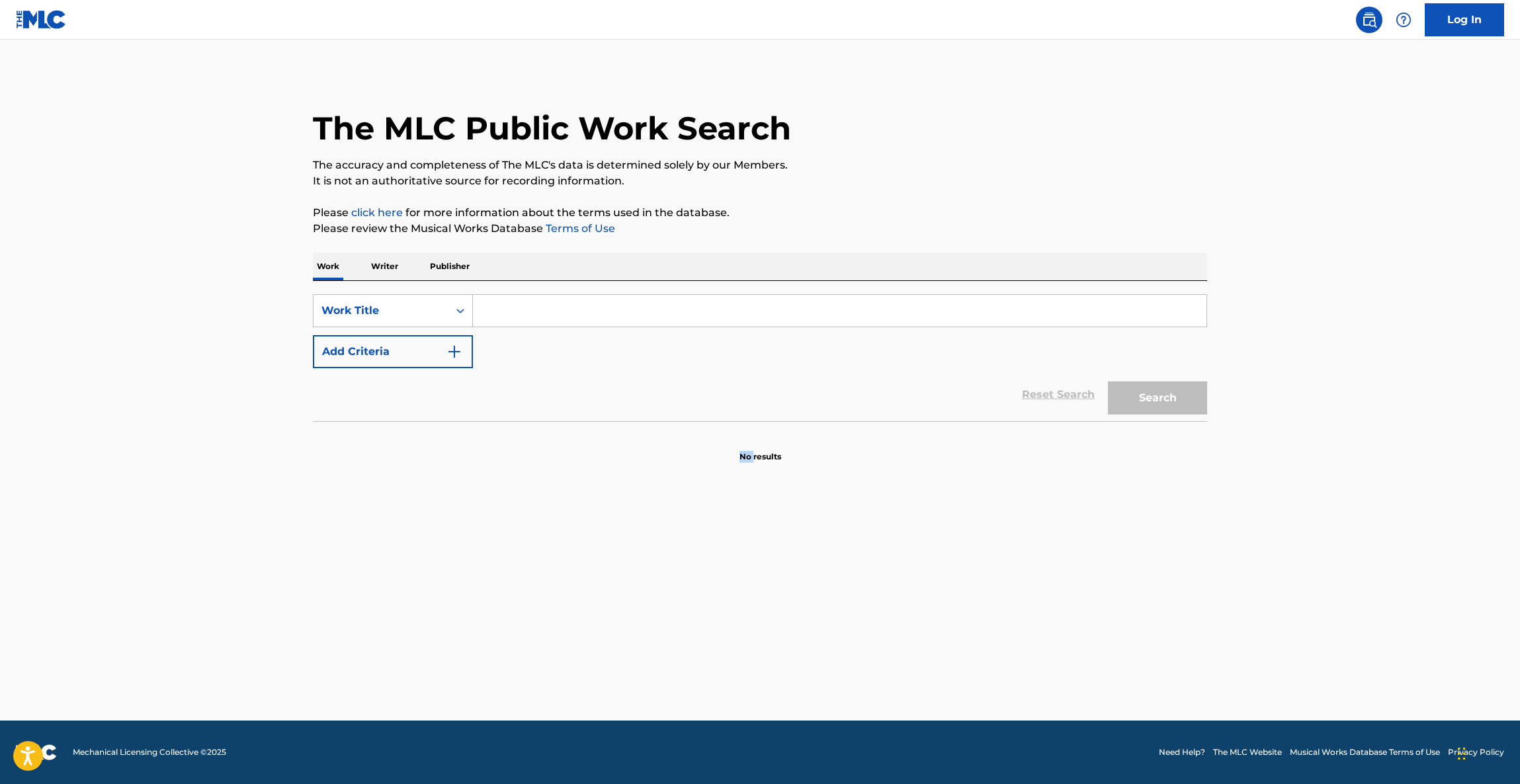
click at [656, 566] on main "The MLC Public Work Search The accuracy and completeness of The MLC's data is d…" at bounding box center [760, 380] width 1520 height 681
click at [657, 562] on main "The MLC Public Work Search The accuracy and completeness of The MLC's data is d…" at bounding box center [760, 380] width 1520 height 681
click at [878, 573] on main "The MLC Public Work Search The accuracy and completeness of The MLC's data is d…" at bounding box center [760, 380] width 1520 height 681
click at [879, 571] on main "The MLC Public Work Search The accuracy and completeness of The MLC's data is d…" at bounding box center [760, 380] width 1520 height 681
click at [883, 566] on main "The MLC Public Work Search The accuracy and completeness of The MLC's data is d…" at bounding box center [760, 380] width 1520 height 681
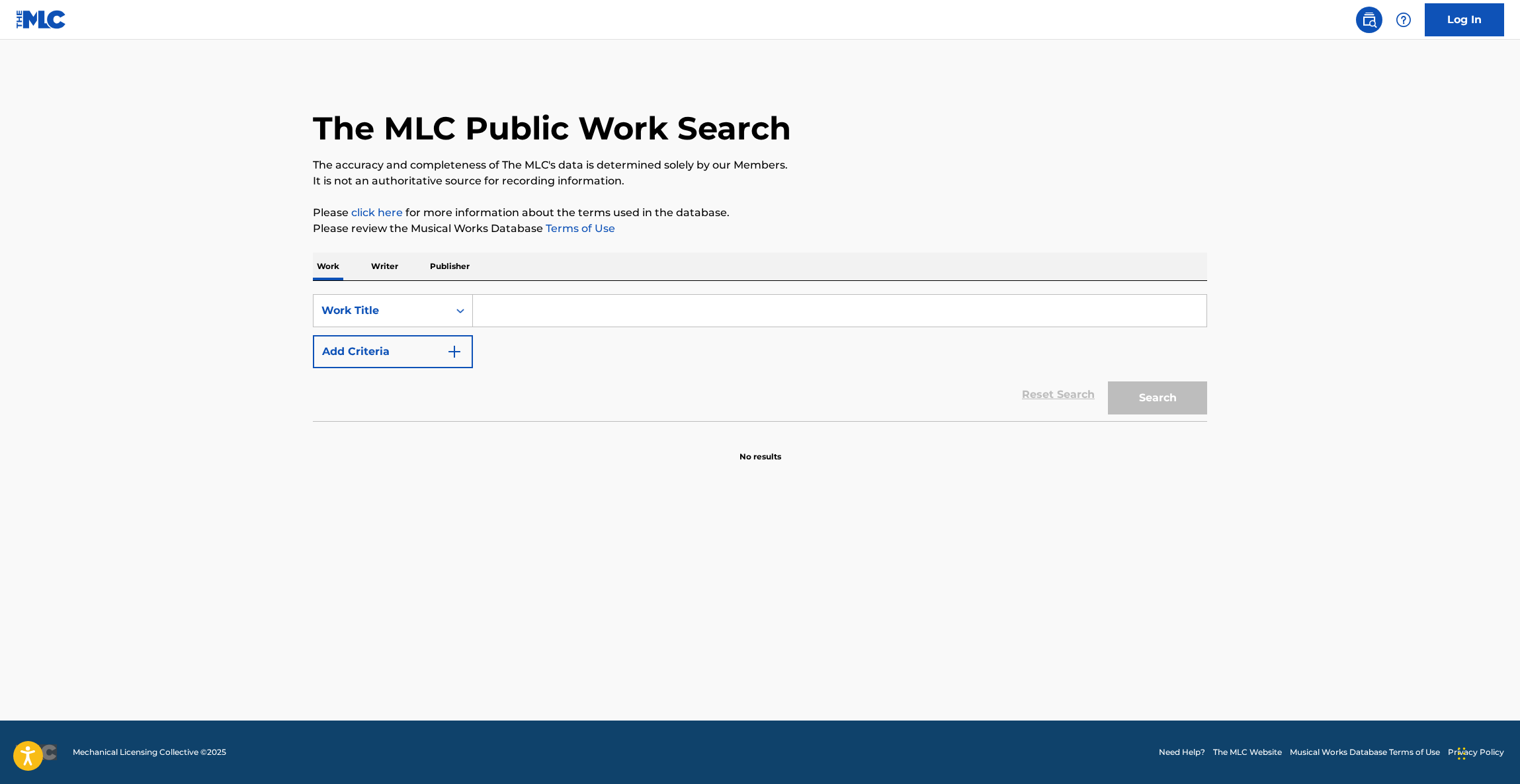
click at [883, 565] on main "The MLC Public Work Search The accuracy and completeness of The MLC's data is d…" at bounding box center [760, 380] width 1520 height 681
click at [927, 122] on div "The MLC Public Work Search" at bounding box center [760, 120] width 894 height 96
click at [1094, 337] on div "SearchWithCriteriac566125a-4f84-455d-8a73-0def64b5c387 Work Title Add Criteria" at bounding box center [760, 331] width 894 height 74
click at [1094, 339] on div "SearchWithCriteriac566125a-4f84-455d-8a73-0def64b5c387 Work Title Add Criteria" at bounding box center [760, 331] width 894 height 74
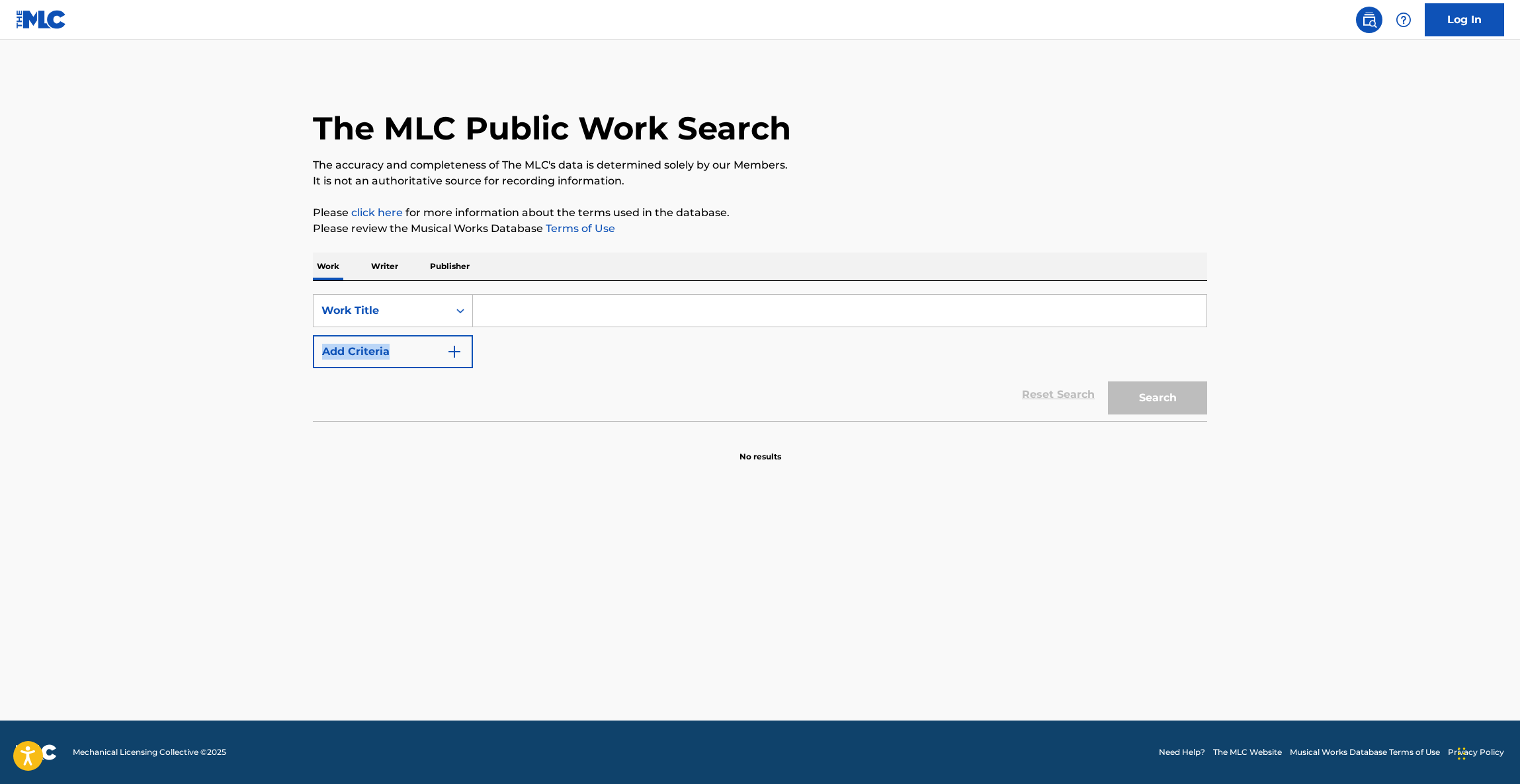
click at [1094, 340] on div "SearchWithCriteriac566125a-4f84-455d-8a73-0def64b5c387 Work Title Add Criteria" at bounding box center [760, 331] width 894 height 74
click at [1062, 355] on div "SearchWithCriteriac566125a-4f84-455d-8a73-0def64b5c387 Work Title Add Criteria" at bounding box center [760, 331] width 894 height 74
drag, startPoint x: 927, startPoint y: 391, endPoint x: 831, endPoint y: 406, distance: 97.2
click at [926, 391] on div "Reset Search Search" at bounding box center [760, 395] width 894 height 53
click at [828, 406] on div "Reset Search Search" at bounding box center [760, 395] width 894 height 53
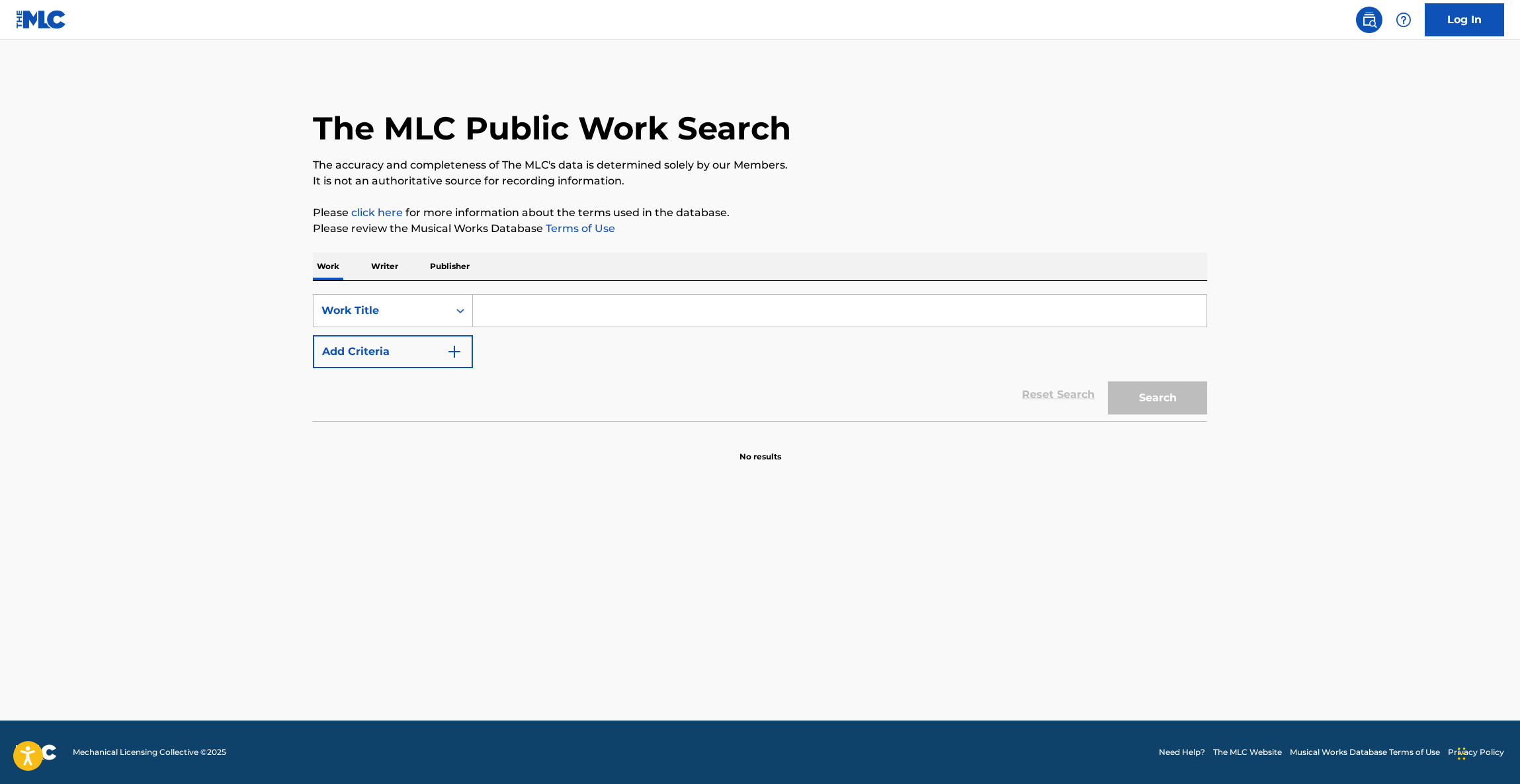
click at [827, 409] on div "Reset Search Search" at bounding box center [760, 395] width 894 height 53
click at [827, 411] on div "Reset Search Search" at bounding box center [760, 395] width 894 height 53
drag, startPoint x: 827, startPoint y: 411, endPoint x: 780, endPoint y: 454, distance: 63.7
click at [803, 436] on div "SearchWithCriteriac566125a-4f84-455d-8a73-0def64b5c387 Work Title Add Criteria …" at bounding box center [760, 372] width 894 height 182
click at [779, 454] on p "No results" at bounding box center [760, 449] width 42 height 28
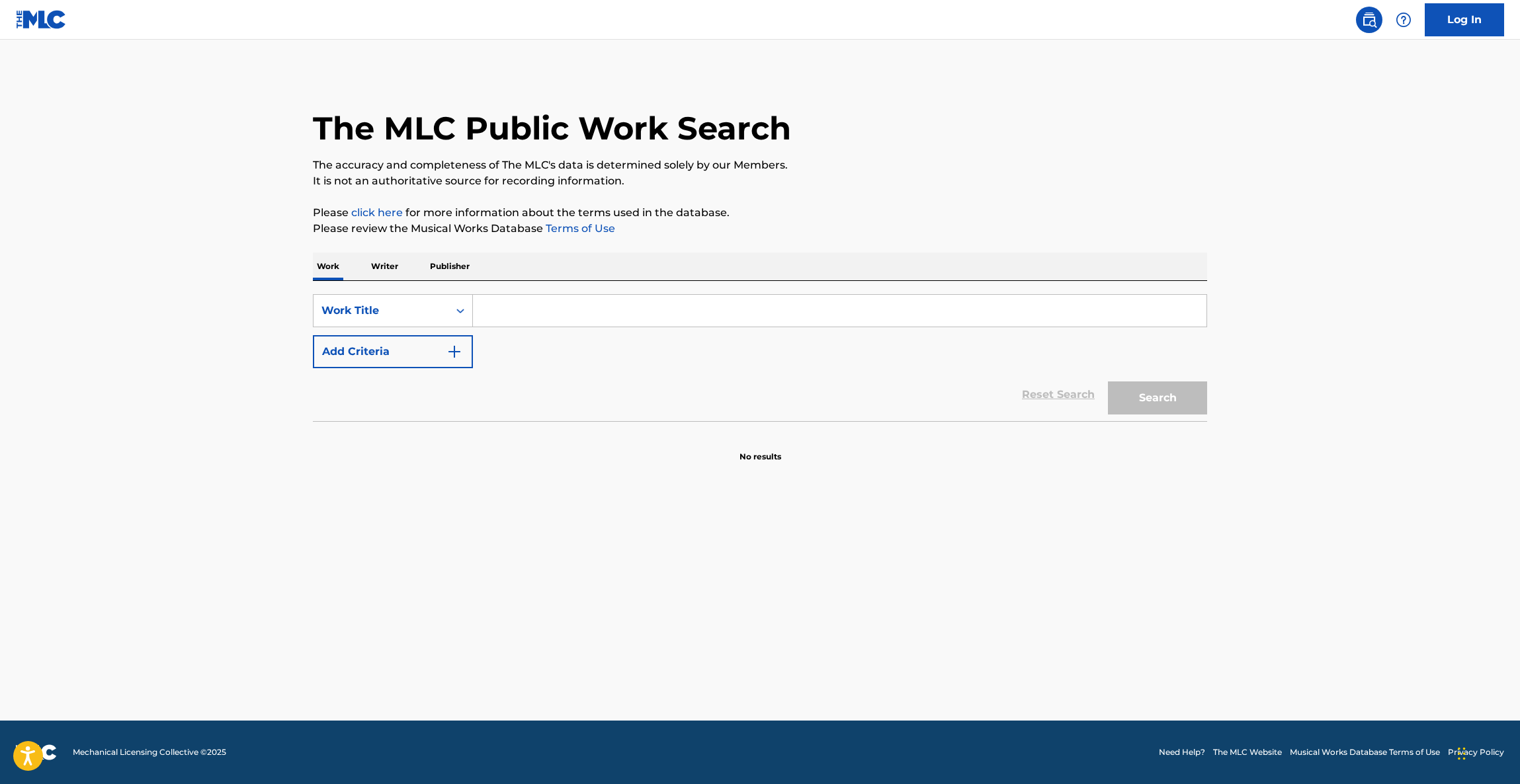
drag, startPoint x: 879, startPoint y: 538, endPoint x: 878, endPoint y: 551, distance: 13.0
click at [878, 546] on main "The MLC Public Work Search The accuracy and completeness of The MLC's data is d…" at bounding box center [760, 380] width 1520 height 681
drag, startPoint x: 868, startPoint y: 566, endPoint x: 864, endPoint y: 571, distance: 6.4
click at [864, 570] on main "The MLC Public Work Search The accuracy and completeness of The MLC's data is d…" at bounding box center [760, 380] width 1520 height 681
click at [864, 571] on main "The MLC Public Work Search The accuracy and completeness of The MLC's data is d…" at bounding box center [760, 380] width 1520 height 681
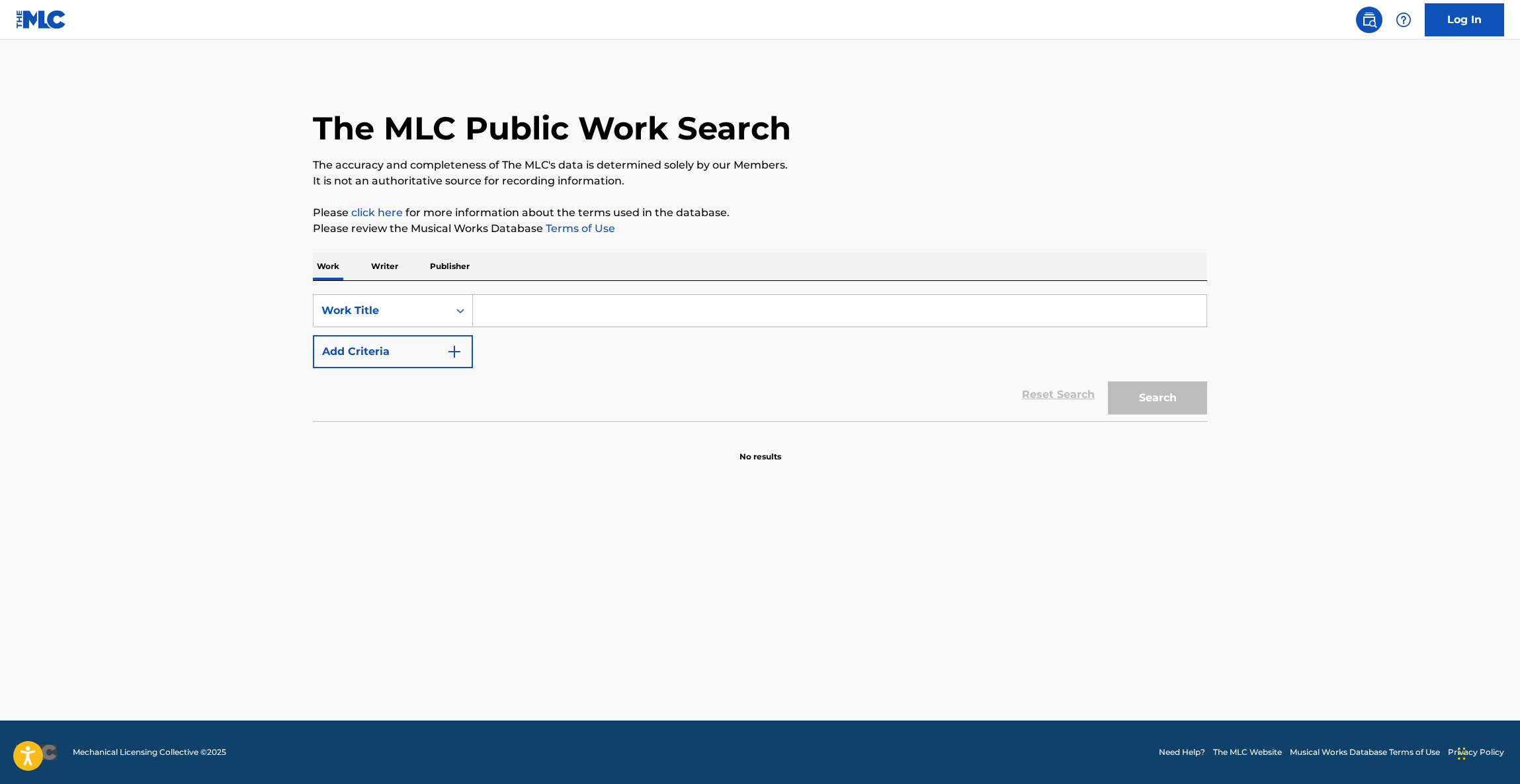
drag, startPoint x: 864, startPoint y: 571, endPoint x: 873, endPoint y: 566, distance: 10.3
click at [871, 569] on main "The MLC Public Work Search The accuracy and completeness of The MLC's data is d…" at bounding box center [760, 380] width 1520 height 681
click at [873, 566] on main "The MLC Public Work Search The accuracy and completeness of The MLC's data is d…" at bounding box center [760, 380] width 1520 height 681
click at [873, 567] on main "The MLC Public Work Search The accuracy and completeness of The MLC's data is d…" at bounding box center [760, 380] width 1520 height 681
click at [967, 462] on section "No results" at bounding box center [760, 446] width 894 height 35
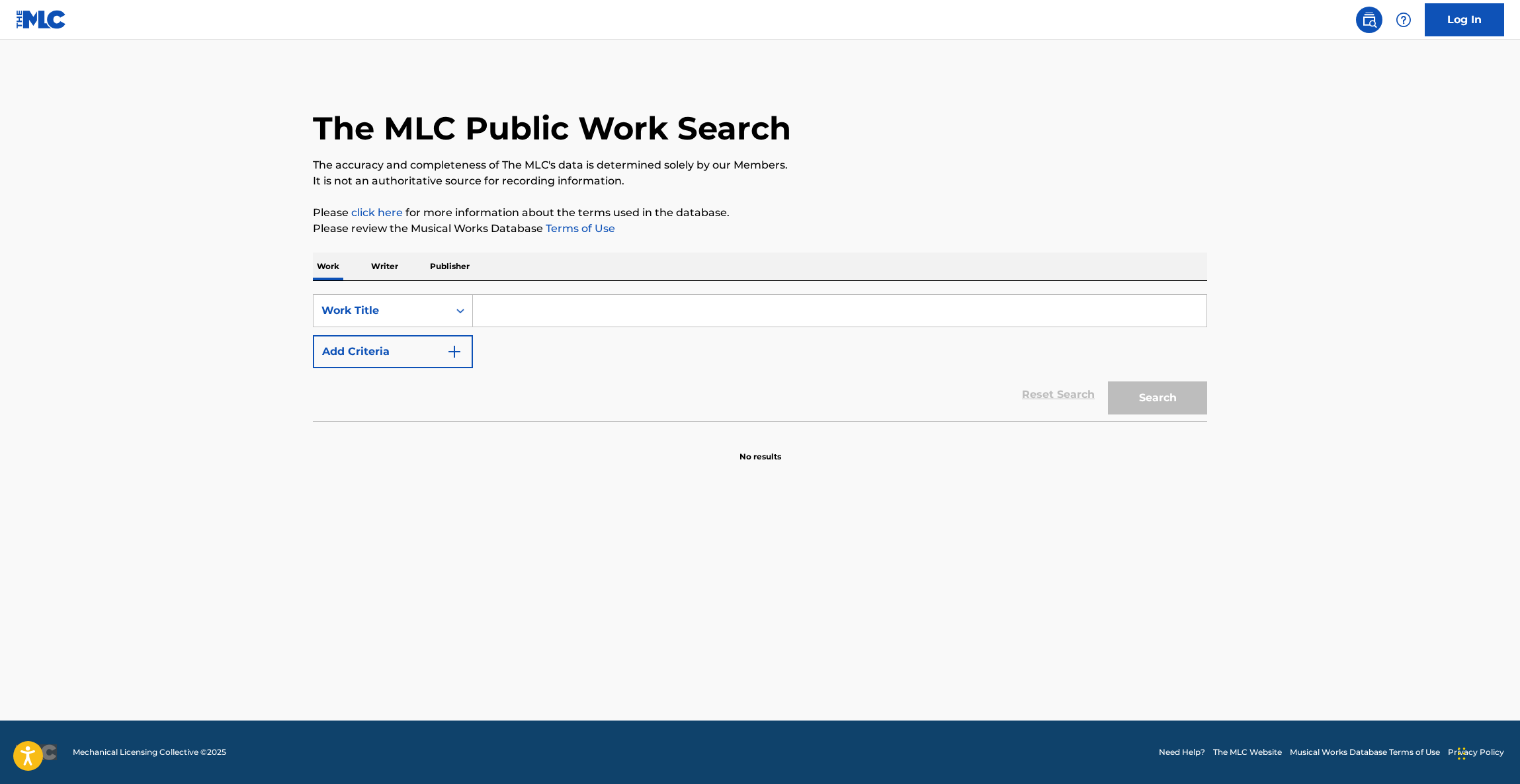
click at [967, 462] on section "No results" at bounding box center [760, 446] width 894 height 35
click at [972, 464] on main "The MLC Public Work Search The accuracy and completeness of The MLC's data is d…" at bounding box center [760, 380] width 1520 height 681
click at [974, 467] on main "The MLC Public Work Search The accuracy and completeness of The MLC's data is d…" at bounding box center [760, 380] width 1520 height 681
click at [974, 472] on main "The MLC Public Work Search The accuracy and completeness of The MLC's data is d…" at bounding box center [760, 380] width 1520 height 681
click at [974, 472] on main "The MLC Public Work Search The accuracy and completeness of The MLC's data is d…" at bounding box center [760, 380] width 1520 height 681
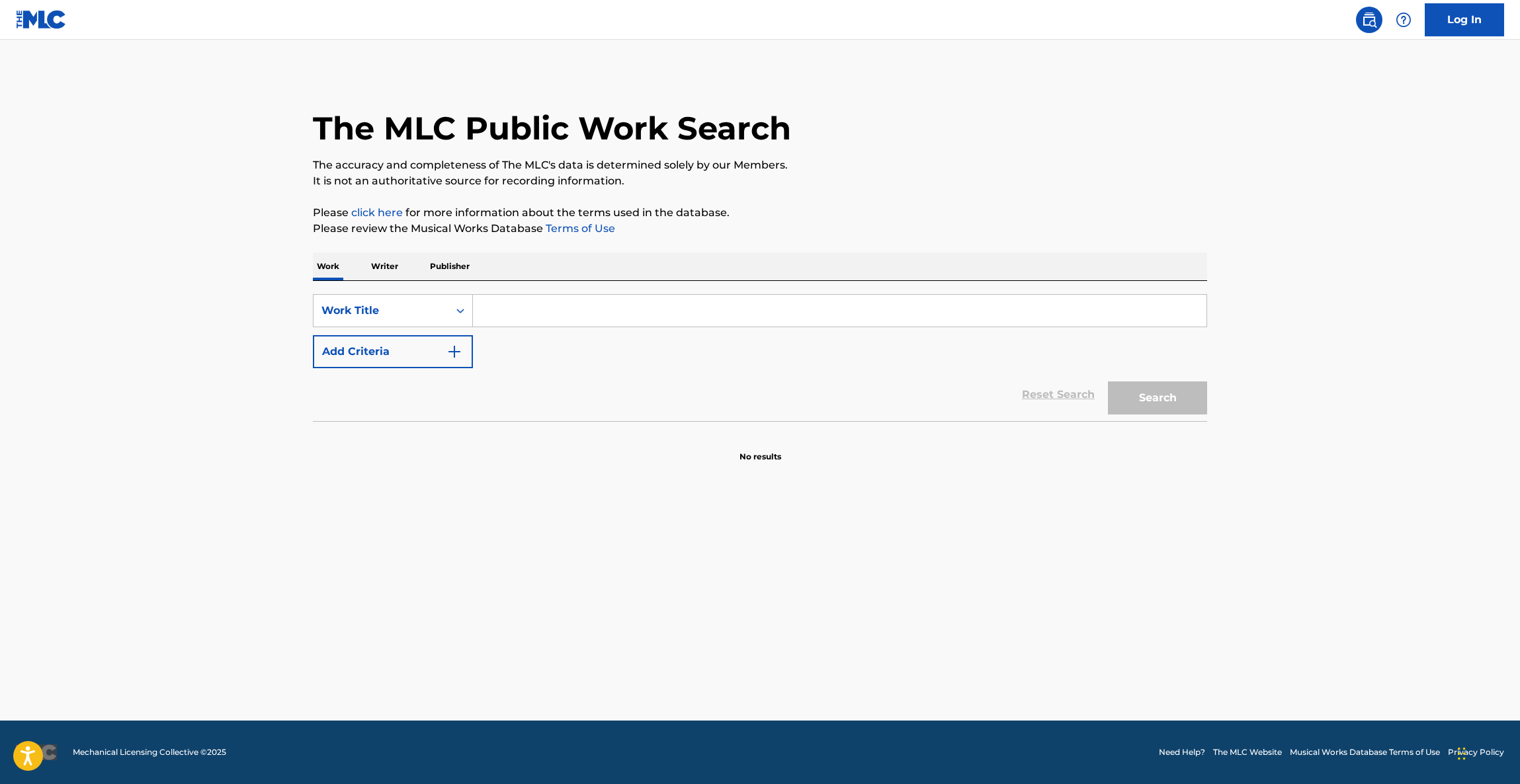
click at [974, 472] on main "The MLC Public Work Search The accuracy and completeness of The MLC's data is d…" at bounding box center [760, 380] width 1520 height 681
click at [977, 472] on main "The MLC Public Work Search The accuracy and completeness of The MLC's data is d…" at bounding box center [760, 380] width 1520 height 681
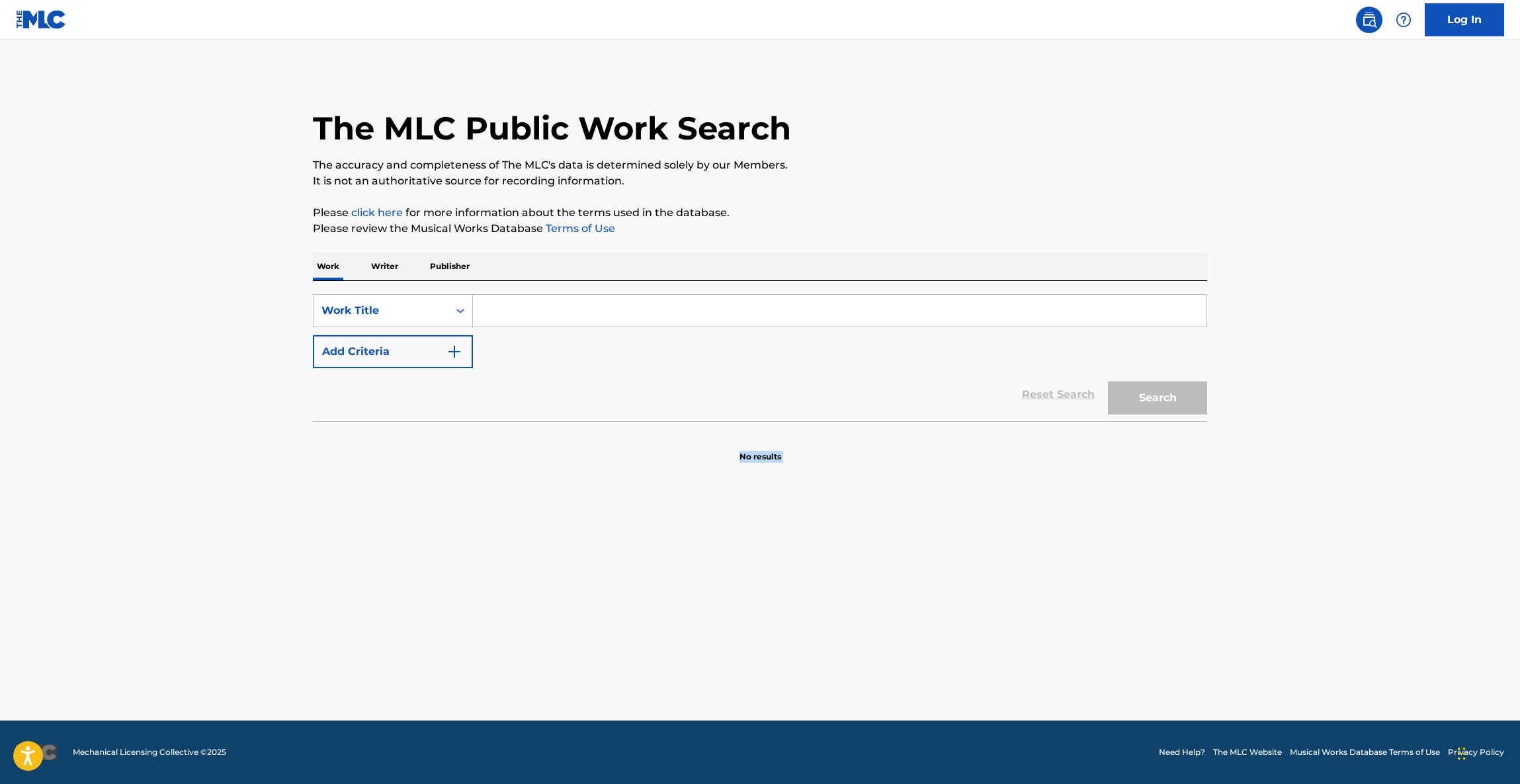
click at [977, 472] on main "The MLC Public Work Search The accuracy and completeness of The MLC's data is d…" at bounding box center [760, 380] width 1520 height 681
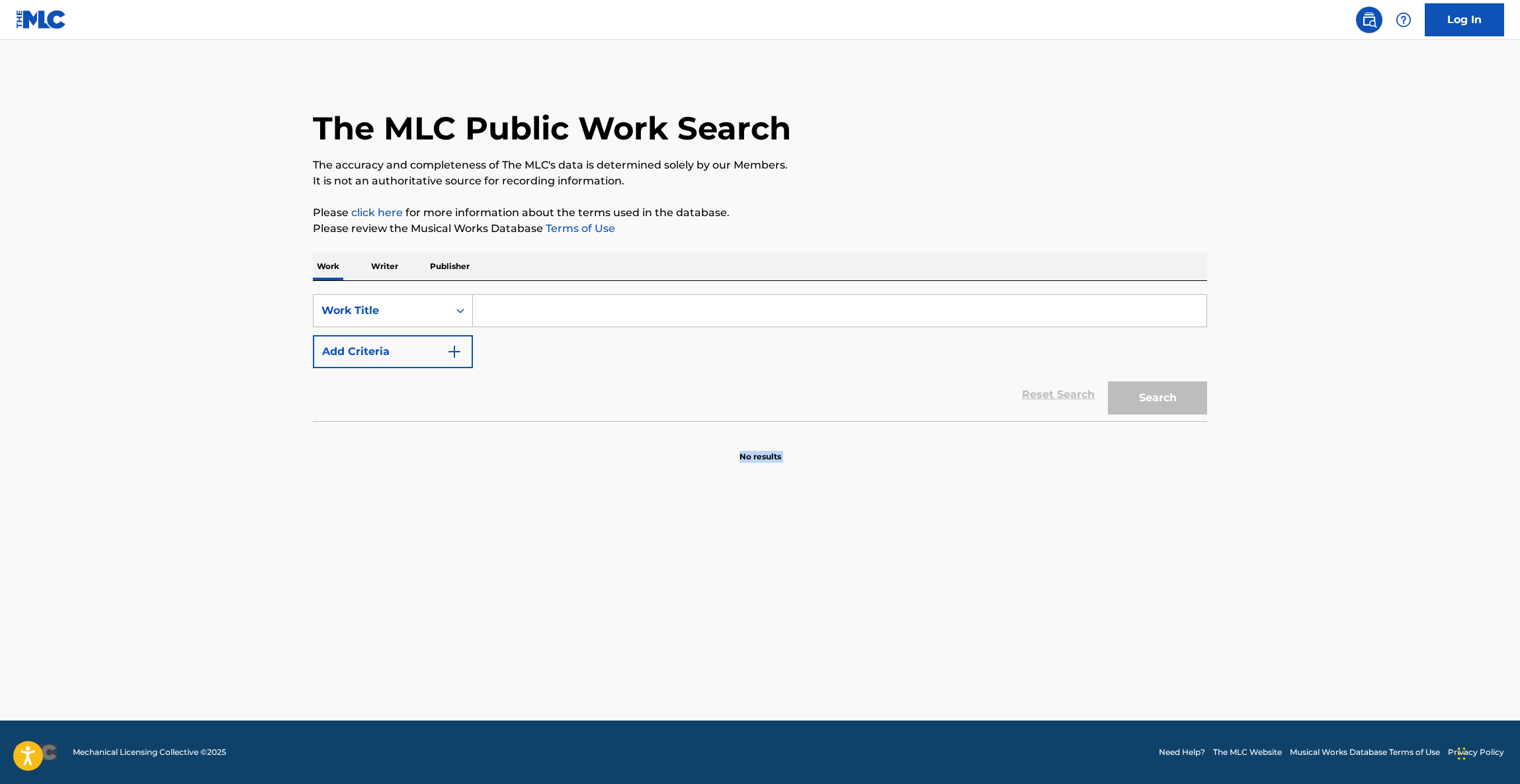
click at [977, 472] on main "The MLC Public Work Search The accuracy and completeness of The MLC's data is d…" at bounding box center [760, 380] width 1520 height 681
click at [977, 474] on main "The MLC Public Work Search The accuracy and completeness of The MLC's data is d…" at bounding box center [760, 380] width 1520 height 681
click at [974, 488] on main "The MLC Public Work Search The accuracy and completeness of The MLC's data is d…" at bounding box center [760, 380] width 1520 height 681
click at [972, 495] on main "The MLC Public Work Search The accuracy and completeness of The MLC's data is d…" at bounding box center [760, 380] width 1520 height 681
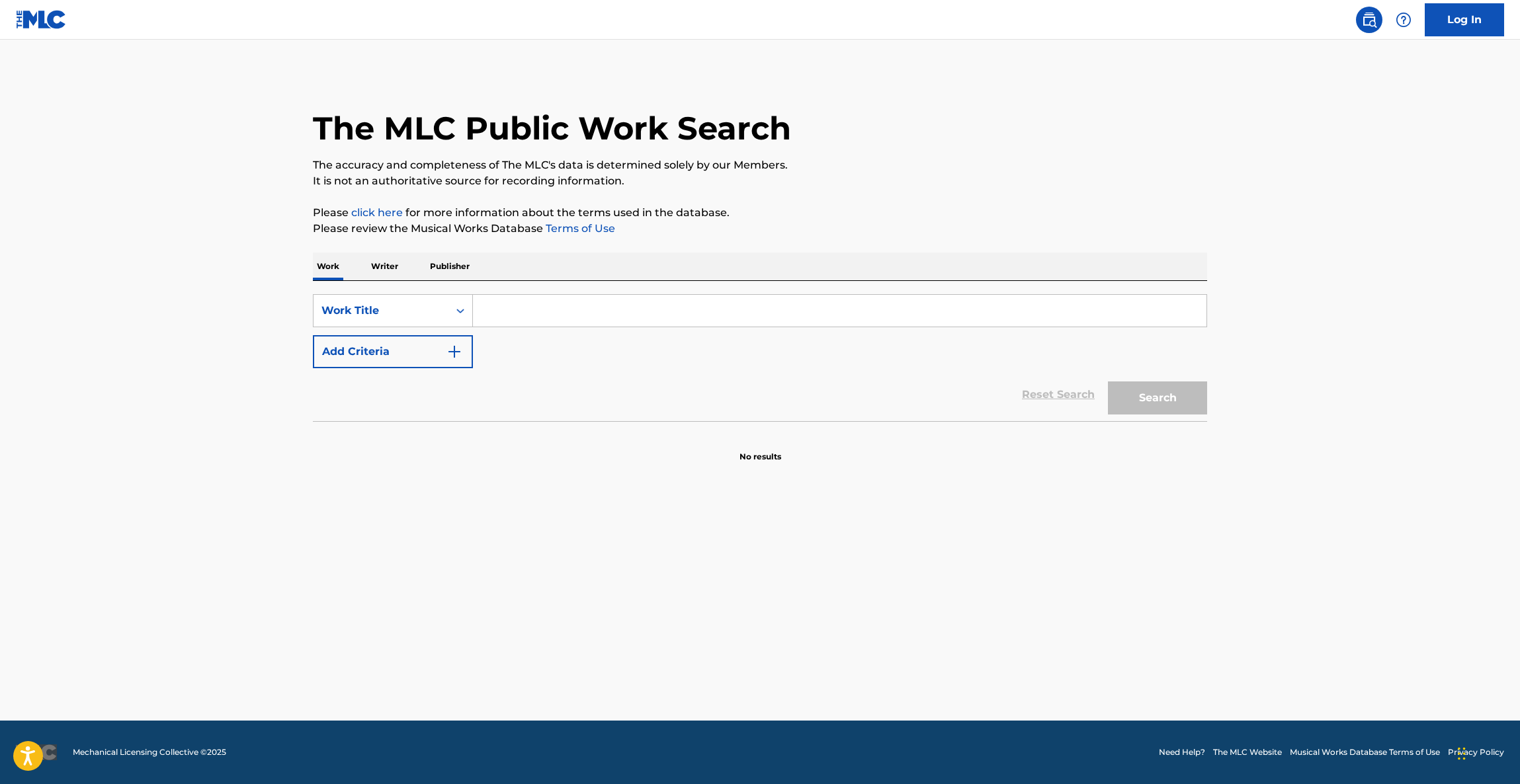
click at [972, 495] on main "The MLC Public Work Search The accuracy and completeness of The MLC's data is d…" at bounding box center [760, 380] width 1520 height 681
click at [976, 491] on main "The MLC Public Work Search The accuracy and completeness of The MLC's data is d…" at bounding box center [760, 380] width 1520 height 681
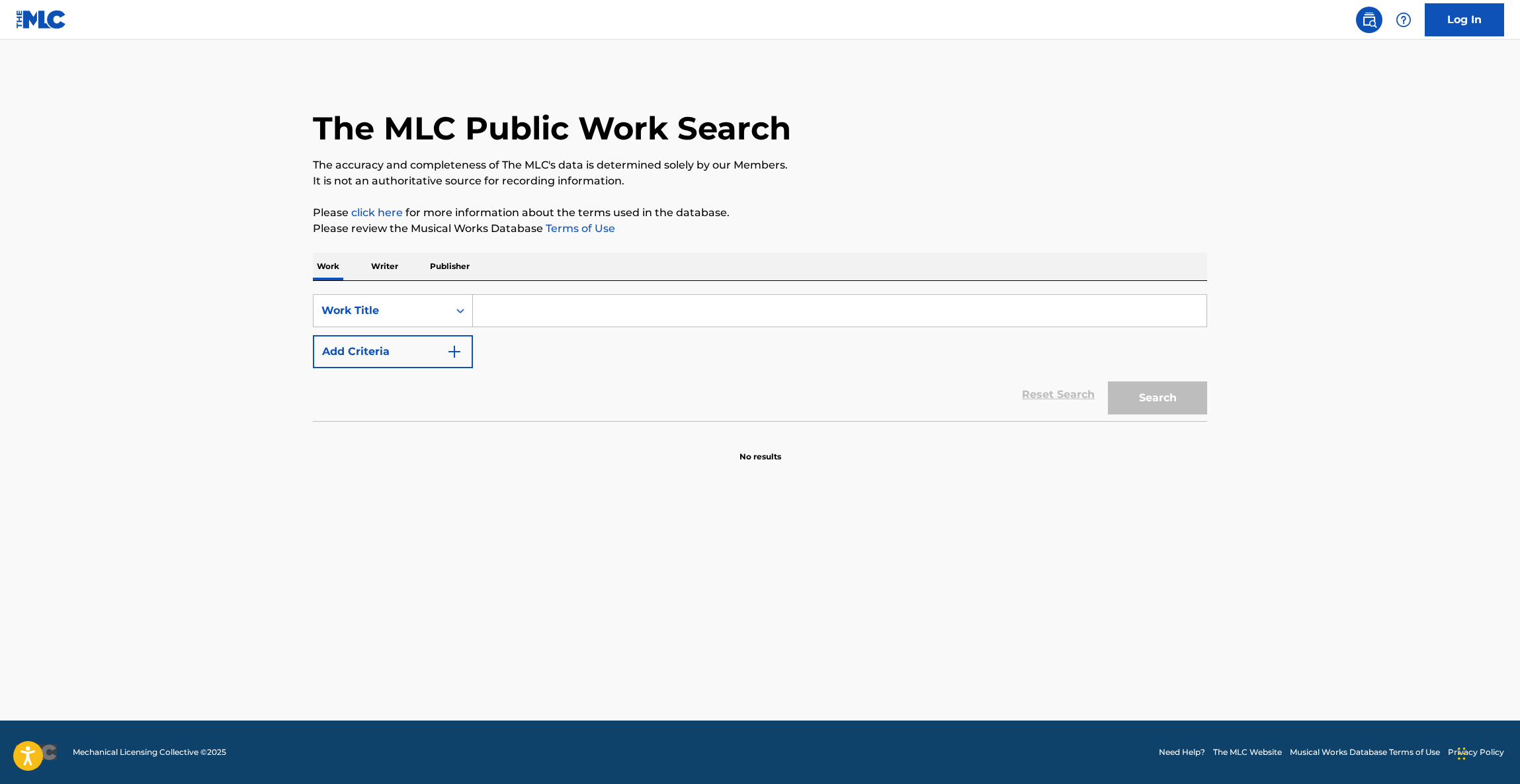
drag, startPoint x: 949, startPoint y: 481, endPoint x: 942, endPoint y: 476, distance: 8.6
click at [947, 480] on main "The MLC Public Work Search The accuracy and completeness of The MLC's data is d…" at bounding box center [760, 380] width 1520 height 681
click at [901, 479] on main "The MLC Public Work Search The accuracy and completeness of The MLC's data is d…" at bounding box center [760, 380] width 1520 height 681
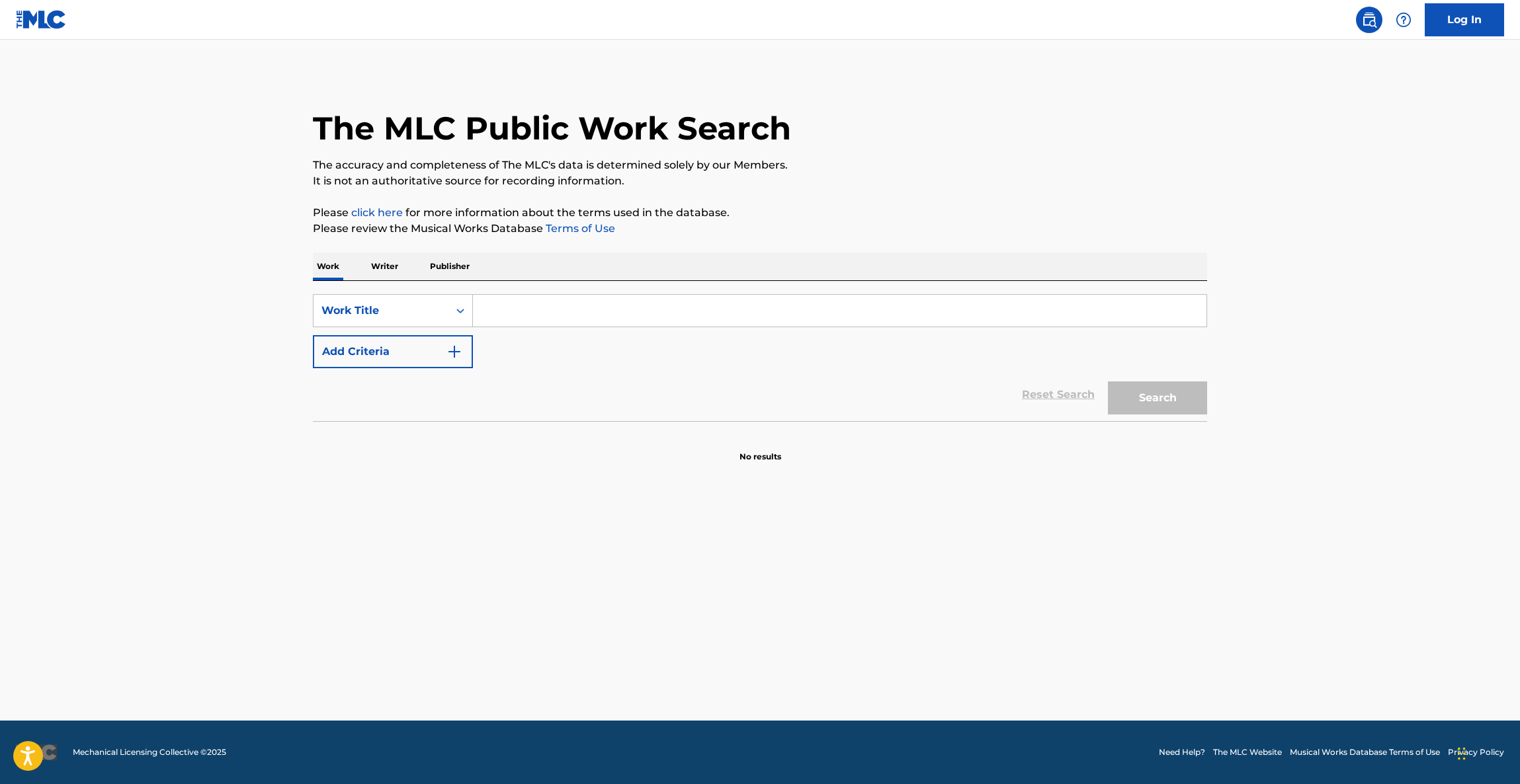
click at [901, 479] on main "The MLC Public Work Search The accuracy and completeness of The MLC's data is d…" at bounding box center [760, 380] width 1520 height 681
click at [887, 483] on main "The MLC Public Work Search The accuracy and completeness of The MLC's data is d…" at bounding box center [760, 380] width 1520 height 681
click at [884, 483] on main "The MLC Public Work Search The accuracy and completeness of The MLC's data is d…" at bounding box center [760, 380] width 1520 height 681
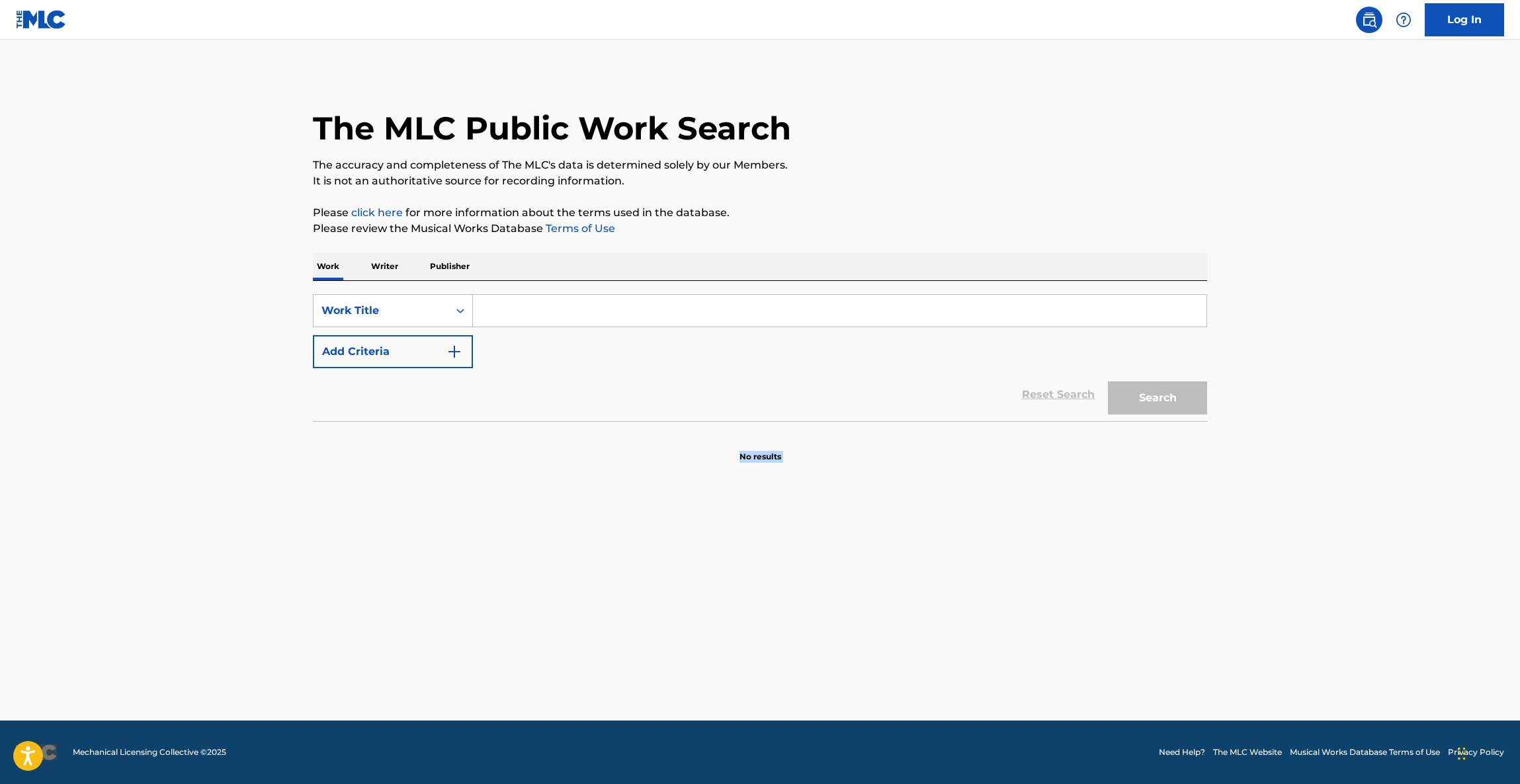
click at [884, 483] on main "The MLC Public Work Search The accuracy and completeness of The MLC's data is d…" at bounding box center [760, 380] width 1520 height 681
drag, startPoint x: 878, startPoint y: 491, endPoint x: 858, endPoint y: 509, distance: 26.9
click at [877, 492] on main "The MLC Public Work Search The accuracy and completeness of The MLC's data is d…" at bounding box center [760, 380] width 1520 height 681
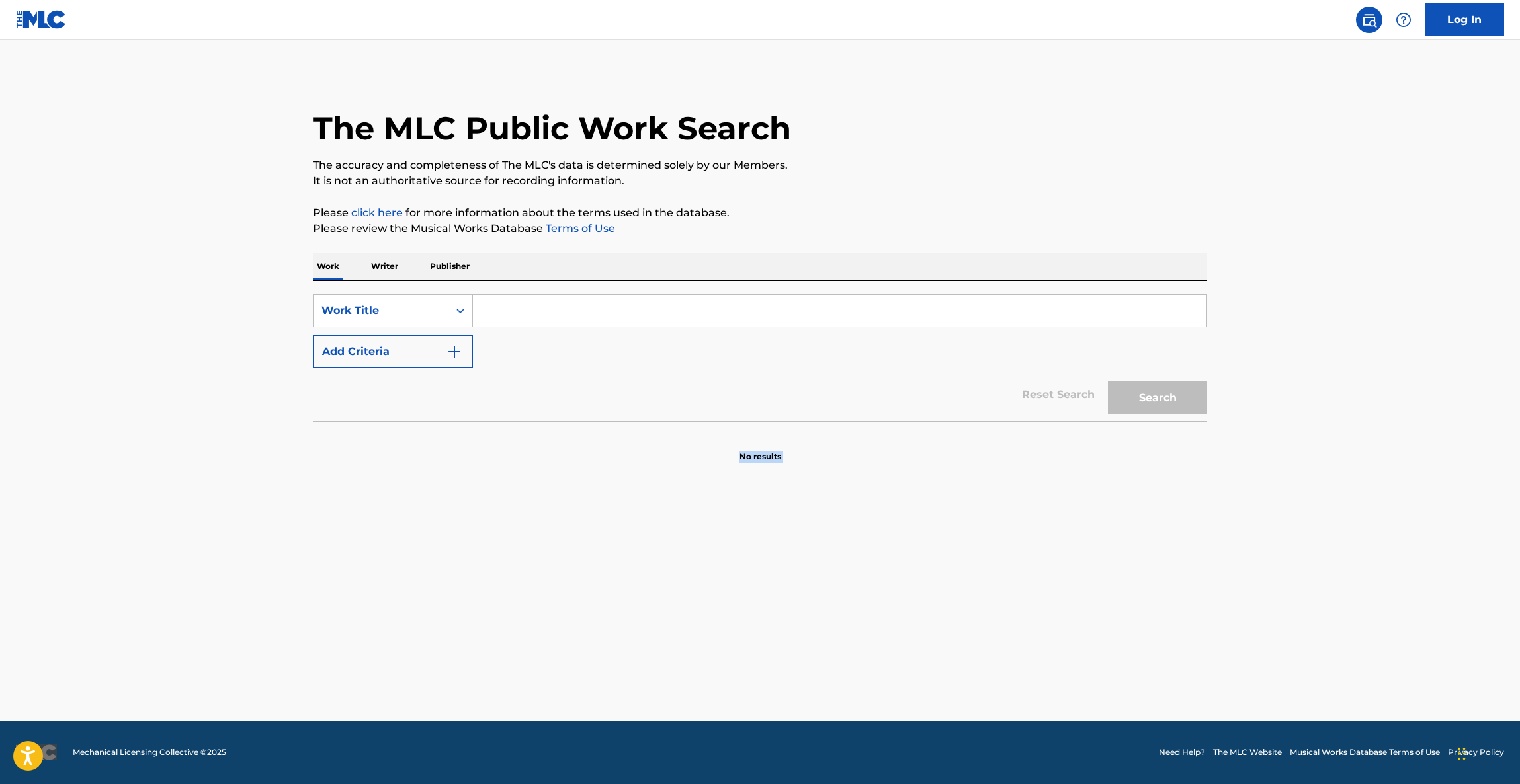
click at [850, 516] on main "The MLC Public Work Search The accuracy and completeness of The MLC's data is d…" at bounding box center [760, 380] width 1520 height 681
click at [849, 514] on main "The MLC Public Work Search The accuracy and completeness of The MLC's data is d…" at bounding box center [760, 380] width 1520 height 681
click at [834, 516] on main "The MLC Public Work Search The accuracy and completeness of The MLC's data is d…" at bounding box center [760, 380] width 1520 height 681
click at [832, 514] on main "The MLC Public Work Search The accuracy and completeness of The MLC's data is d…" at bounding box center [760, 380] width 1520 height 681
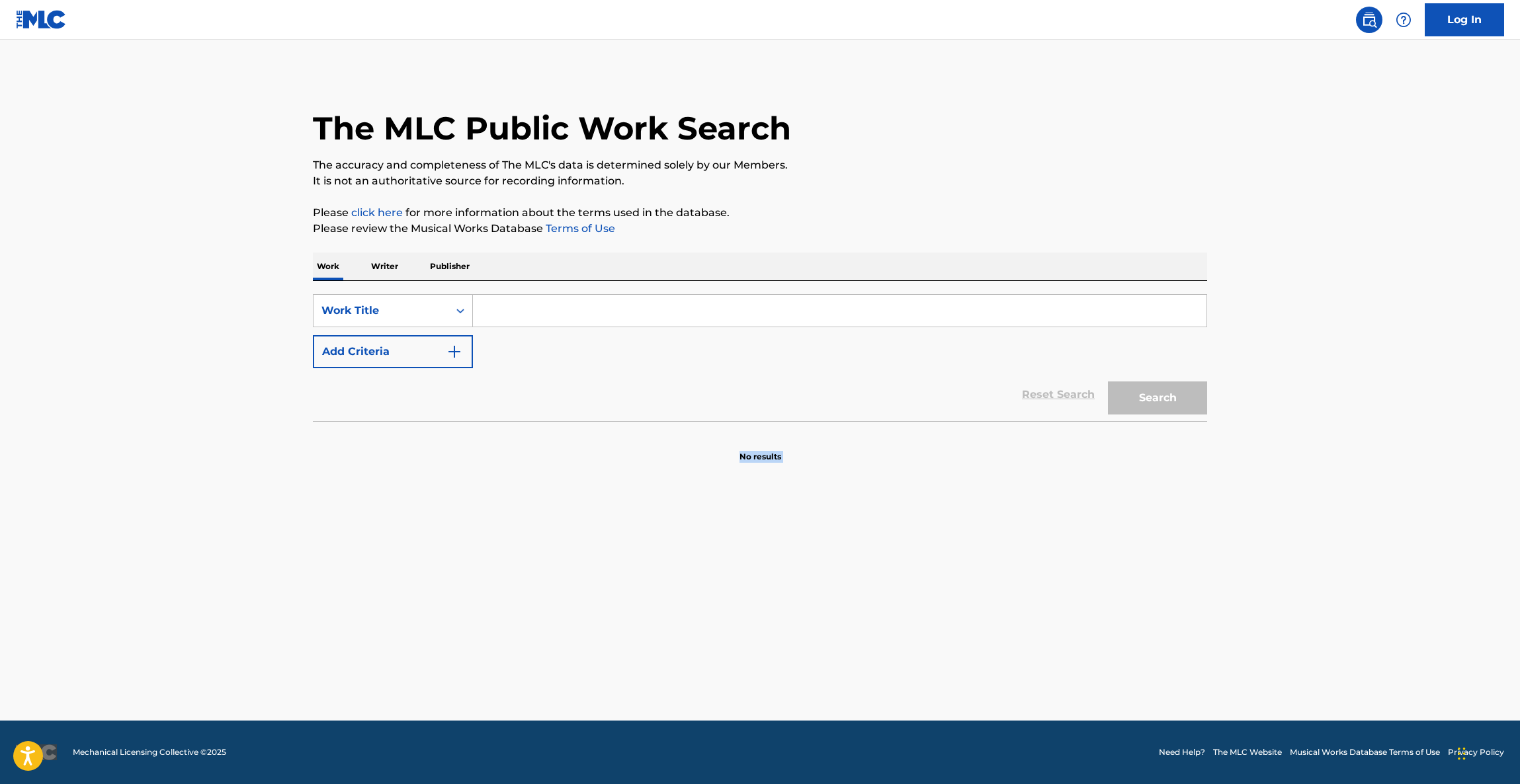
click at [832, 514] on main "The MLC Public Work Search The accuracy and completeness of The MLC's data is d…" at bounding box center [760, 380] width 1520 height 681
